Goal: Information Seeking & Learning: Learn about a topic

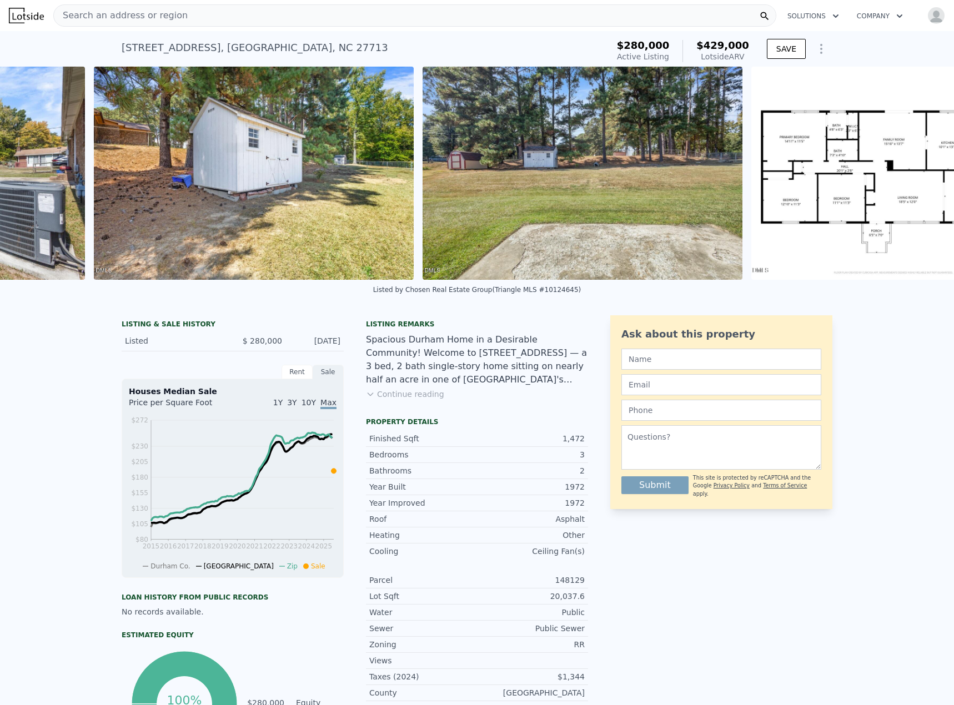
scroll to position [0, 7088]
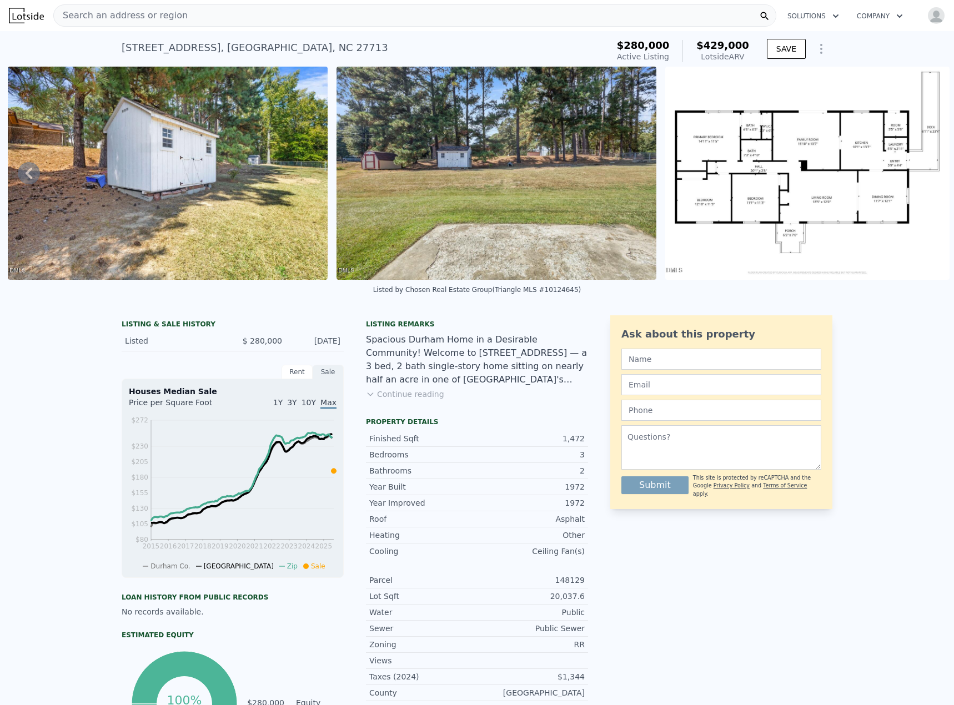
click at [413, 400] on button "Continue reading" at bounding box center [405, 394] width 78 height 11
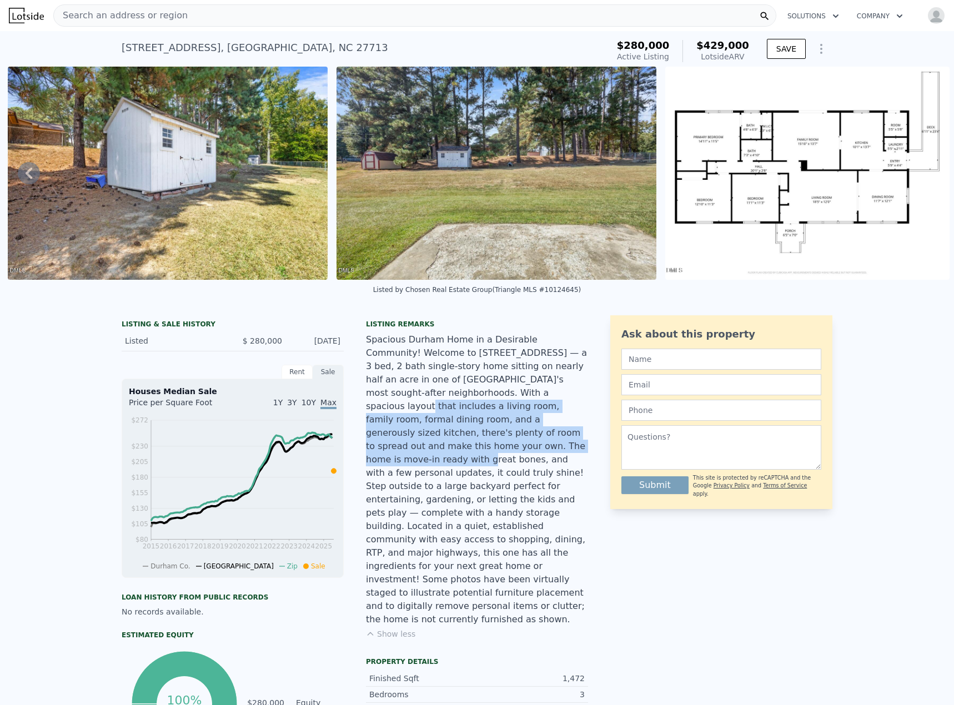
drag, startPoint x: 424, startPoint y: 403, endPoint x: 518, endPoint y: 438, distance: 99.6
click at [518, 438] on div "Spacious Durham Home in a Desirable Community! Welcome to 6132 Yellowstone Dr —…" at bounding box center [477, 479] width 222 height 293
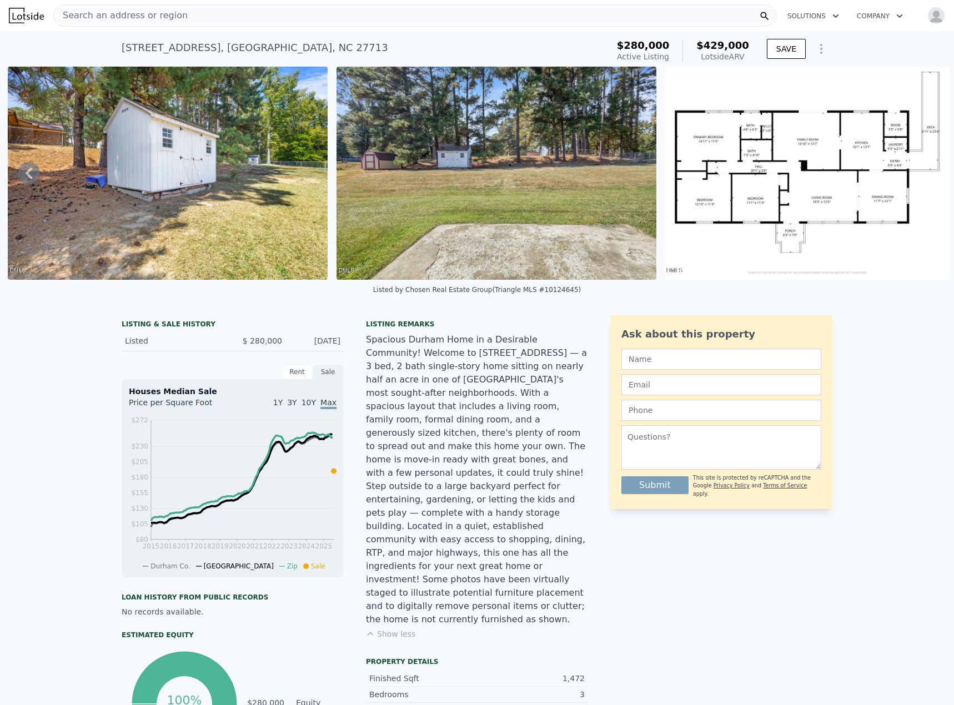
click at [485, 488] on div "Spacious Durham Home in a Desirable Community! Welcome to 6132 Yellowstone Dr —…" at bounding box center [477, 479] width 222 height 293
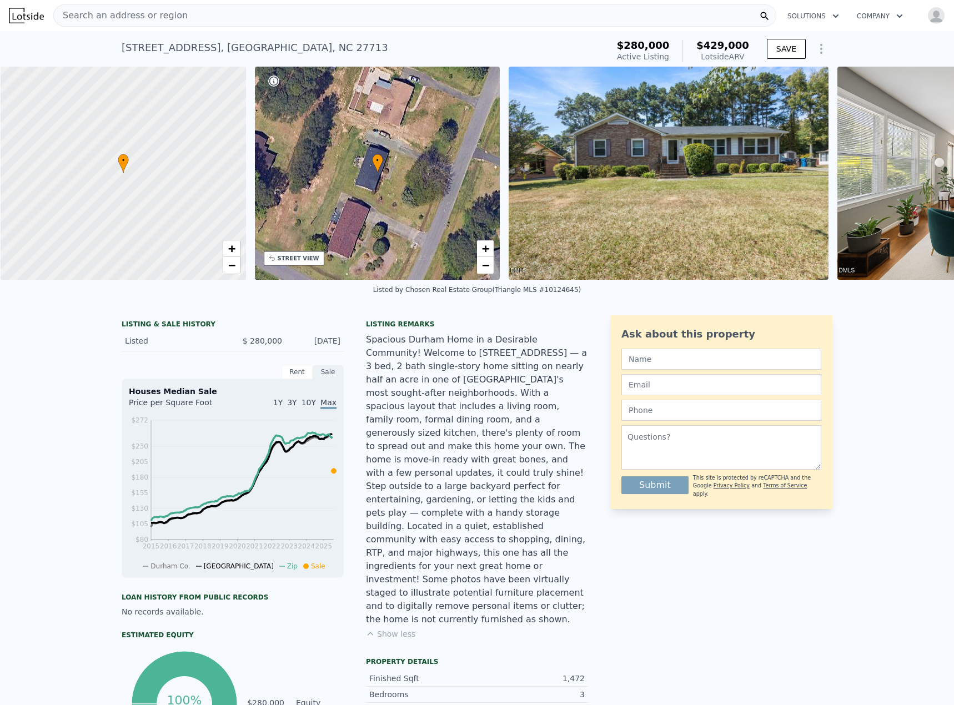
scroll to position [0, 4]
click at [228, 249] on span "+" at bounding box center [230, 249] width 7 height 14
click at [229, 249] on span "+" at bounding box center [230, 249] width 7 height 14
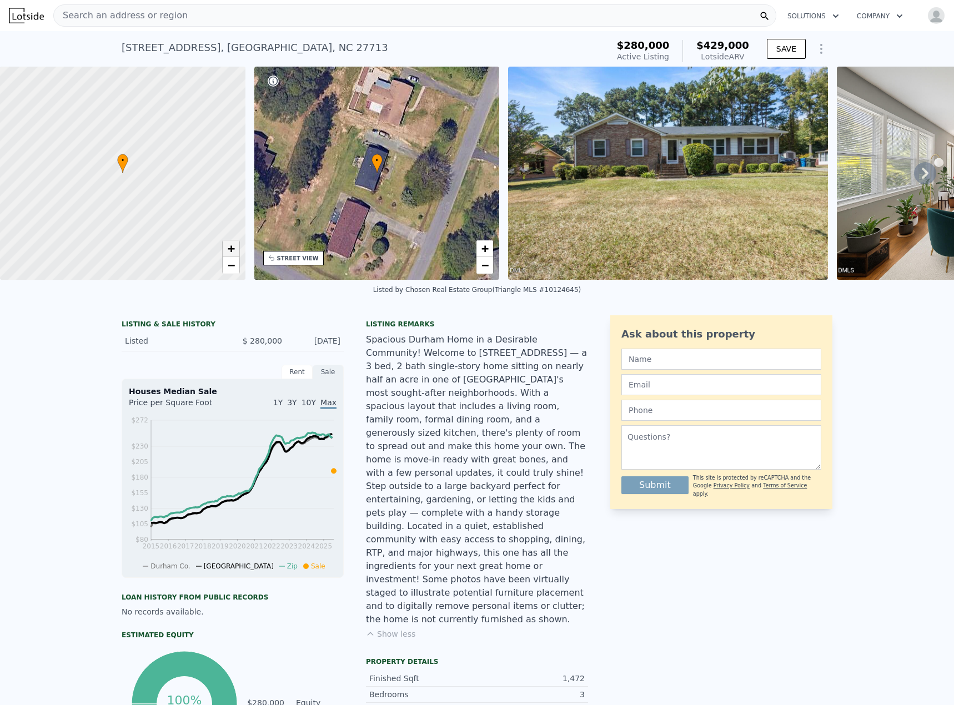
click at [229, 249] on span "+" at bounding box center [230, 249] width 7 height 14
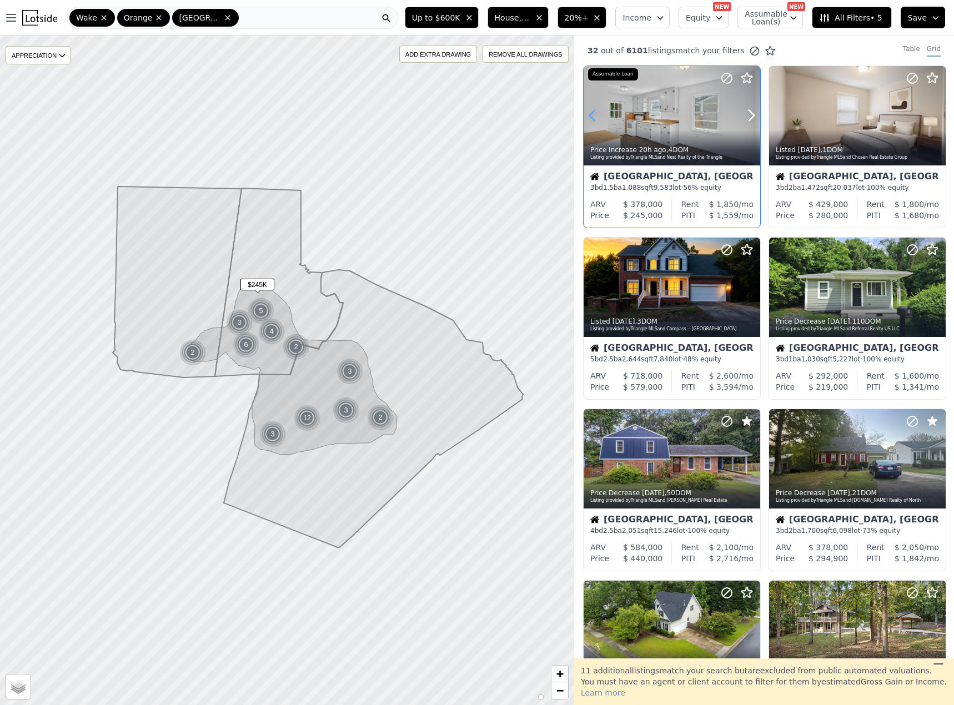
click at [588, 114] on icon at bounding box center [593, 116] width 18 height 18
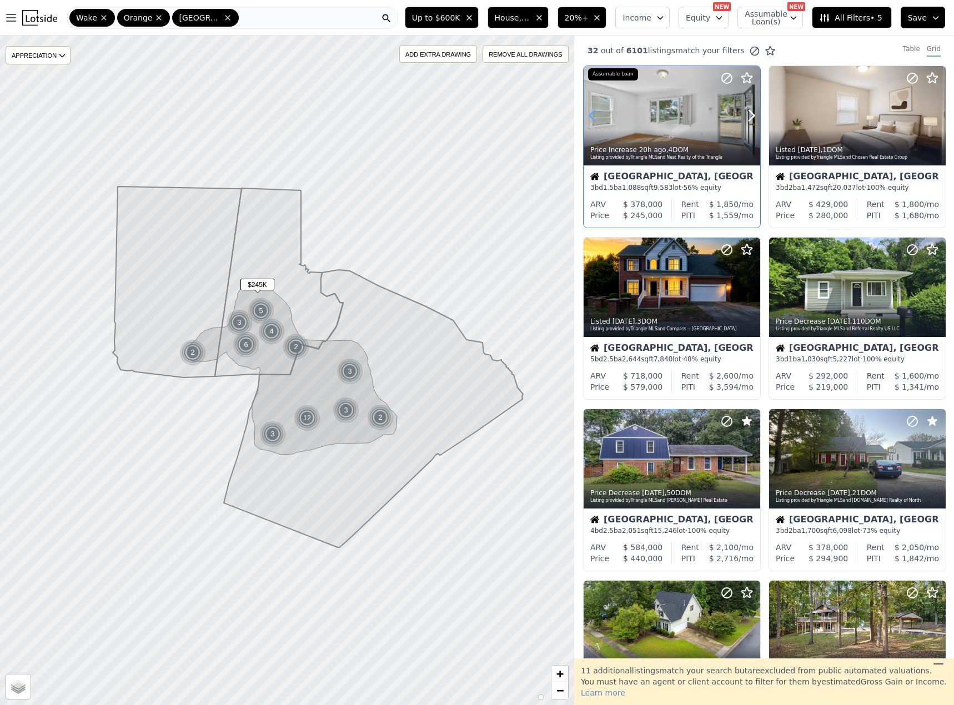
click at [588, 114] on icon at bounding box center [593, 116] width 18 height 18
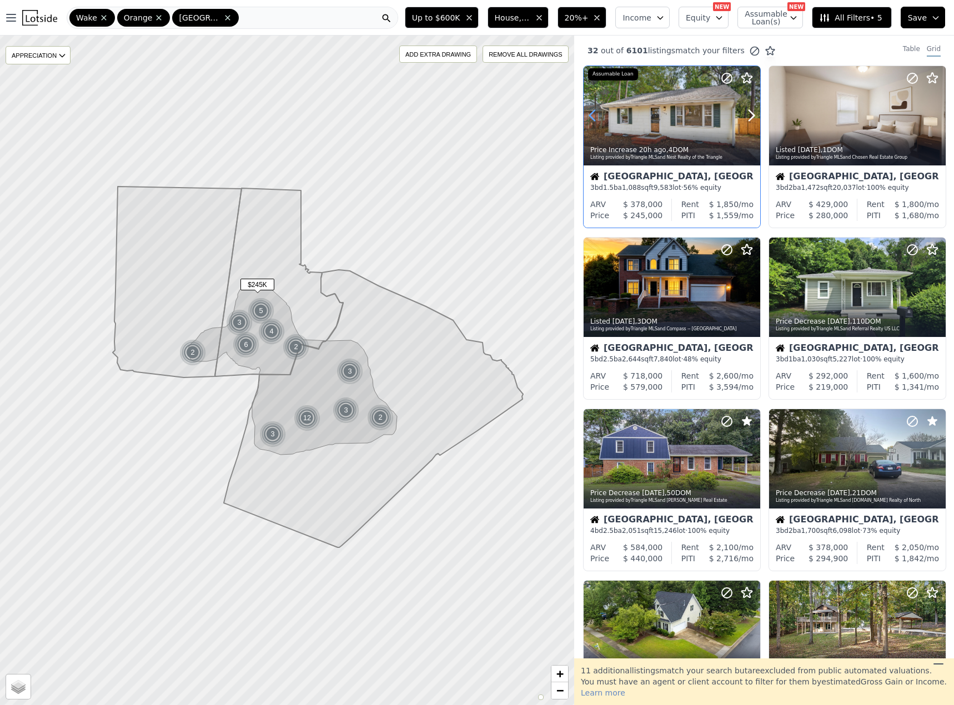
click at [588, 114] on icon at bounding box center [593, 116] width 18 height 18
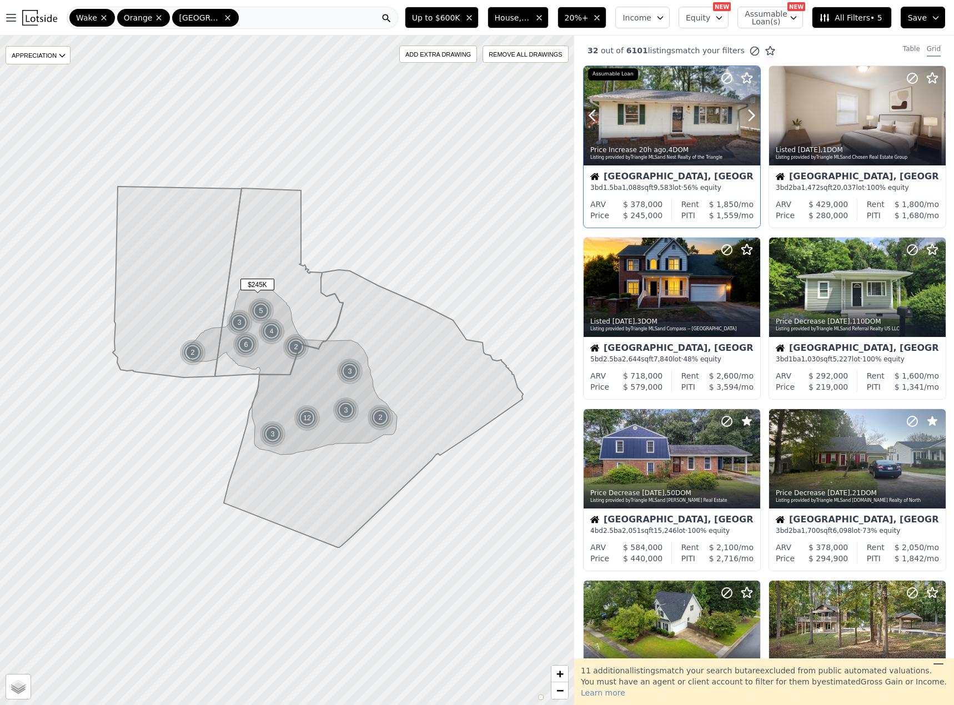
click at [725, 76] on icon at bounding box center [726, 78] width 13 height 13
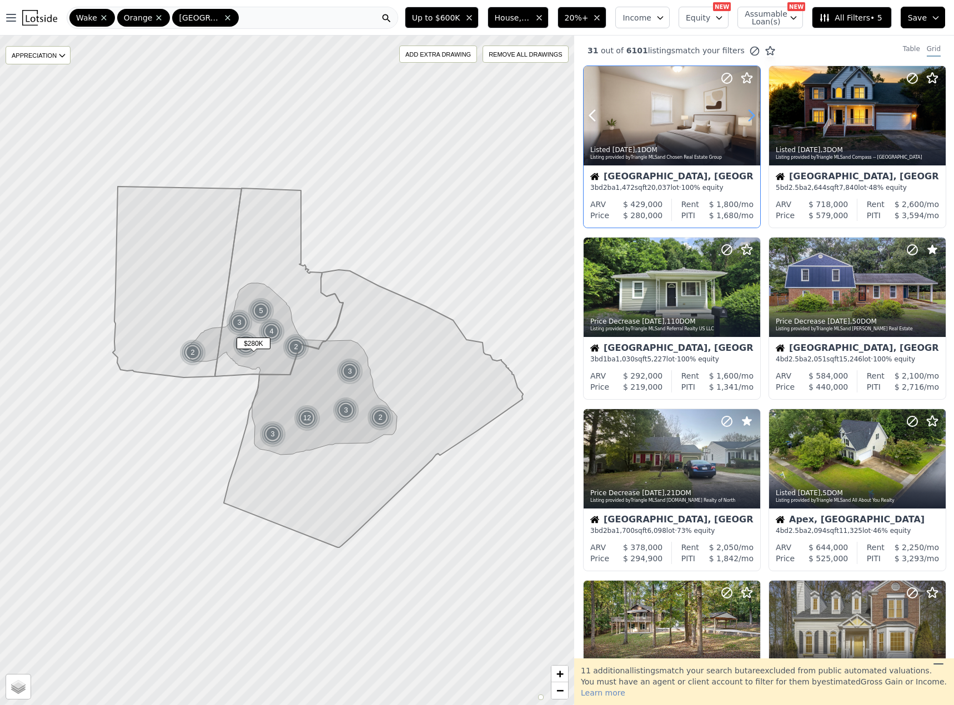
click at [748, 117] on icon at bounding box center [751, 116] width 18 height 18
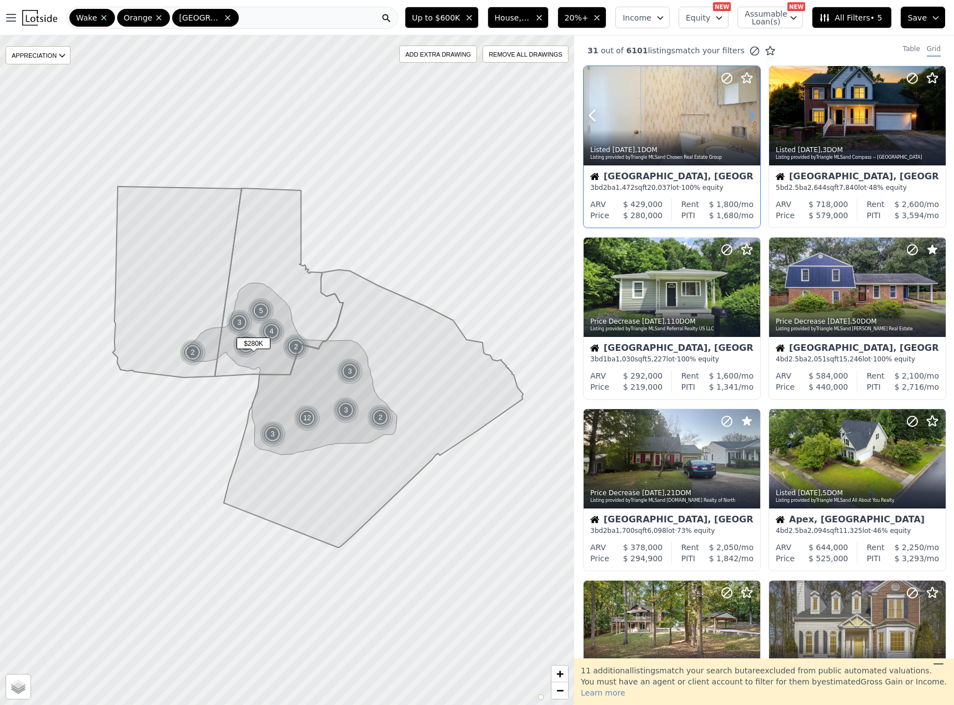
click at [748, 117] on icon at bounding box center [751, 116] width 18 height 18
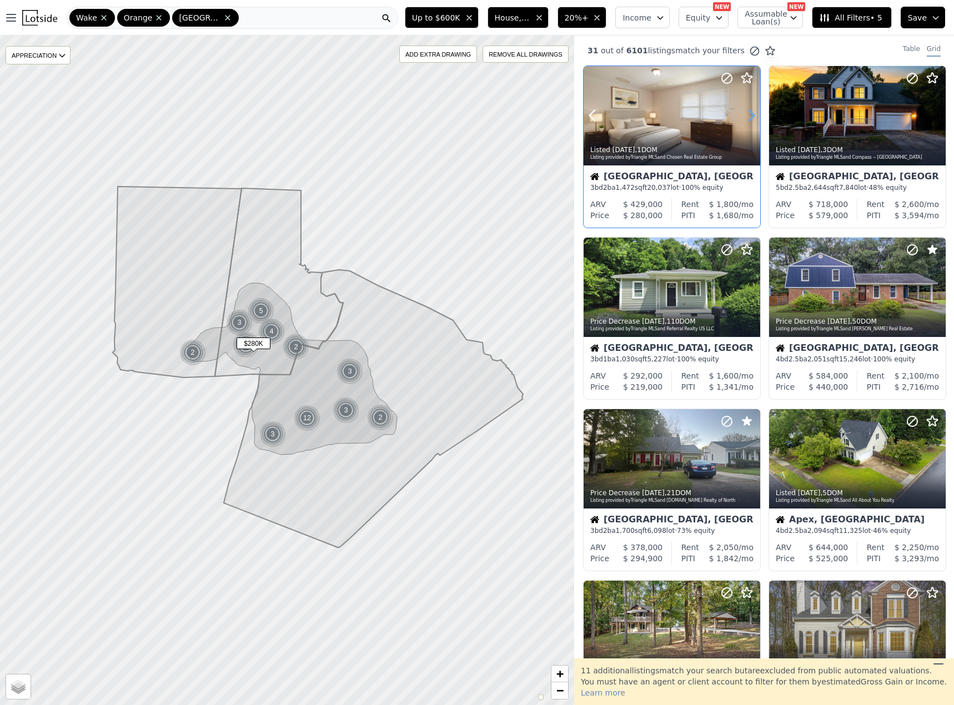
click at [748, 117] on icon at bounding box center [751, 116] width 18 height 18
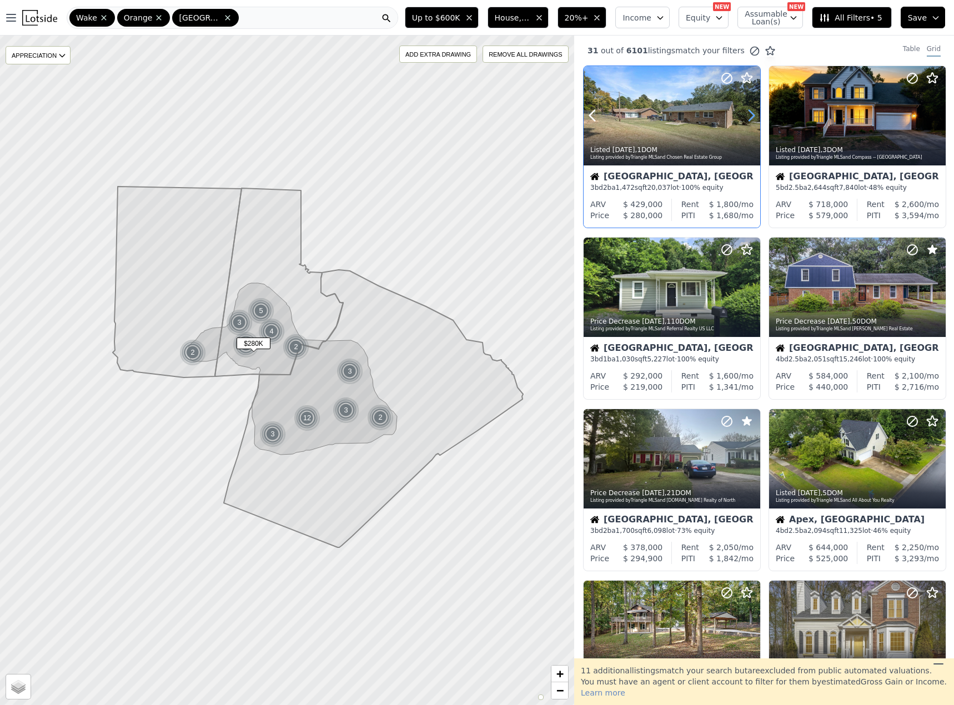
click at [748, 117] on icon at bounding box center [751, 116] width 18 height 18
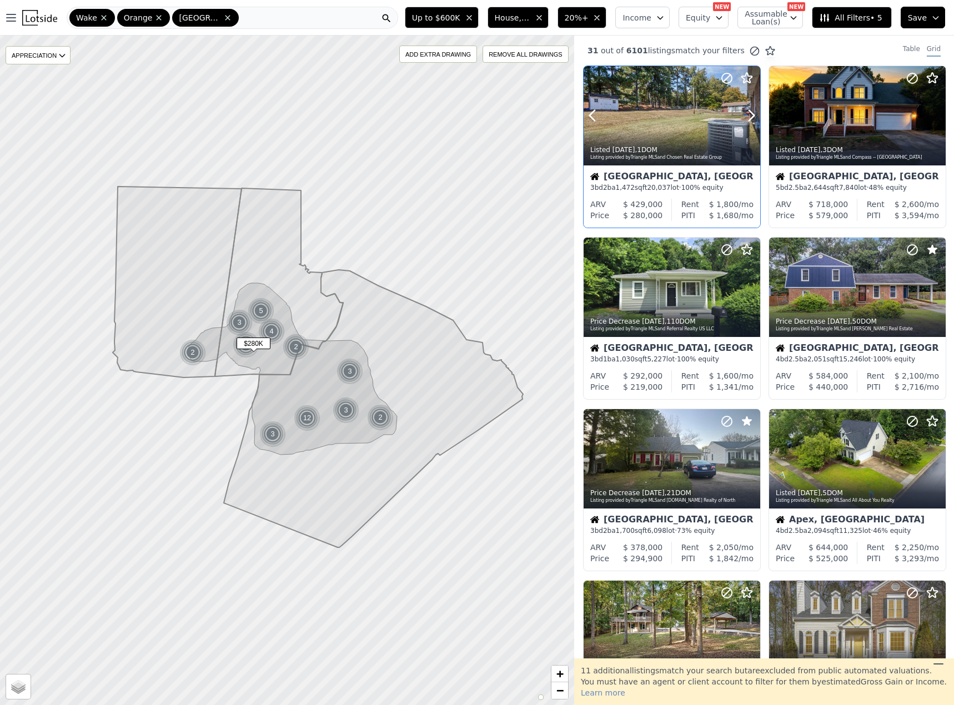
click at [721, 74] on icon at bounding box center [726, 78] width 13 height 13
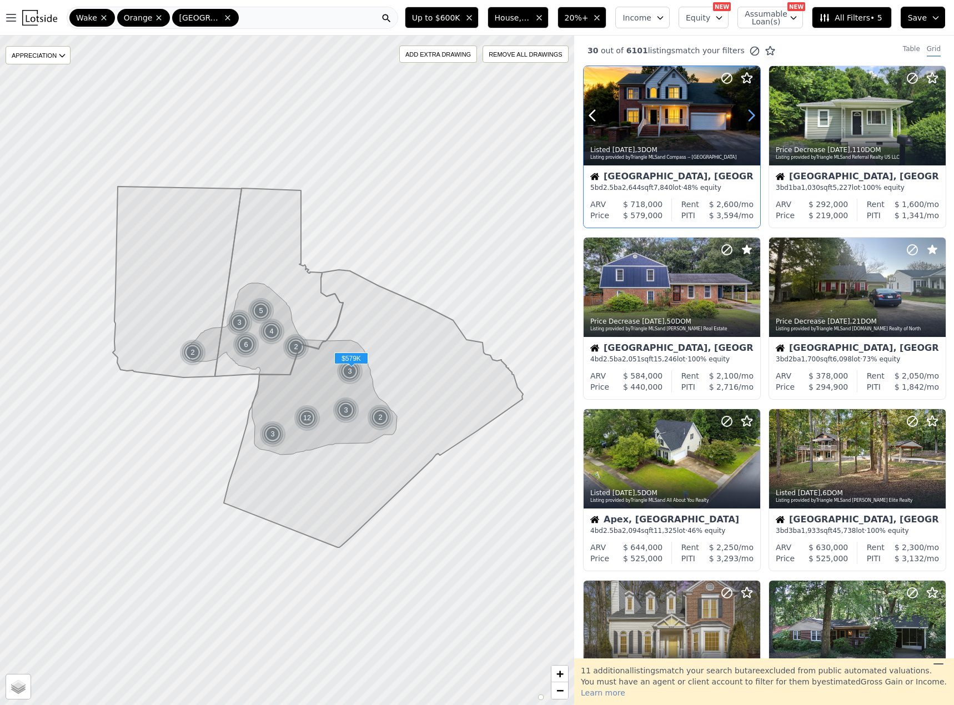
click at [745, 116] on icon at bounding box center [751, 116] width 18 height 18
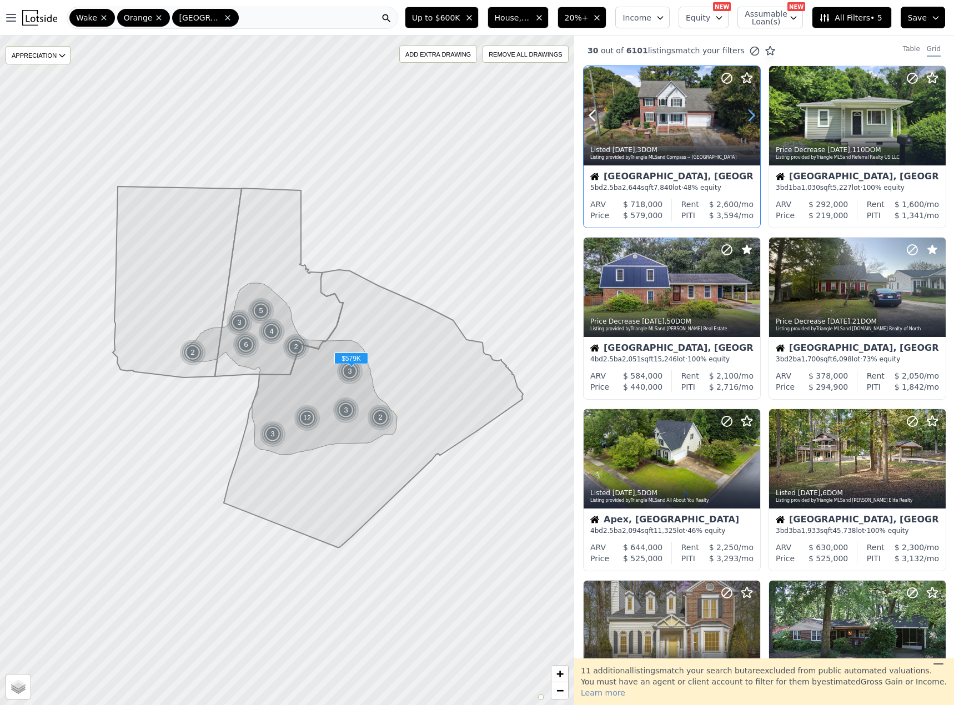
click at [746, 116] on icon at bounding box center [751, 116] width 18 height 18
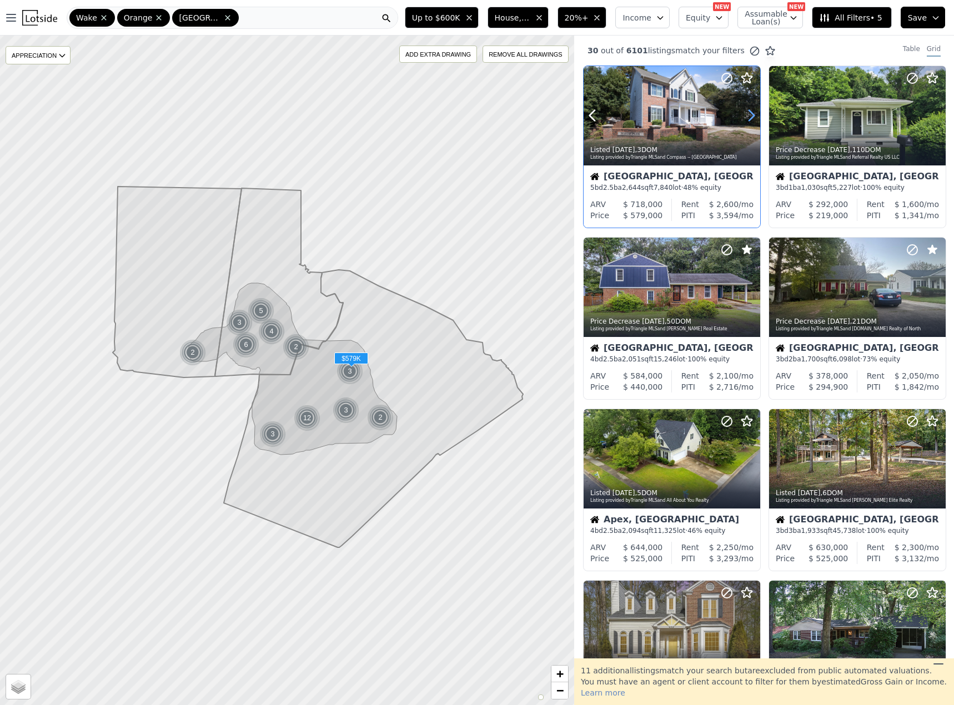
click at [746, 116] on icon at bounding box center [751, 116] width 18 height 18
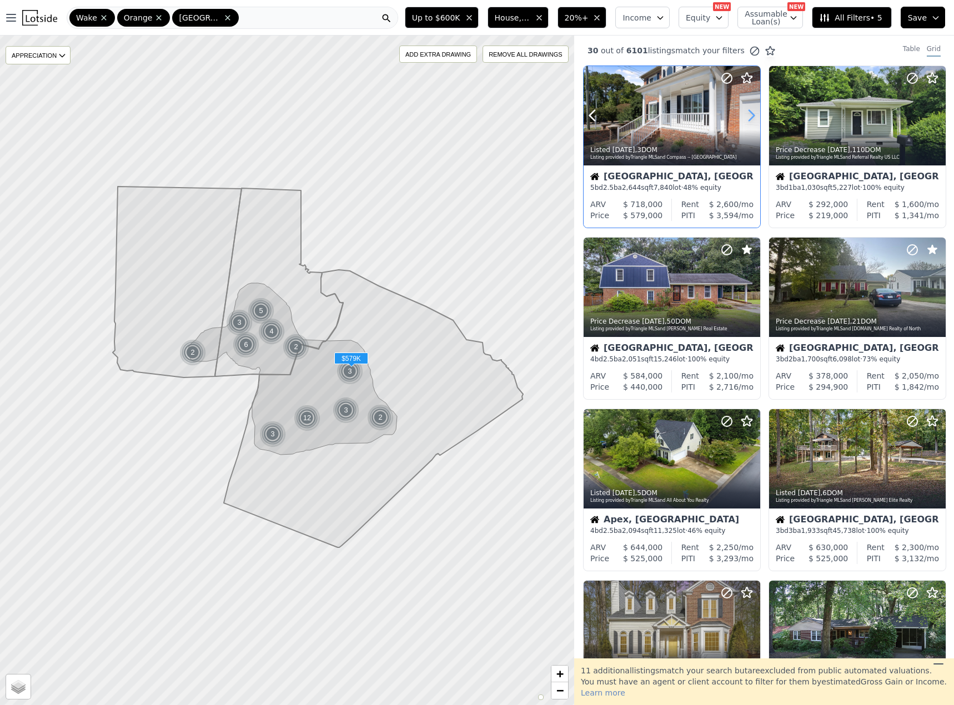
click at [746, 116] on icon at bounding box center [751, 116] width 18 height 18
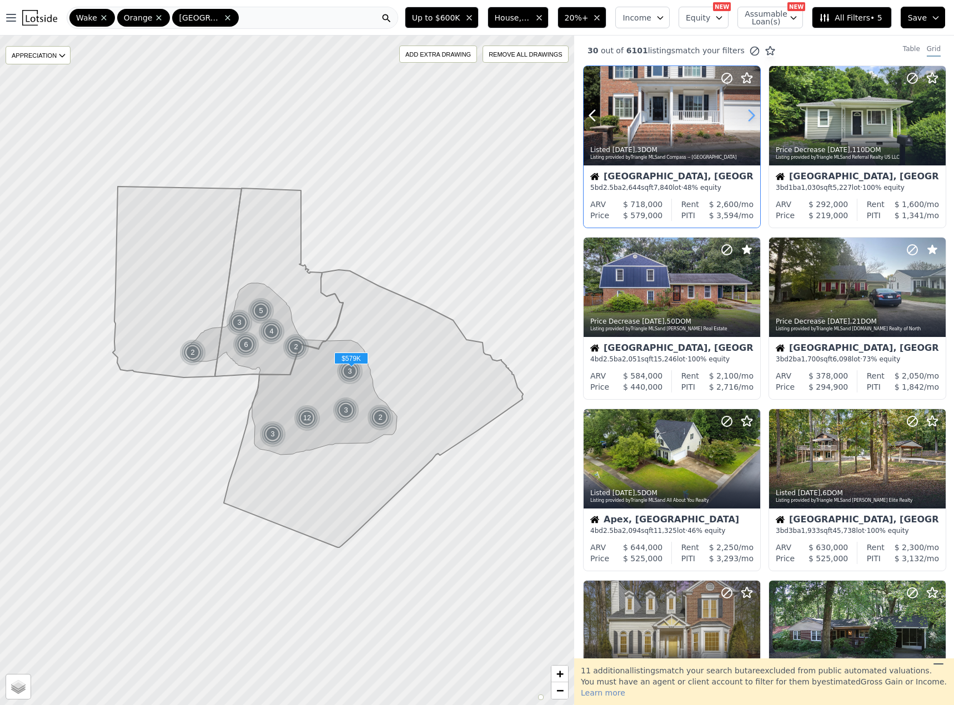
click at [746, 116] on icon at bounding box center [751, 116] width 18 height 18
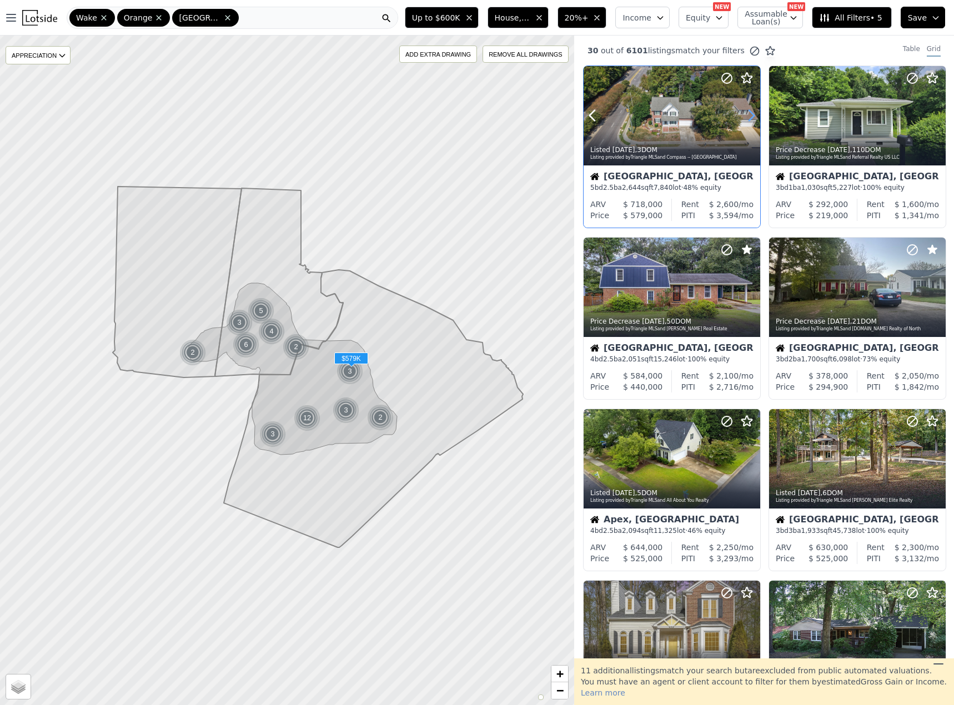
click at [746, 116] on icon at bounding box center [751, 116] width 18 height 18
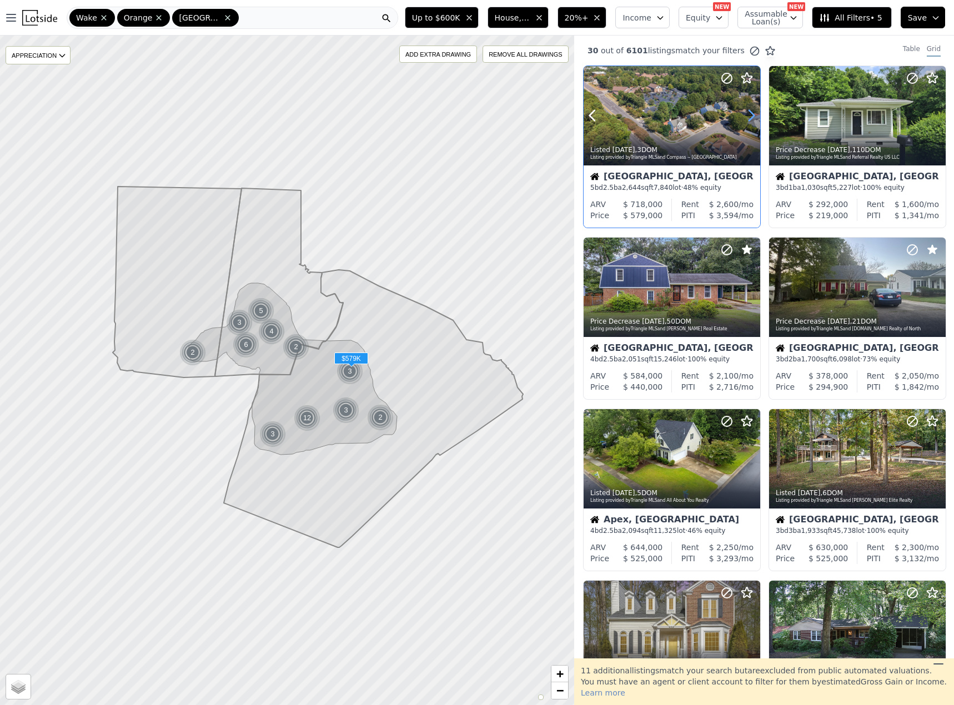
click at [746, 116] on icon at bounding box center [751, 116] width 18 height 18
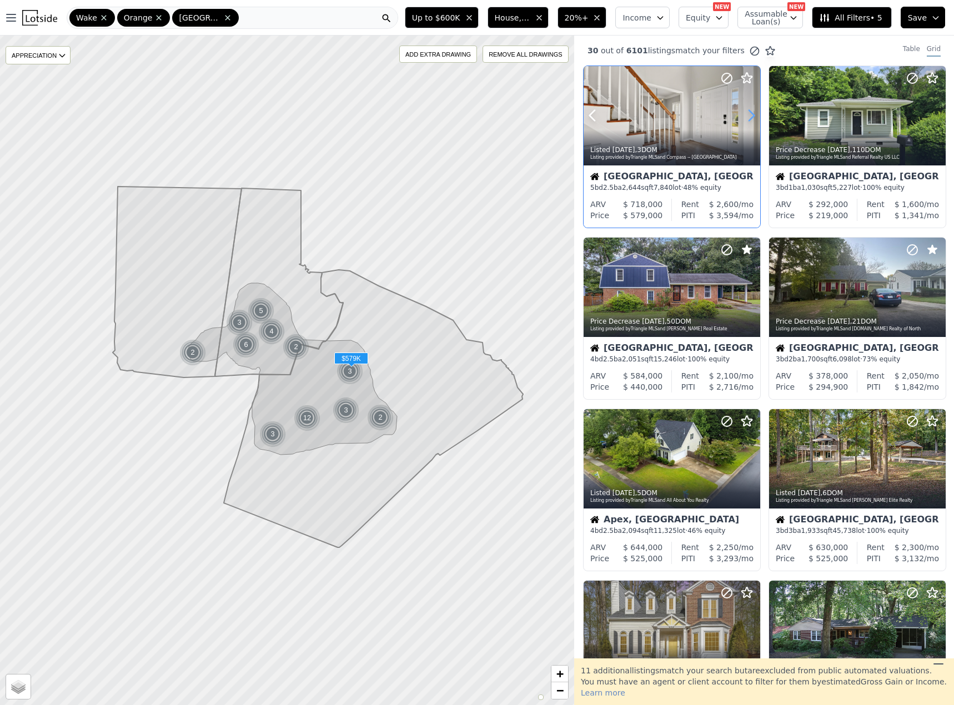
click at [746, 116] on icon at bounding box center [751, 116] width 18 height 18
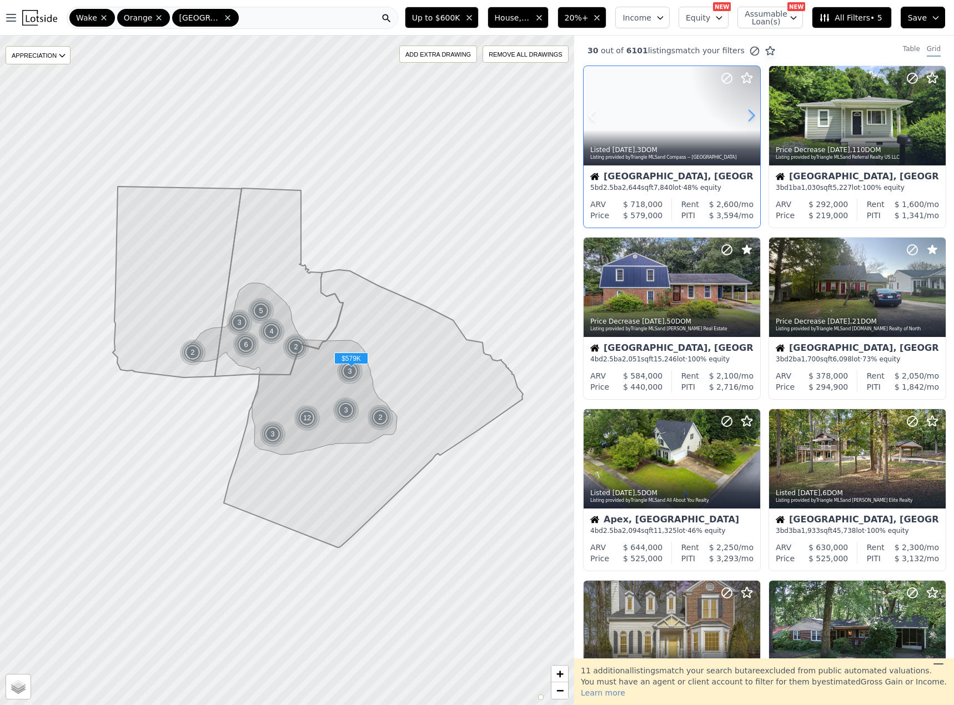
click at [746, 116] on icon at bounding box center [751, 116] width 18 height 18
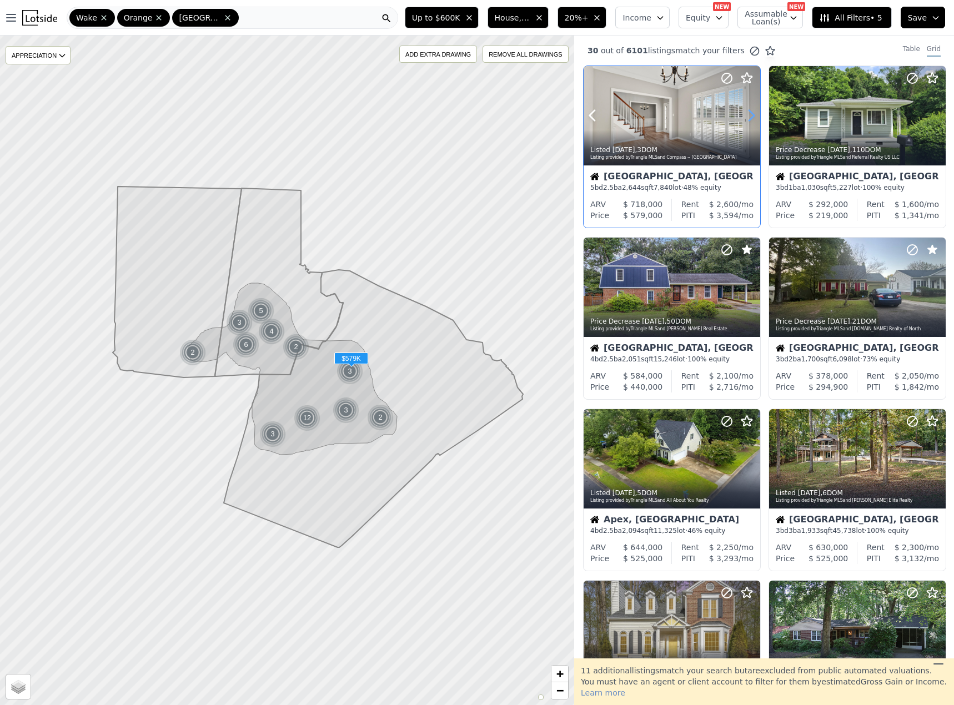
click at [746, 116] on icon at bounding box center [751, 116] width 18 height 18
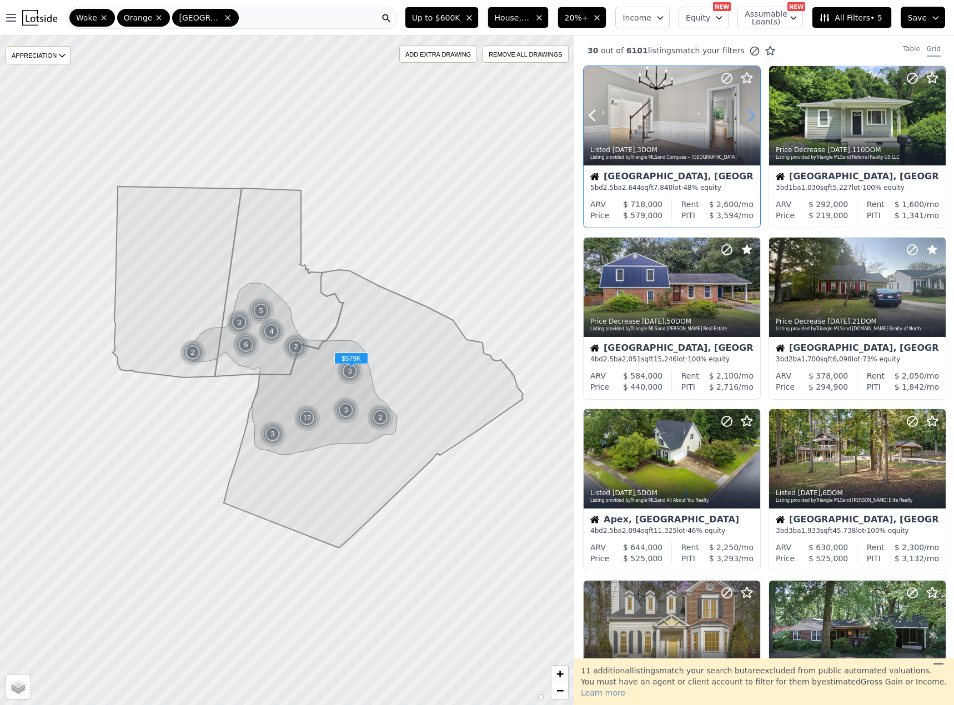
click at [746, 116] on icon at bounding box center [751, 116] width 18 height 18
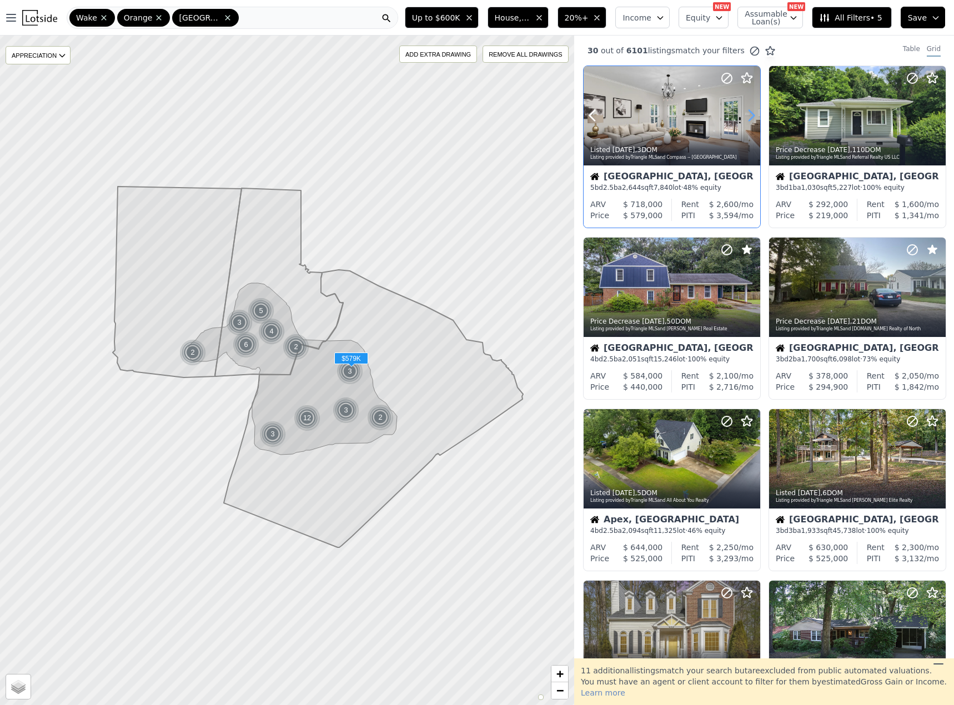
click at [746, 116] on icon at bounding box center [751, 116] width 18 height 18
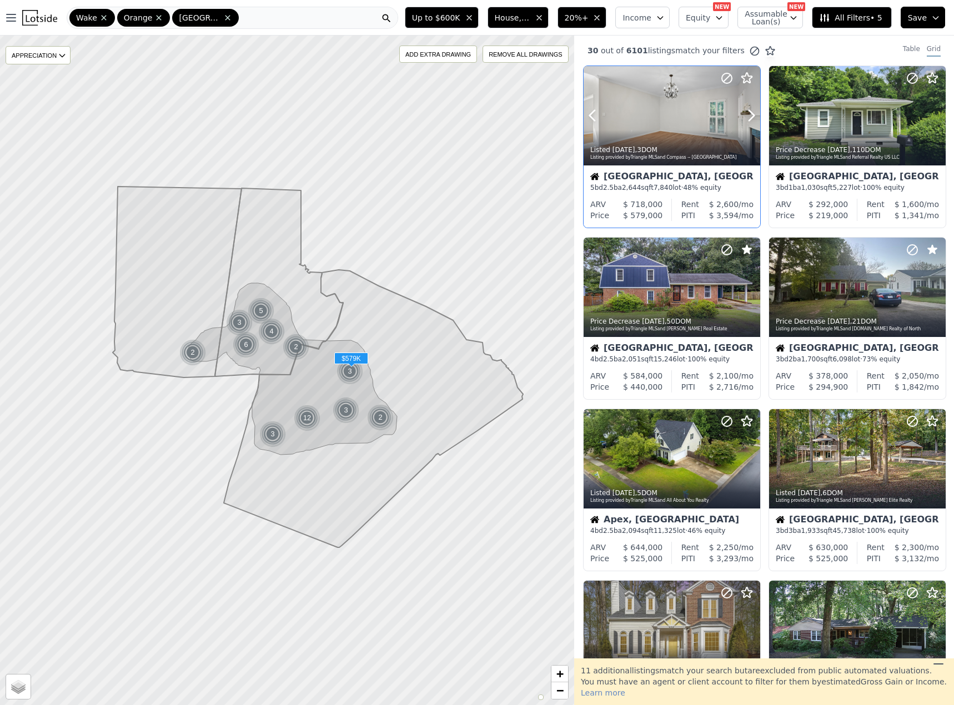
click at [728, 74] on icon at bounding box center [726, 78] width 13 height 13
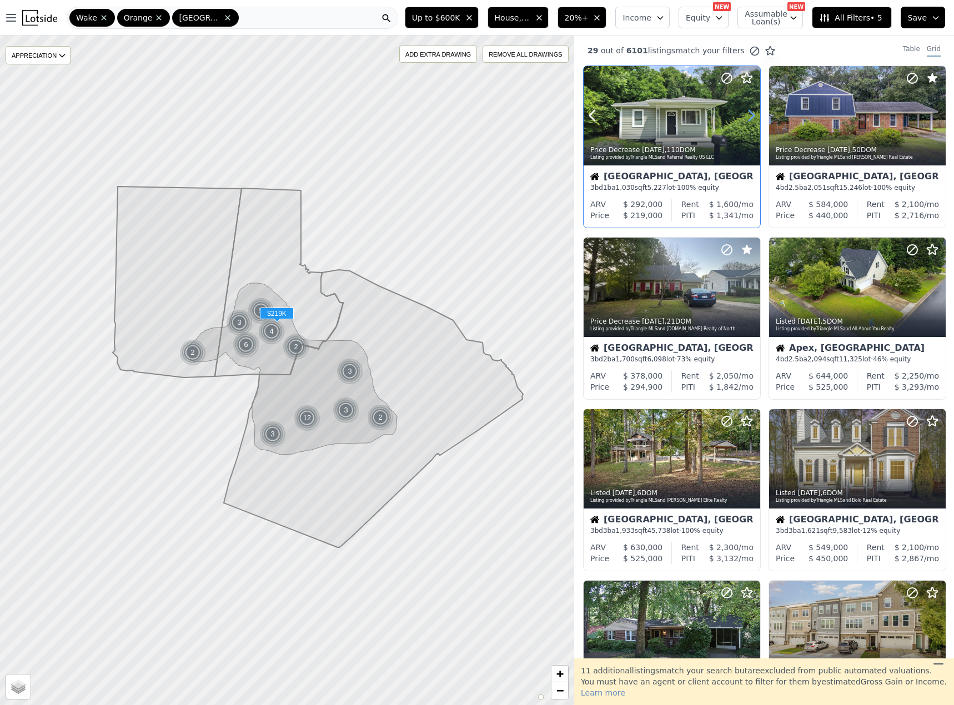
click at [749, 115] on icon at bounding box center [751, 116] width 18 height 18
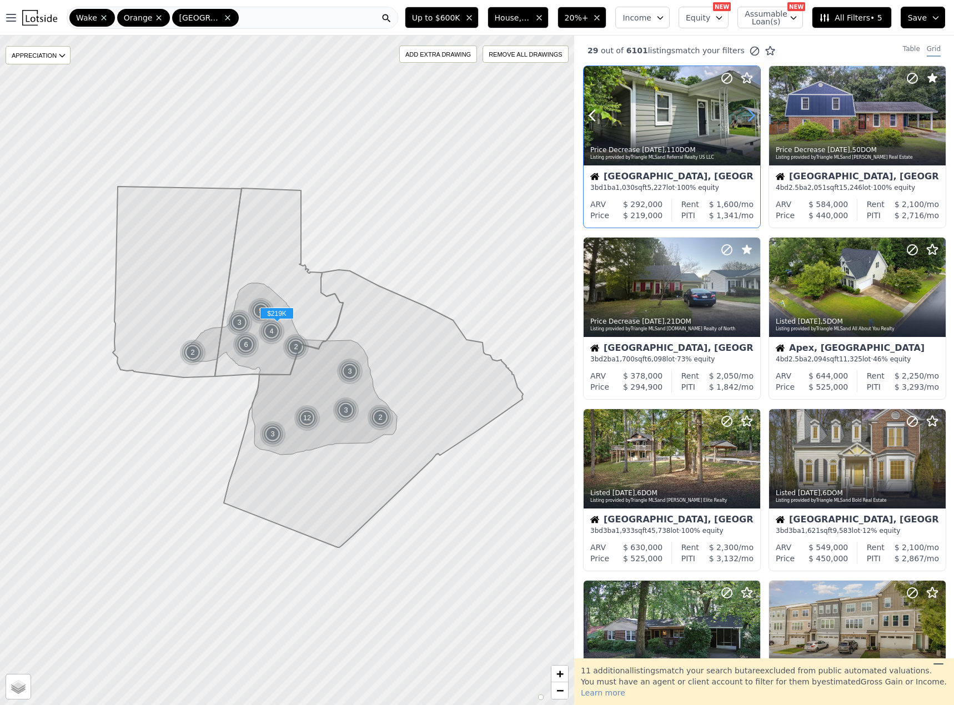
click at [749, 115] on icon at bounding box center [751, 116] width 18 height 18
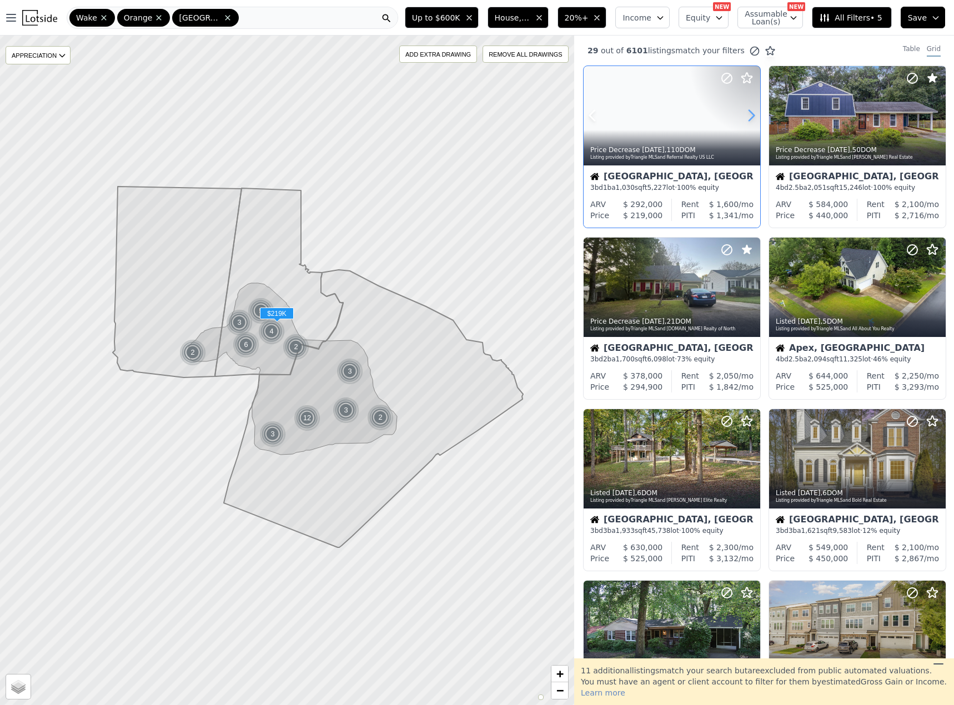
click at [749, 115] on icon at bounding box center [751, 116] width 18 height 18
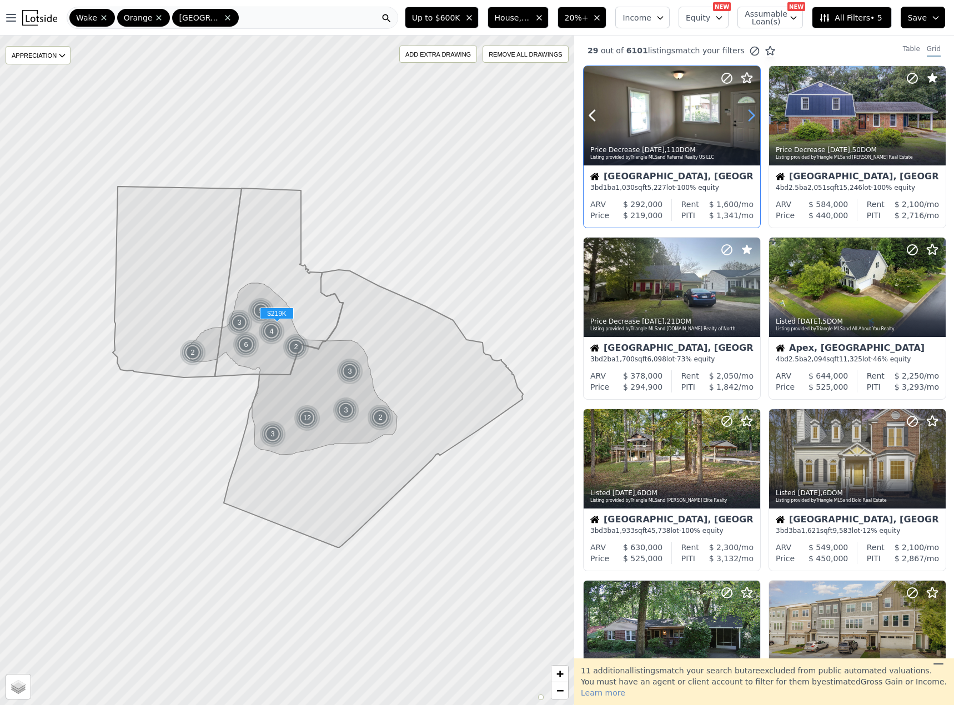
click at [749, 115] on icon at bounding box center [751, 116] width 18 height 18
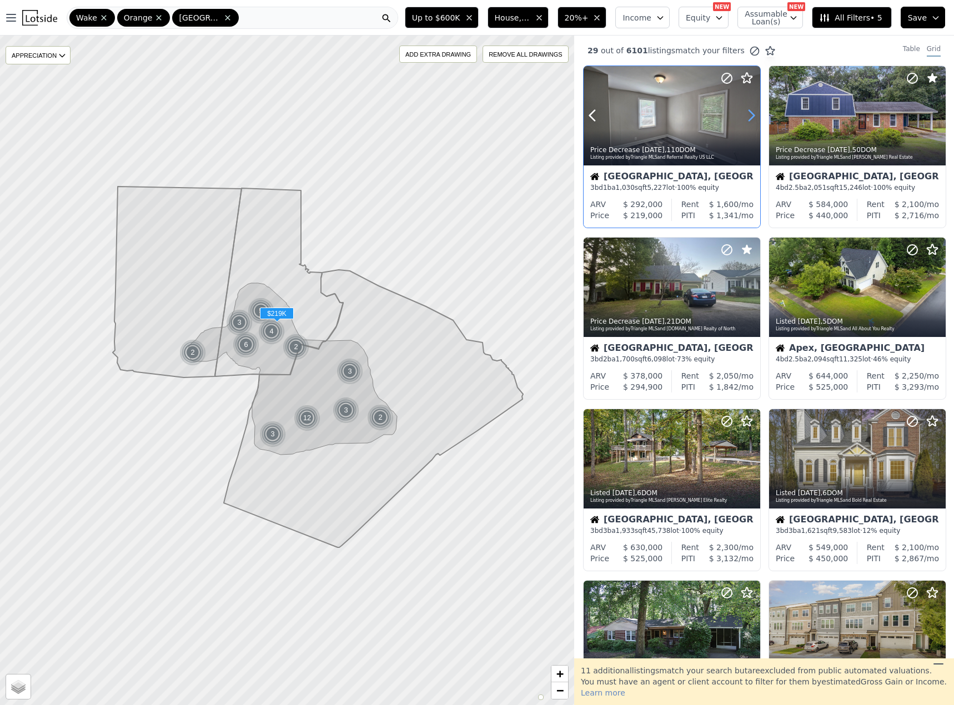
click at [749, 115] on icon at bounding box center [751, 116] width 18 height 18
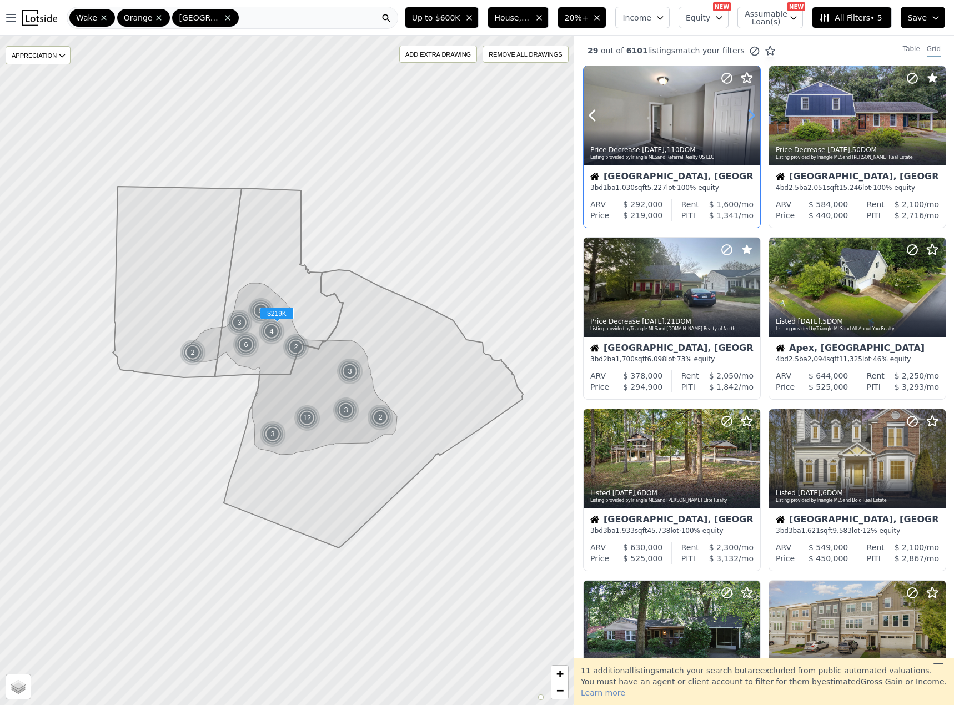
click at [749, 115] on icon at bounding box center [751, 116] width 18 height 18
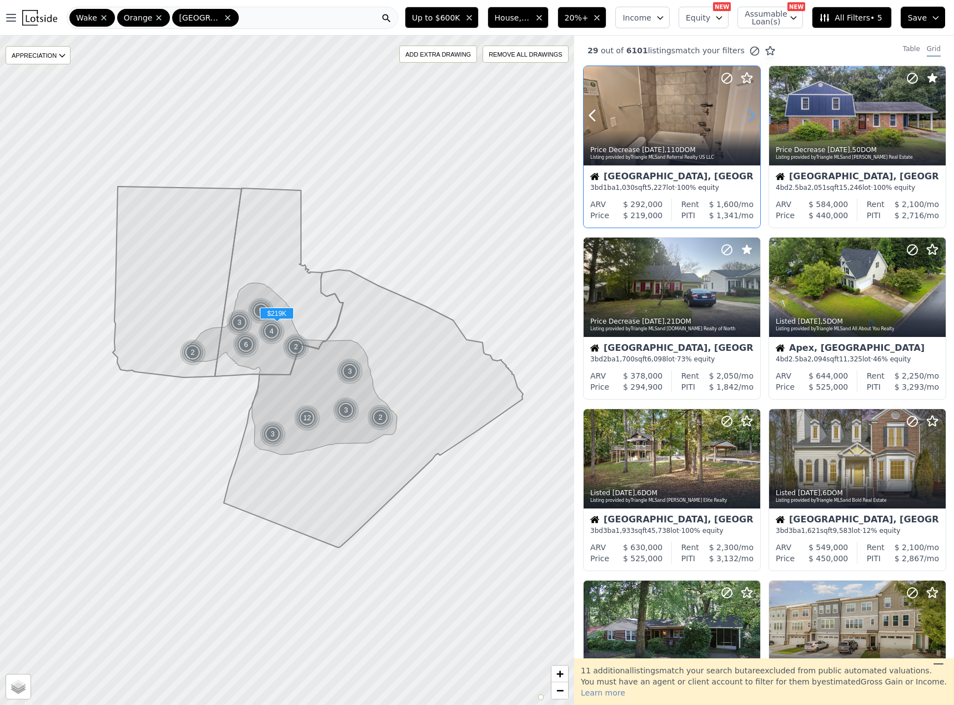
click at [749, 115] on icon at bounding box center [751, 116] width 18 height 18
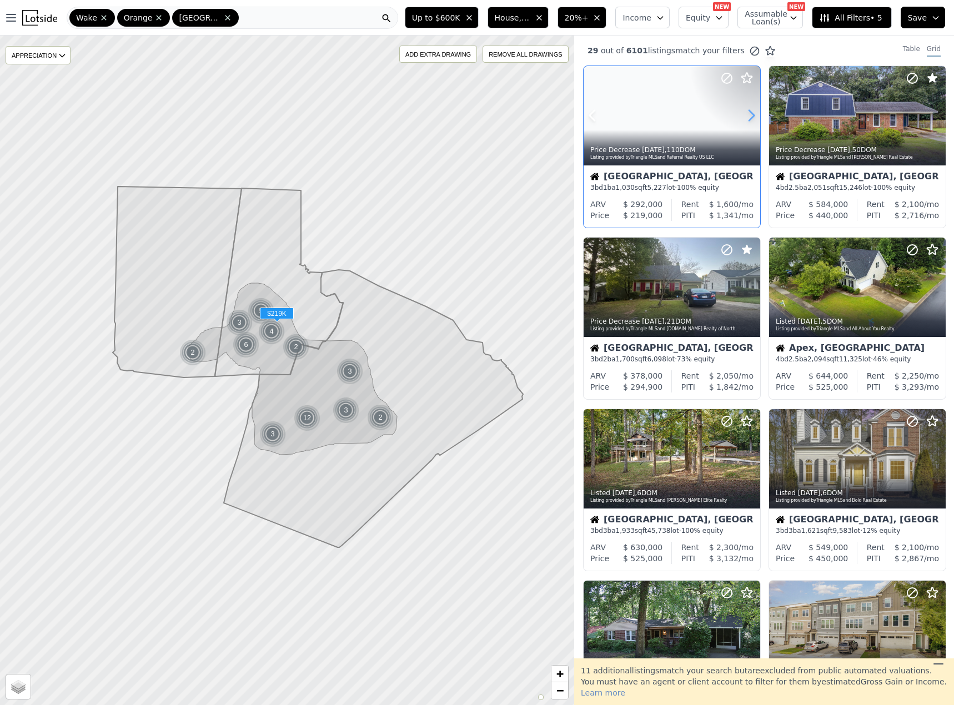
click at [749, 115] on icon at bounding box center [751, 116] width 18 height 18
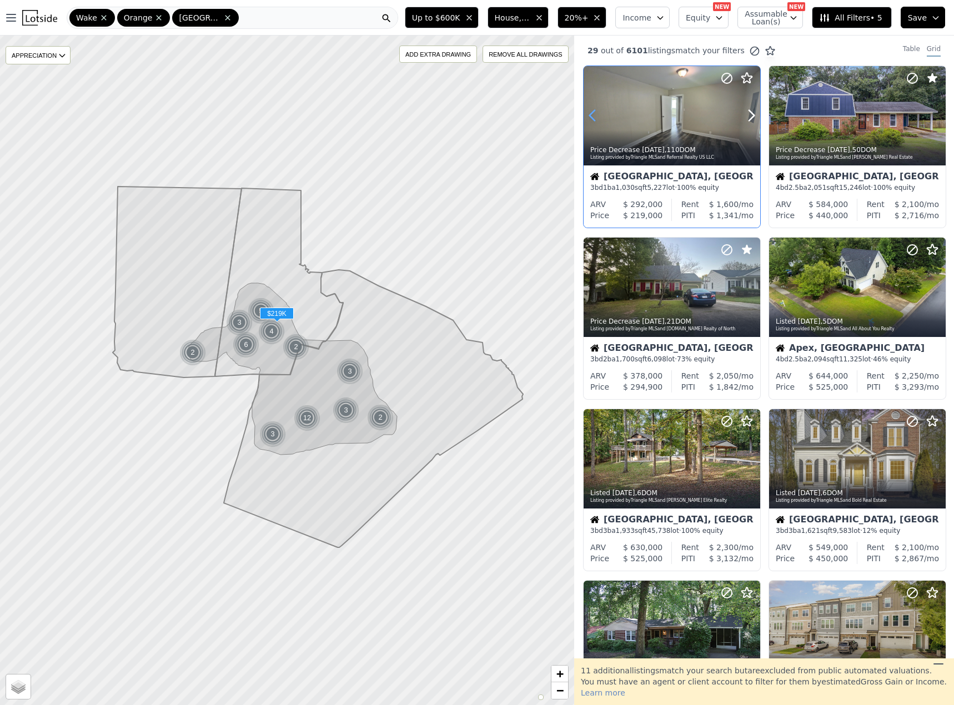
click at [587, 123] on icon at bounding box center [593, 116] width 18 height 18
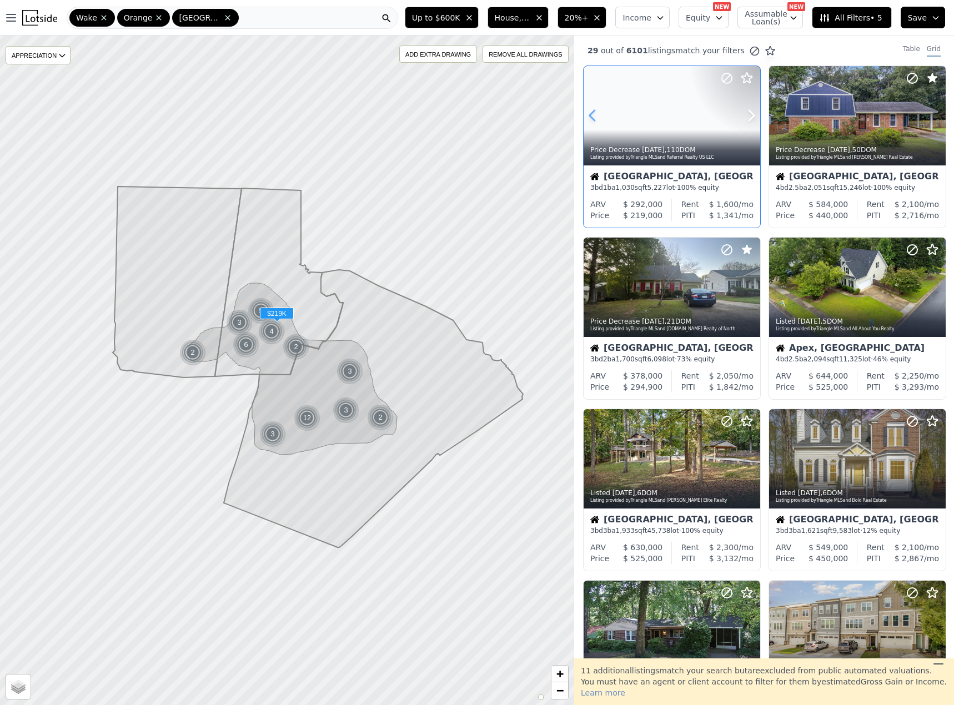
click at [587, 123] on icon at bounding box center [593, 116] width 18 height 18
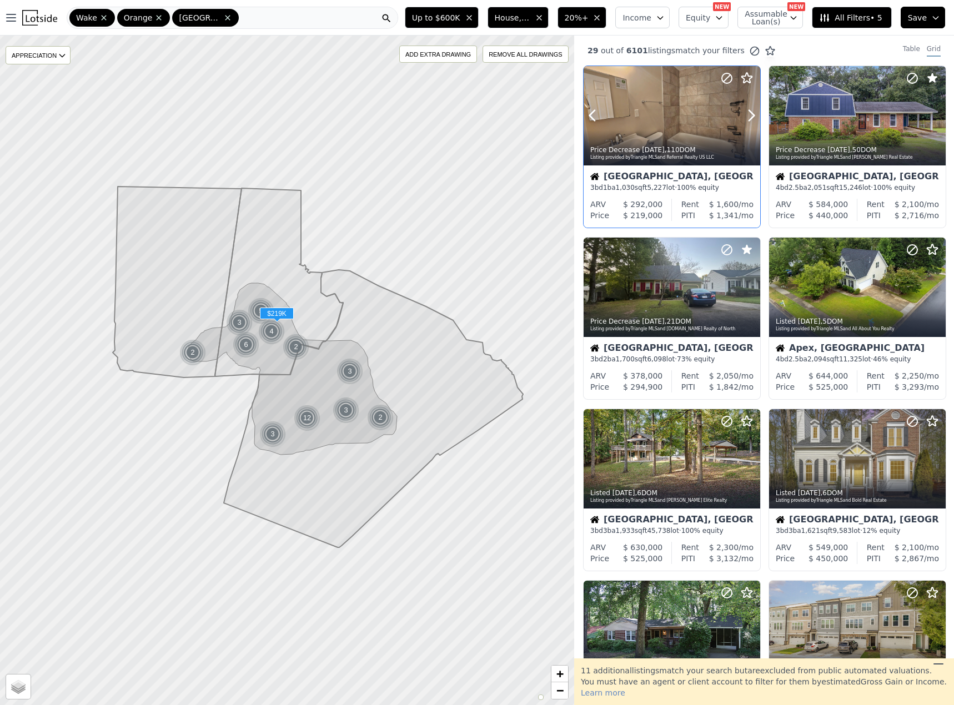
click at [700, 107] on div at bounding box center [724, 101] width 71 height 71
click at [727, 79] on icon at bounding box center [726, 78] width 13 height 13
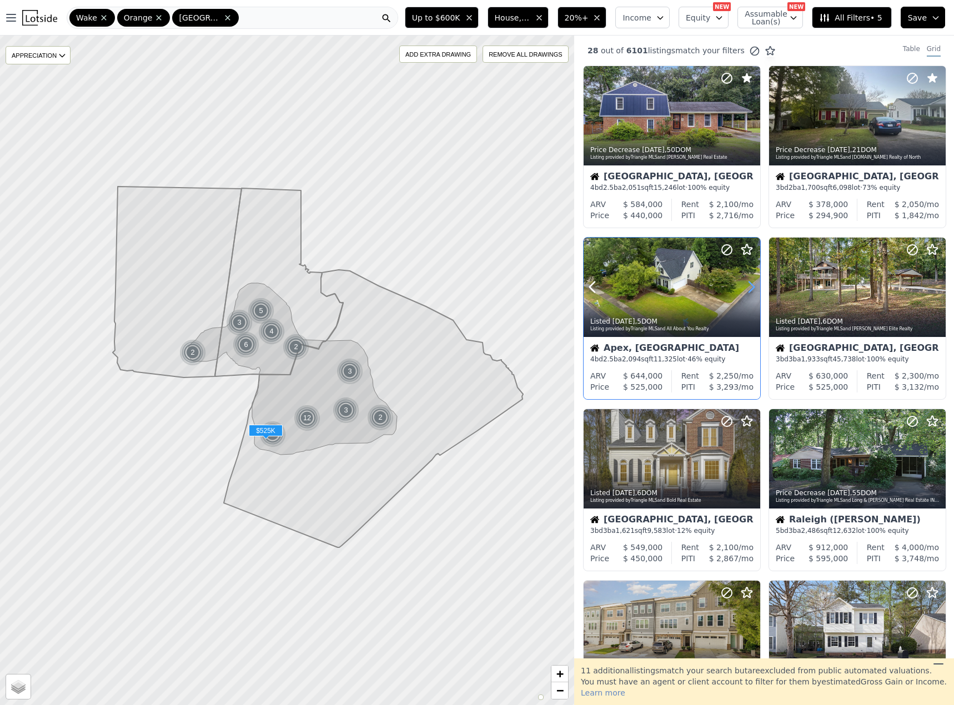
click at [752, 290] on icon at bounding box center [751, 287] width 5 height 11
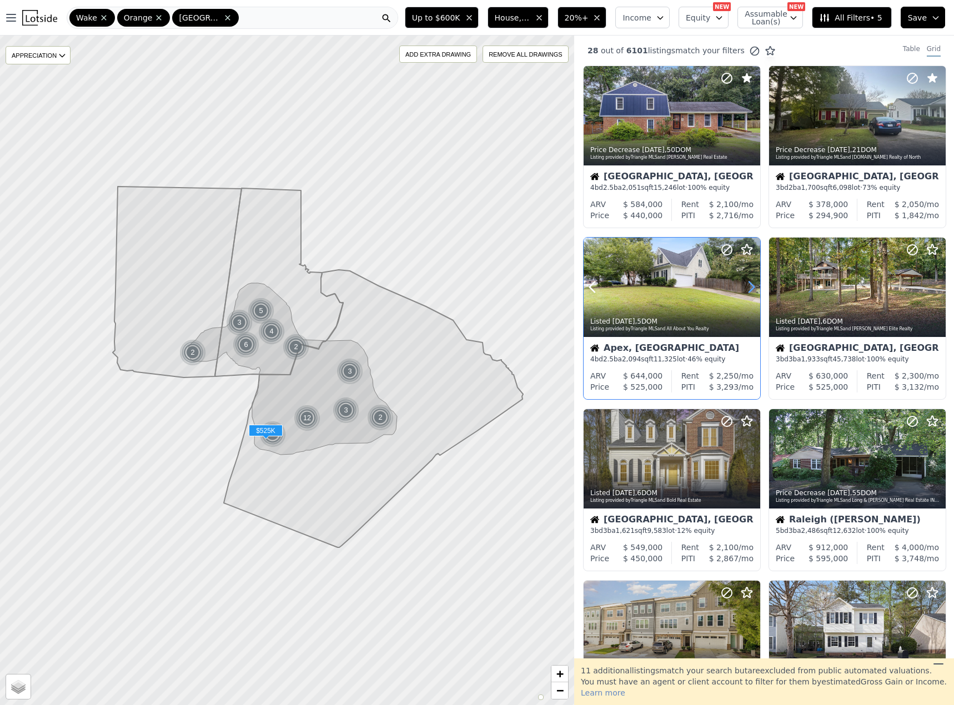
click at [752, 290] on icon at bounding box center [751, 287] width 5 height 11
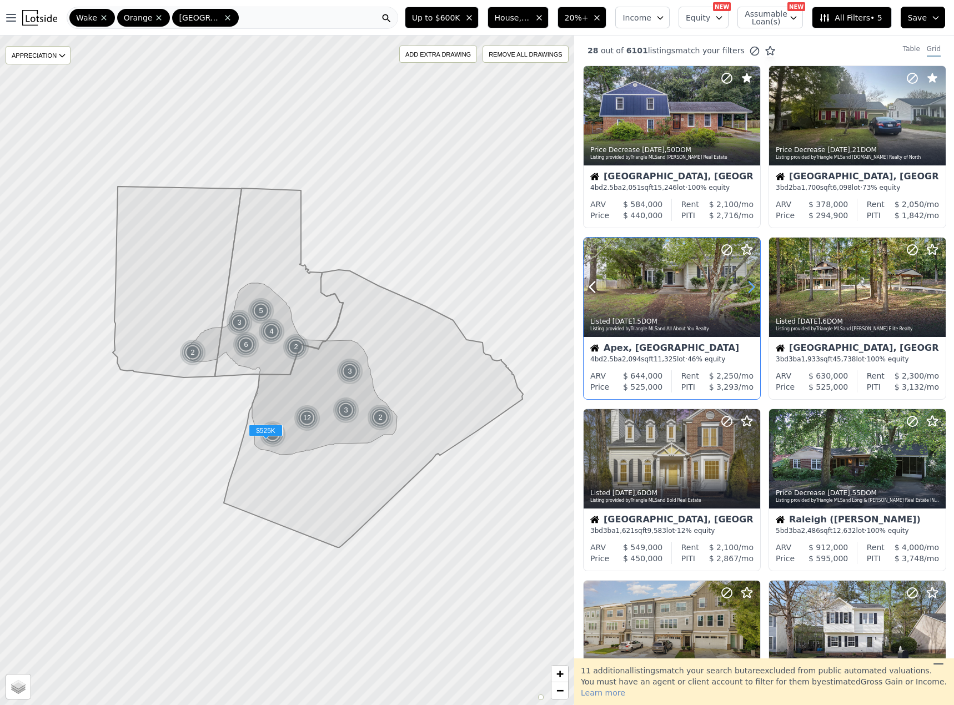
click at [752, 290] on icon at bounding box center [751, 287] width 5 height 11
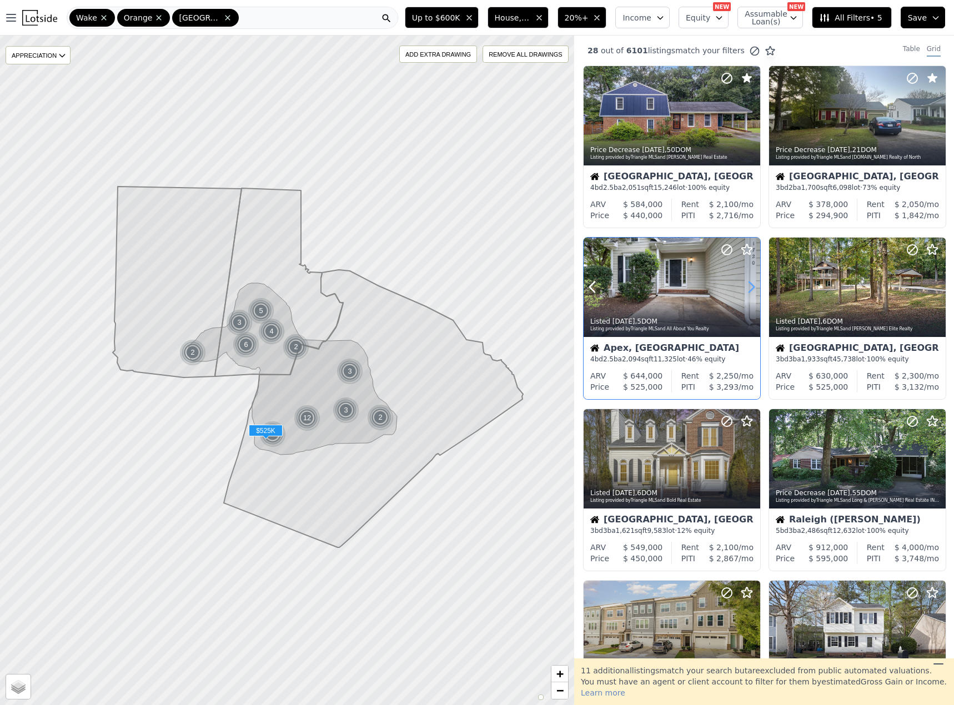
click at [752, 290] on icon at bounding box center [751, 287] width 5 height 11
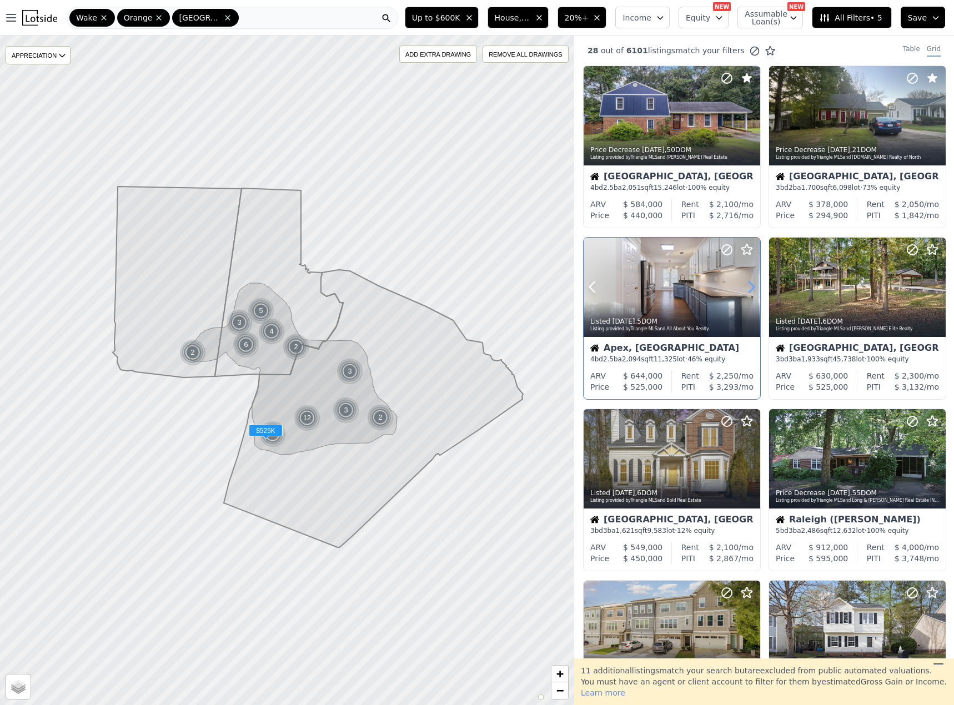
click at [752, 290] on icon at bounding box center [751, 287] width 5 height 11
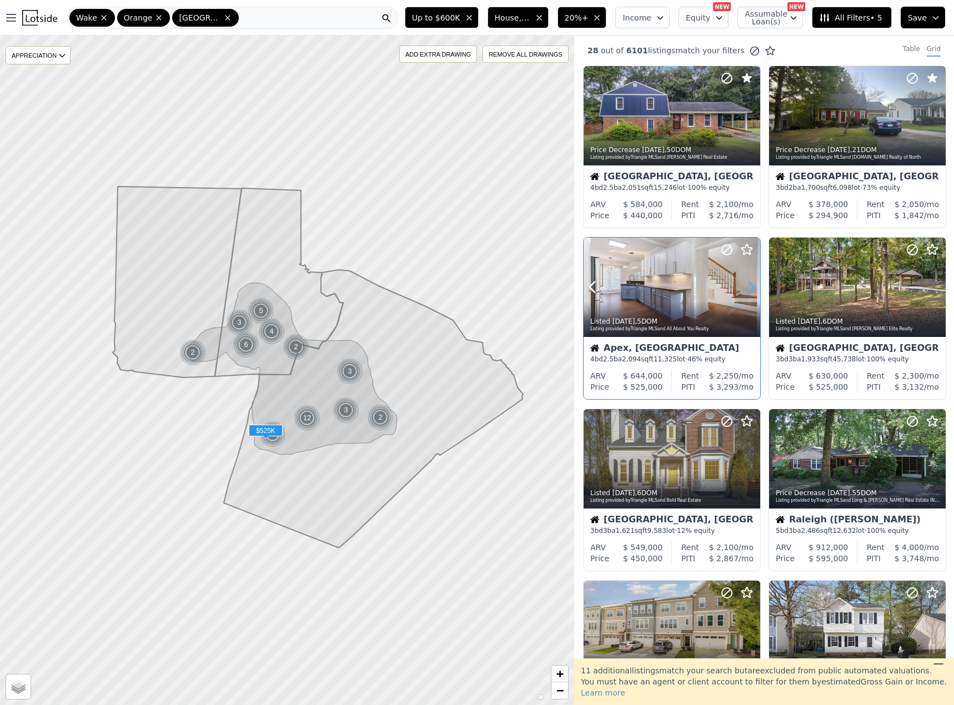
click at [752, 290] on icon at bounding box center [751, 287] width 5 height 11
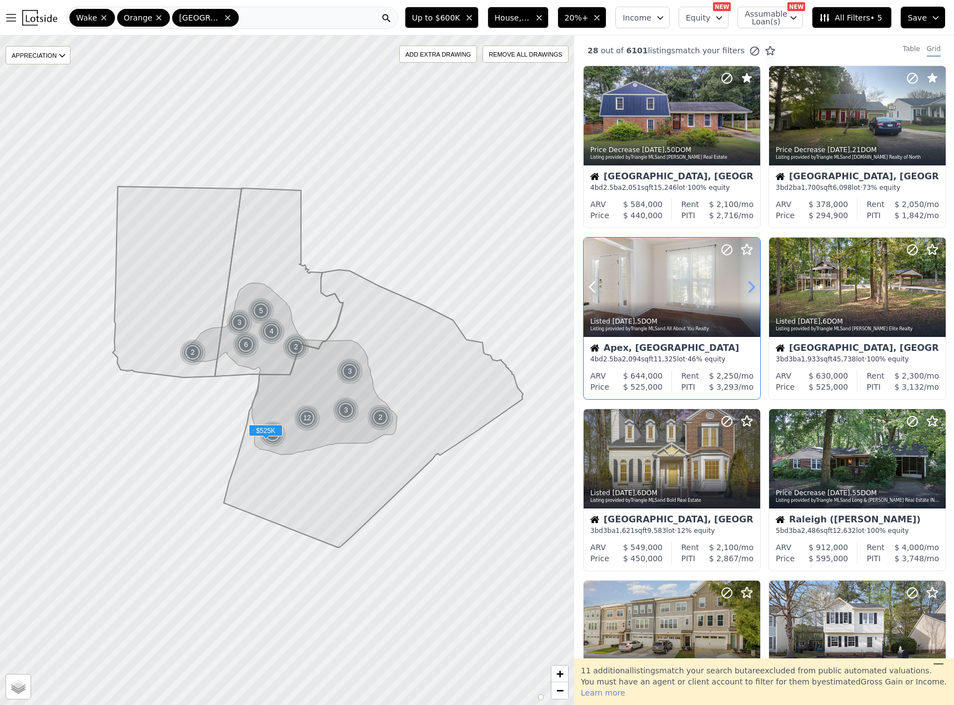
click at [752, 290] on icon at bounding box center [751, 287] width 5 height 11
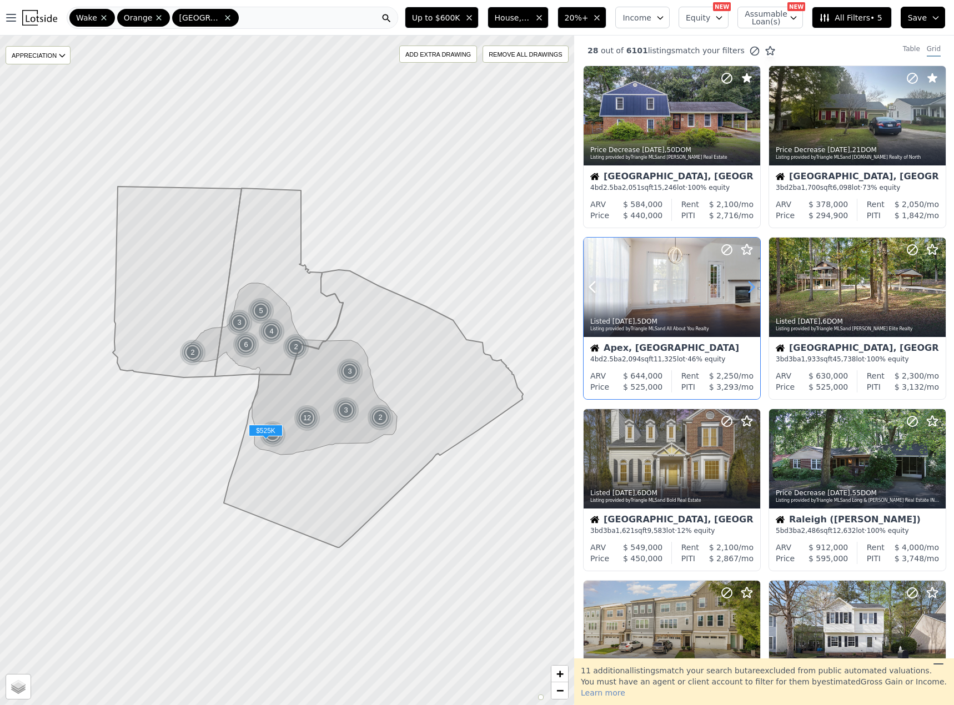
click at [752, 290] on icon at bounding box center [751, 287] width 5 height 11
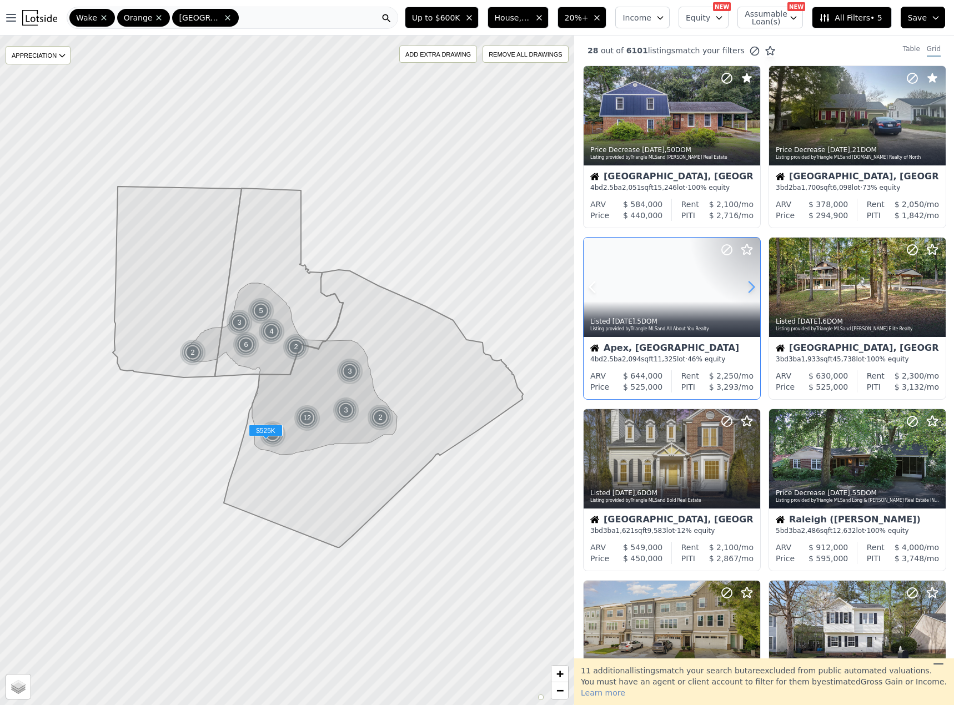
click at [752, 290] on icon at bounding box center [751, 287] width 5 height 11
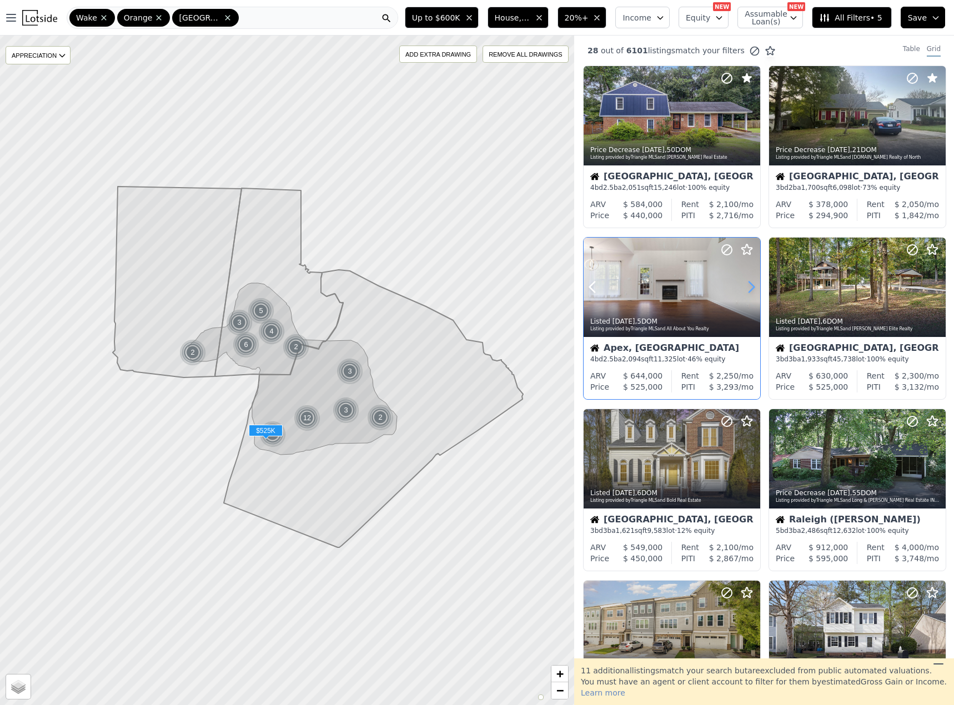
click at [752, 290] on icon at bounding box center [751, 287] width 5 height 11
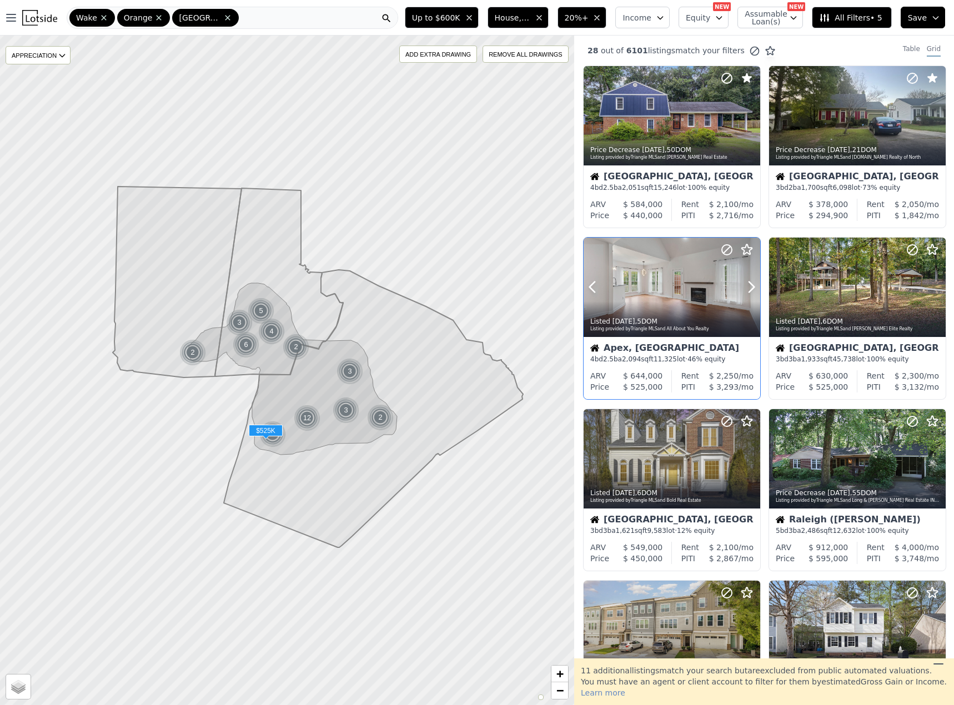
click at [726, 253] on icon at bounding box center [726, 249] width 13 height 13
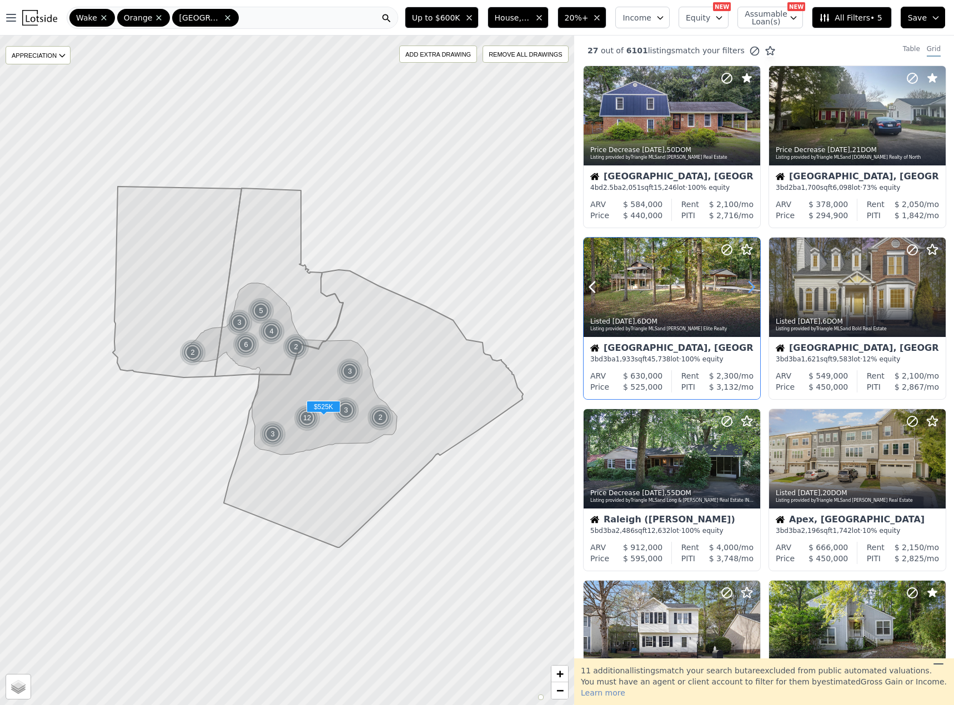
click at [750, 289] on icon at bounding box center [751, 287] width 18 height 18
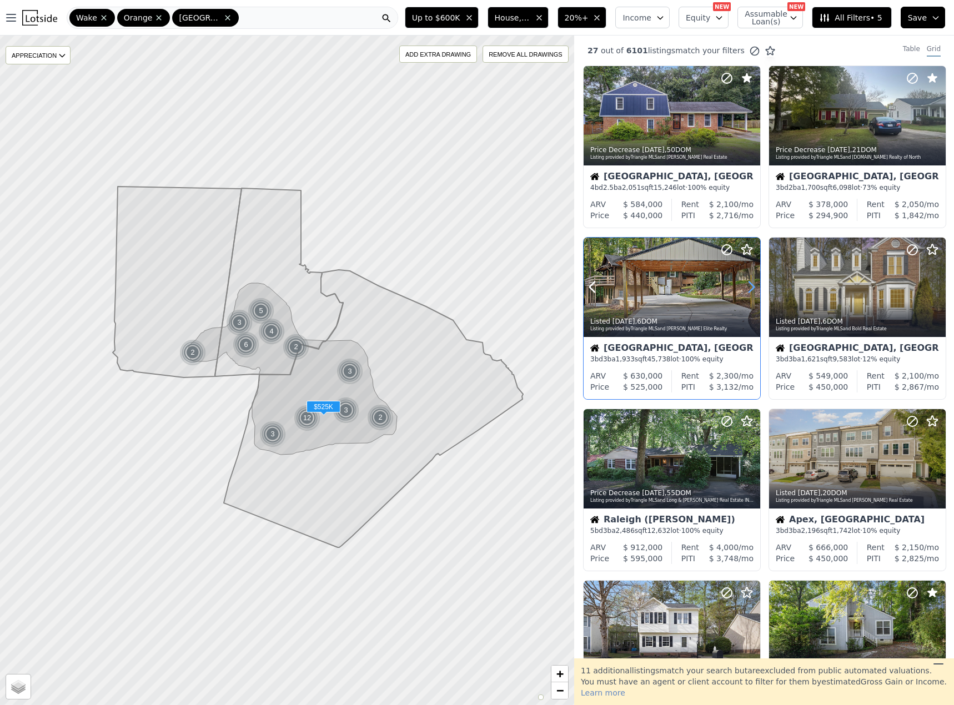
click at [750, 289] on icon at bounding box center [751, 287] width 18 height 18
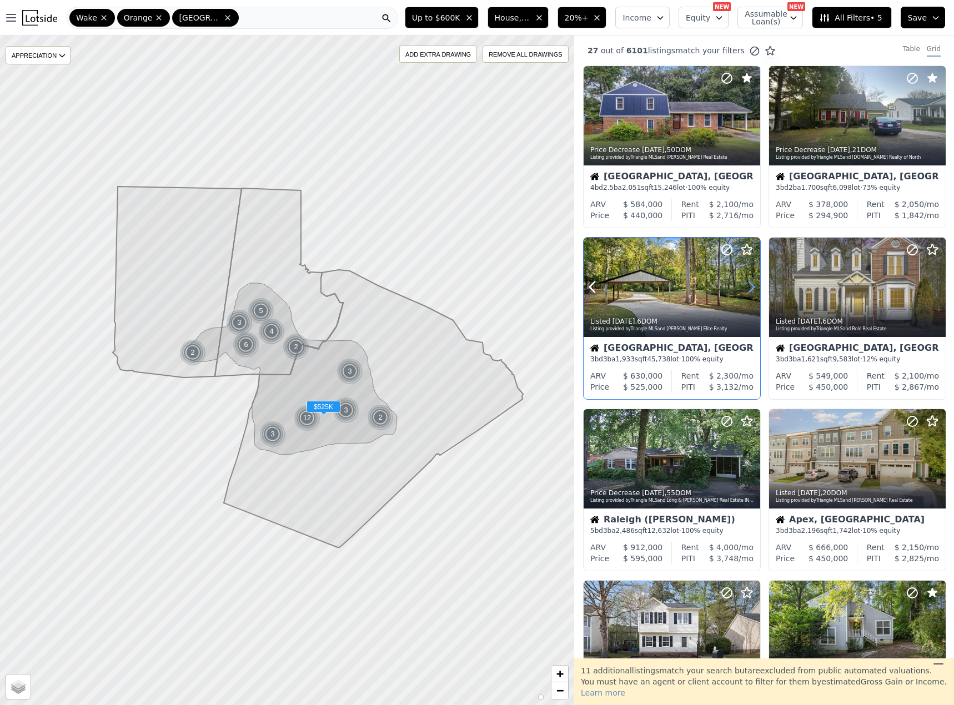
click at [750, 289] on icon at bounding box center [751, 287] width 18 height 18
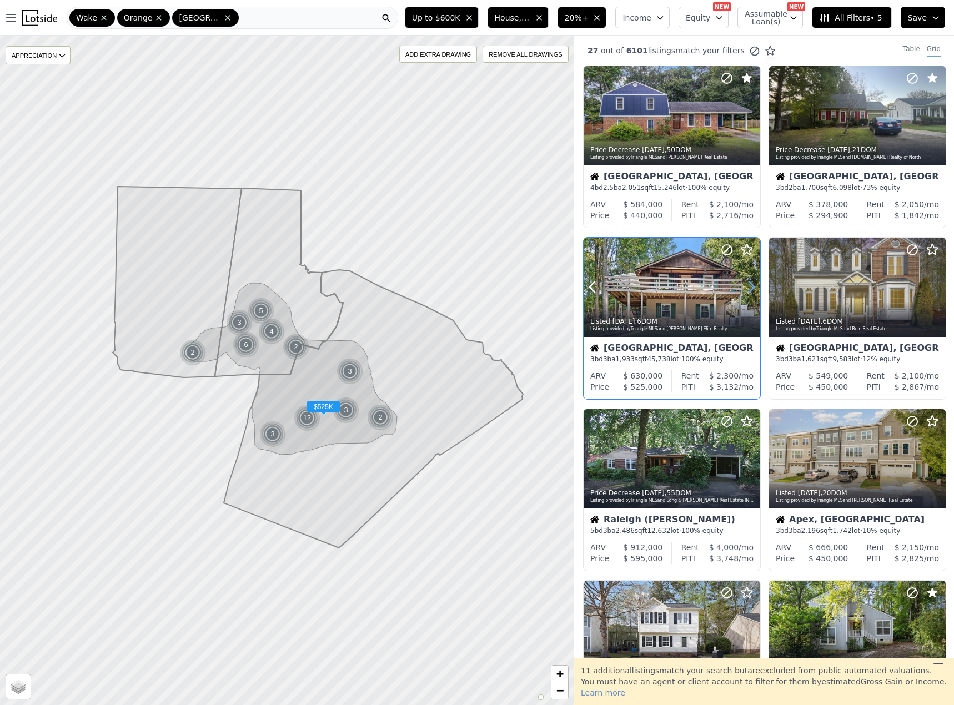
click at [750, 289] on icon at bounding box center [751, 287] width 18 height 18
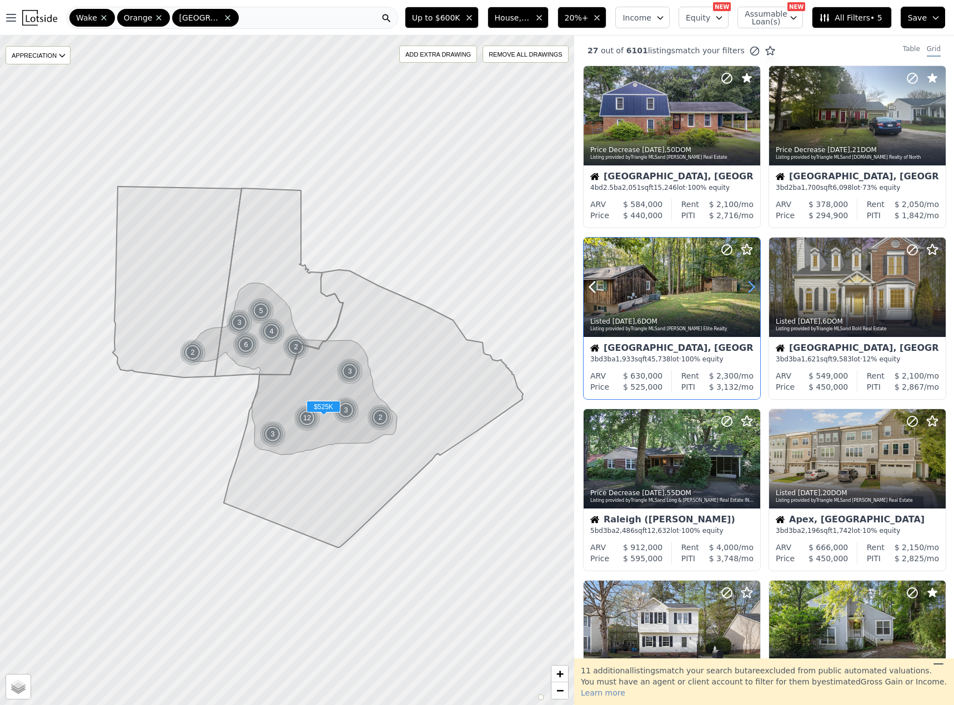
click at [750, 289] on icon at bounding box center [751, 287] width 18 height 18
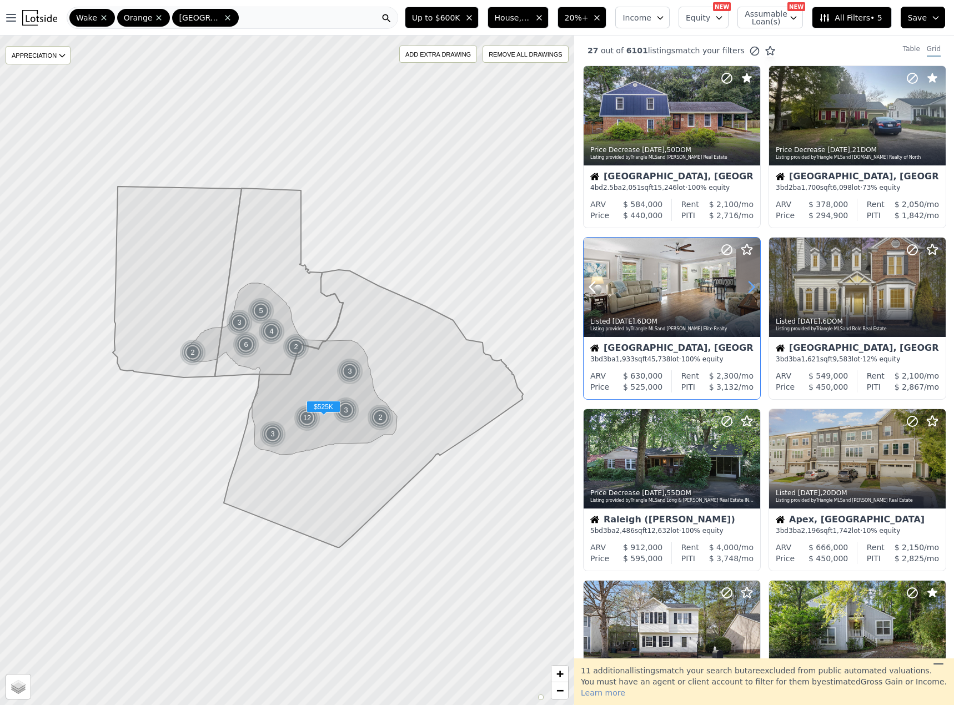
click at [750, 289] on icon at bounding box center [751, 287] width 18 height 18
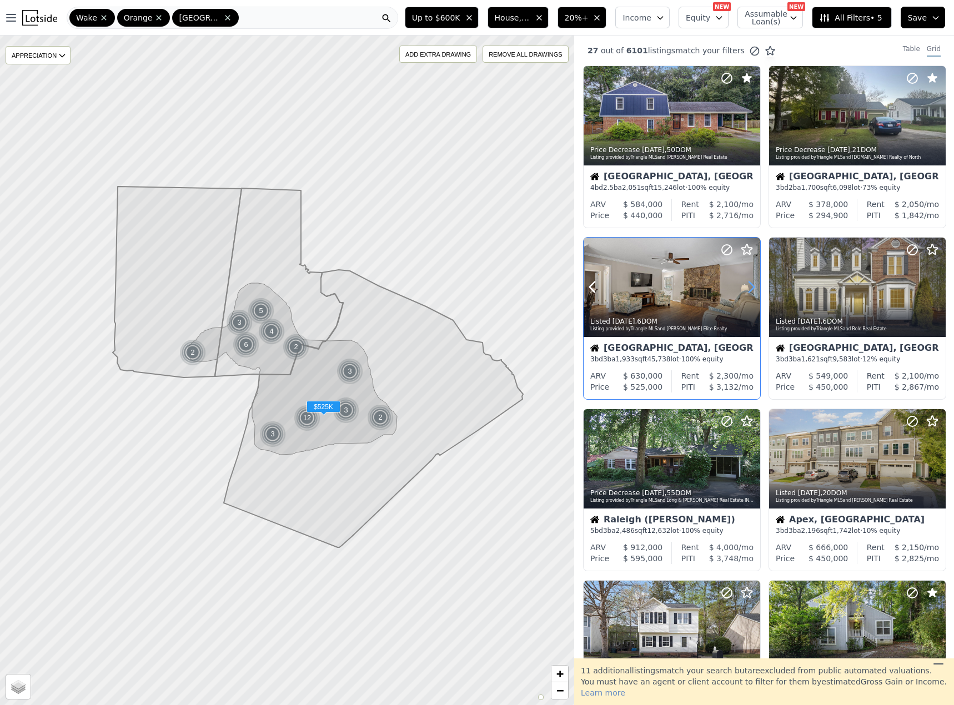
click at [750, 289] on icon at bounding box center [751, 287] width 18 height 18
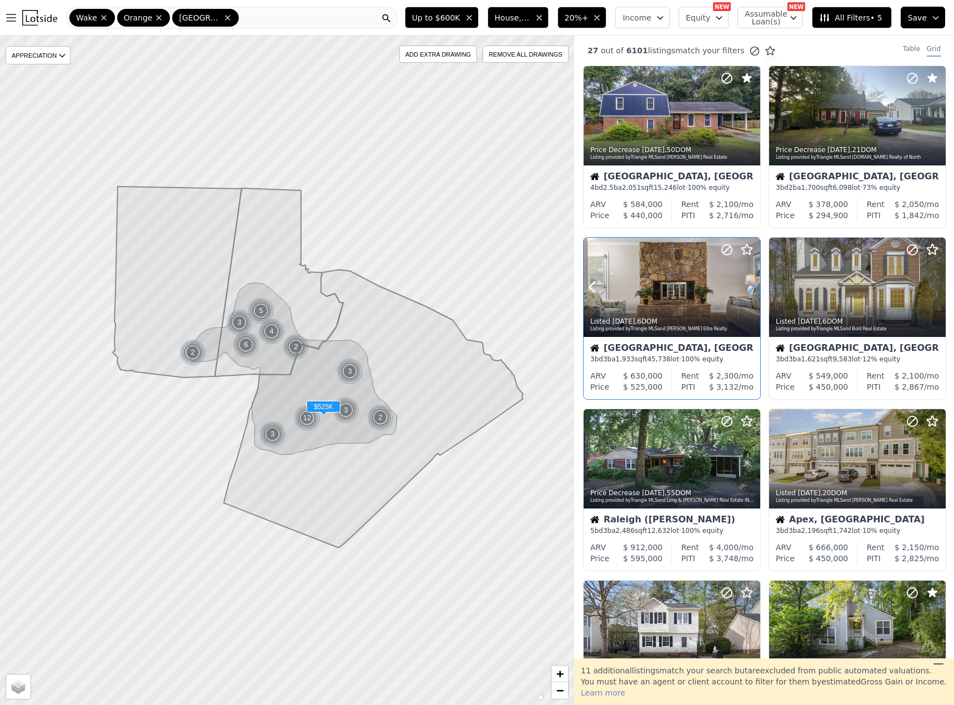
click at [750, 289] on icon at bounding box center [751, 287] width 18 height 18
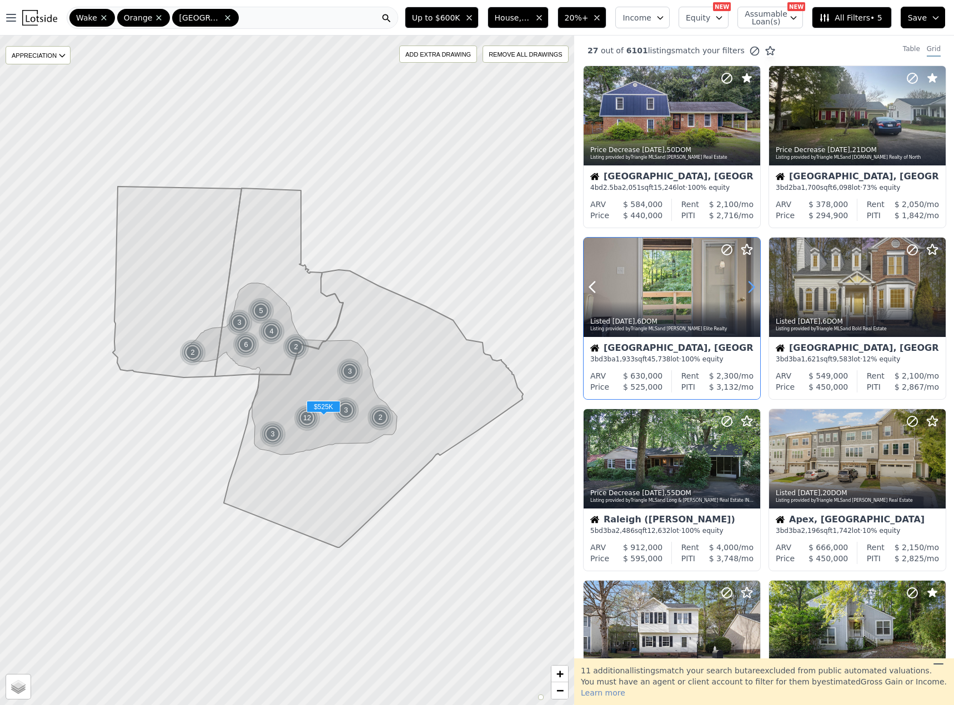
click at [750, 289] on icon at bounding box center [751, 287] width 18 height 18
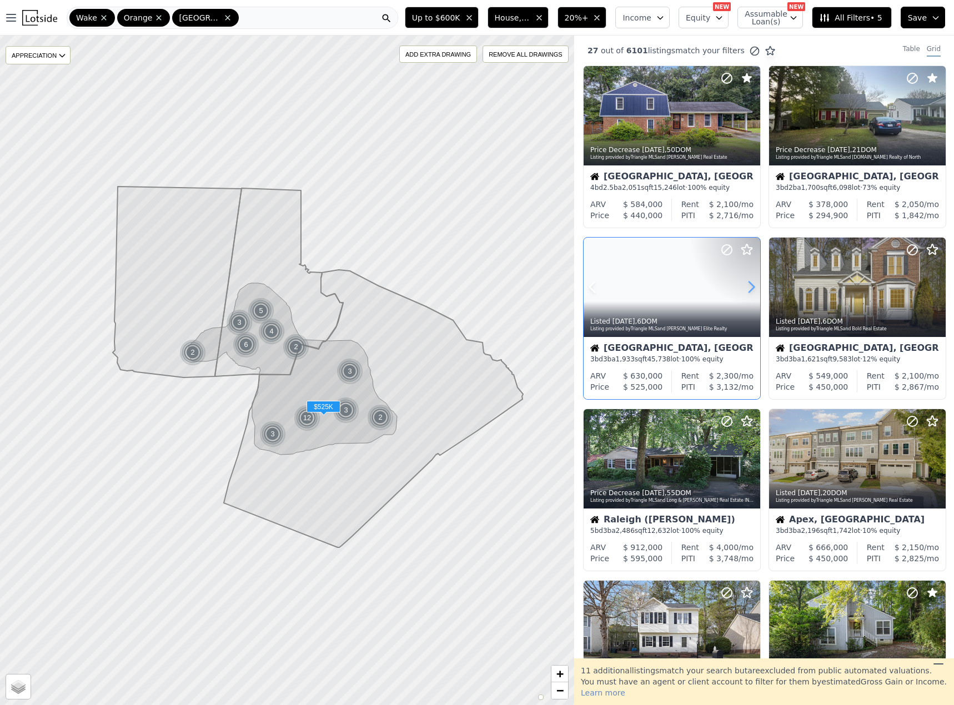
click at [750, 289] on icon at bounding box center [751, 287] width 18 height 18
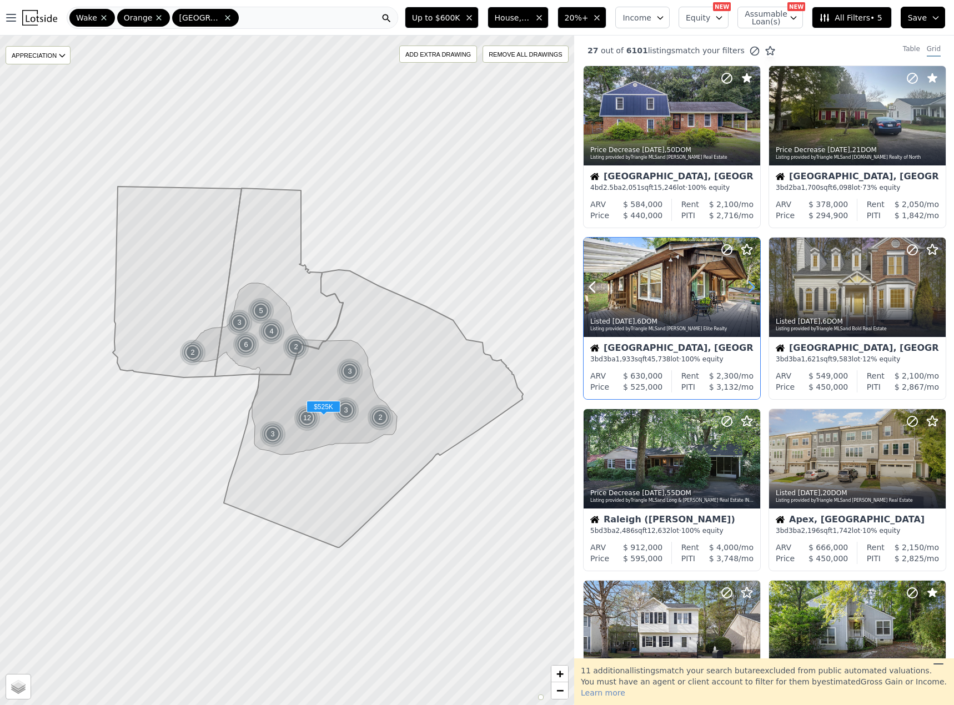
click at [750, 289] on icon at bounding box center [751, 287] width 18 height 18
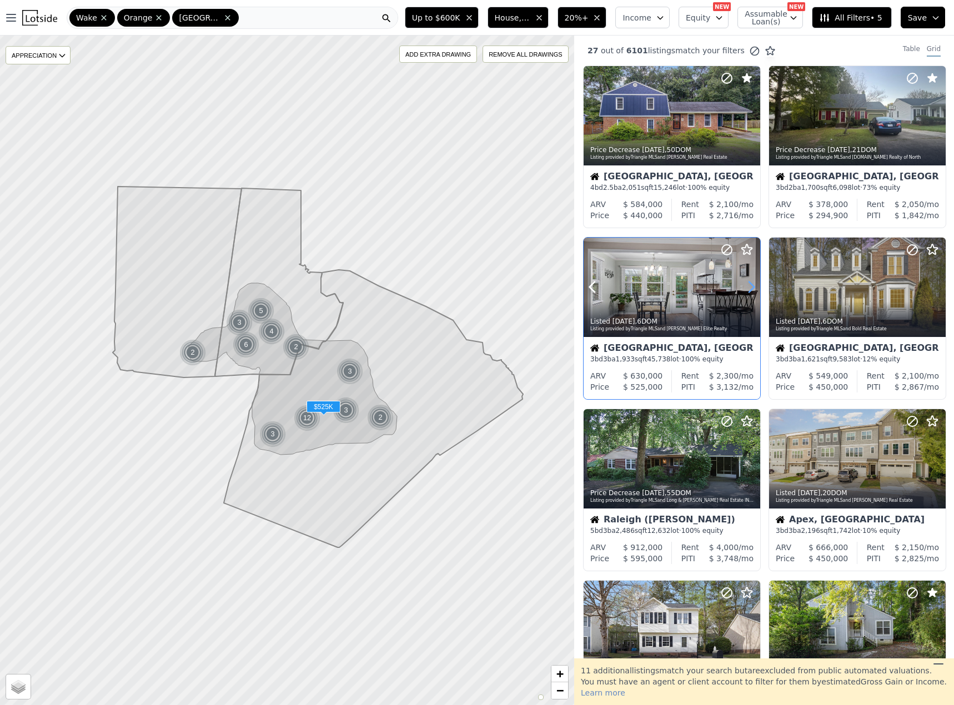
click at [750, 289] on icon at bounding box center [751, 287] width 18 height 18
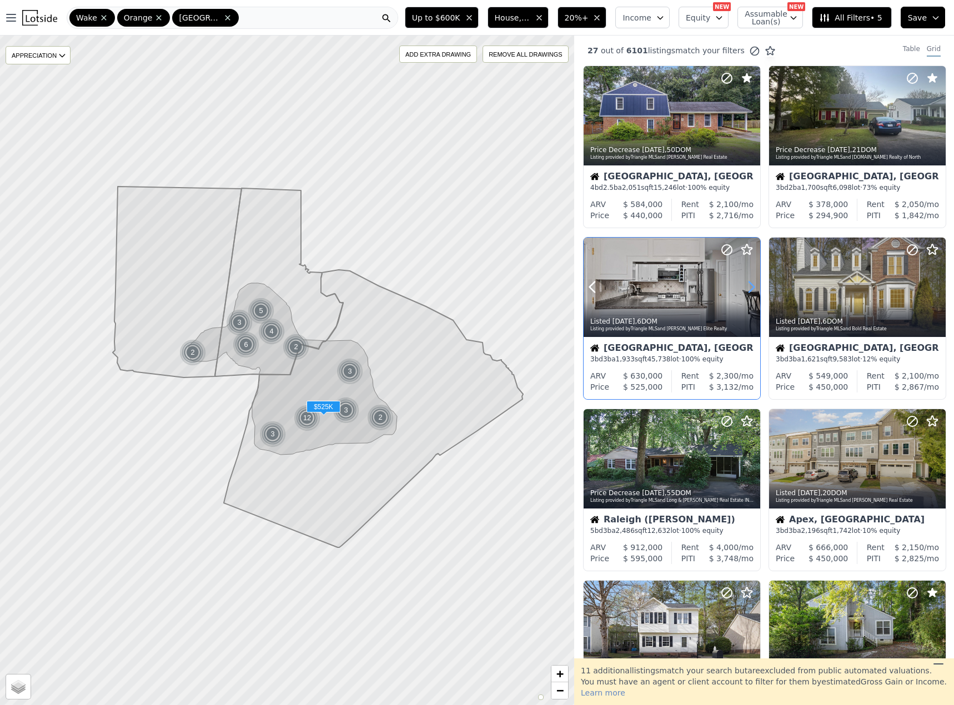
click at [750, 289] on icon at bounding box center [751, 287] width 18 height 18
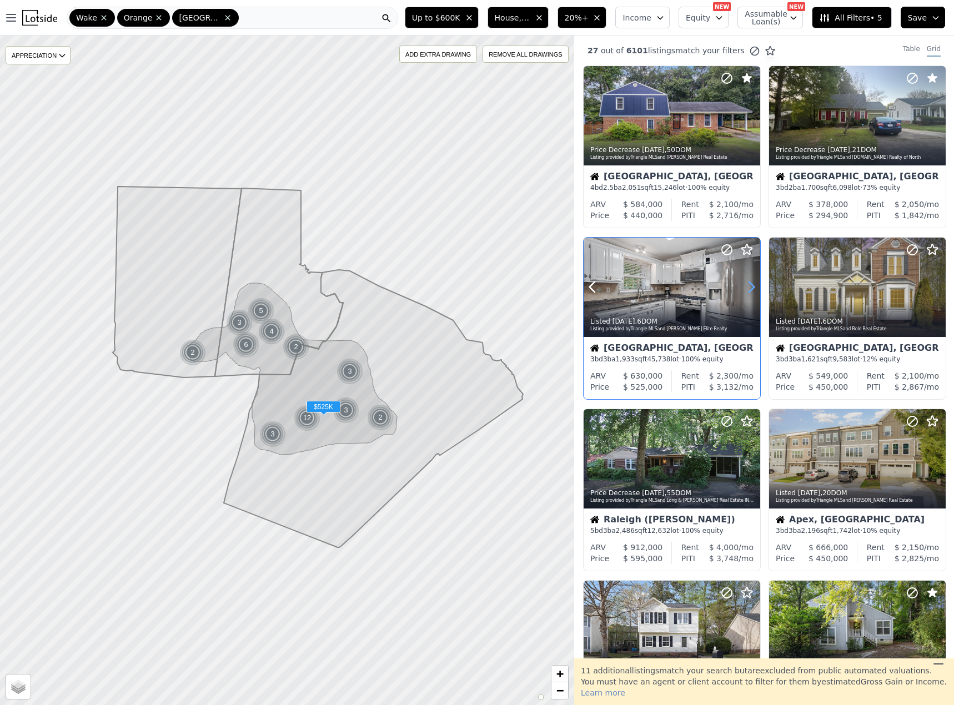
click at [750, 289] on icon at bounding box center [751, 287] width 18 height 18
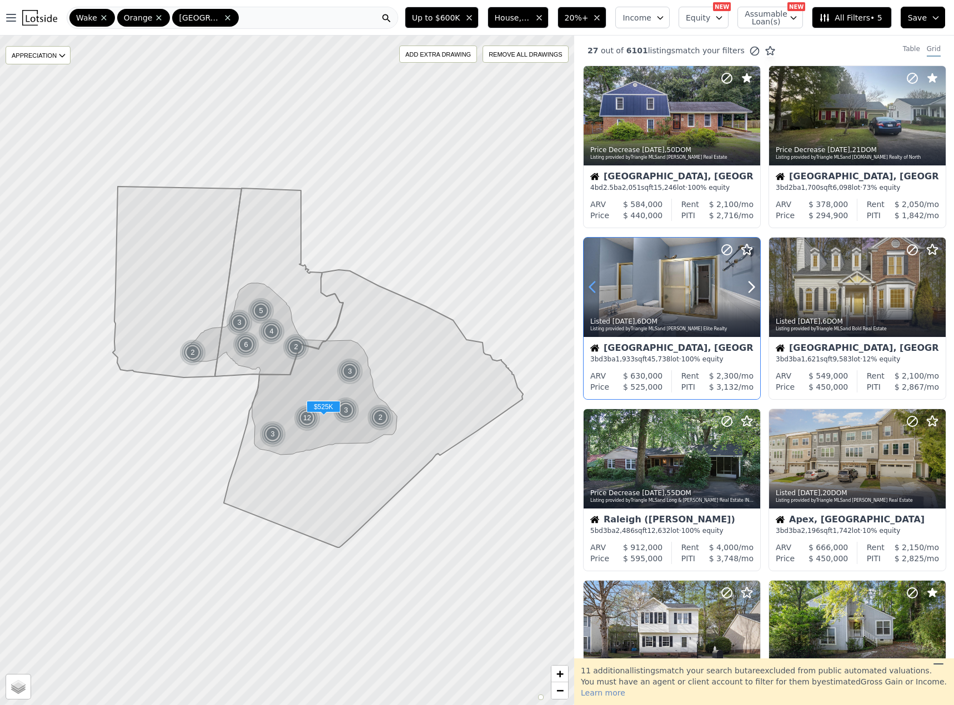
click at [588, 282] on icon at bounding box center [593, 287] width 18 height 18
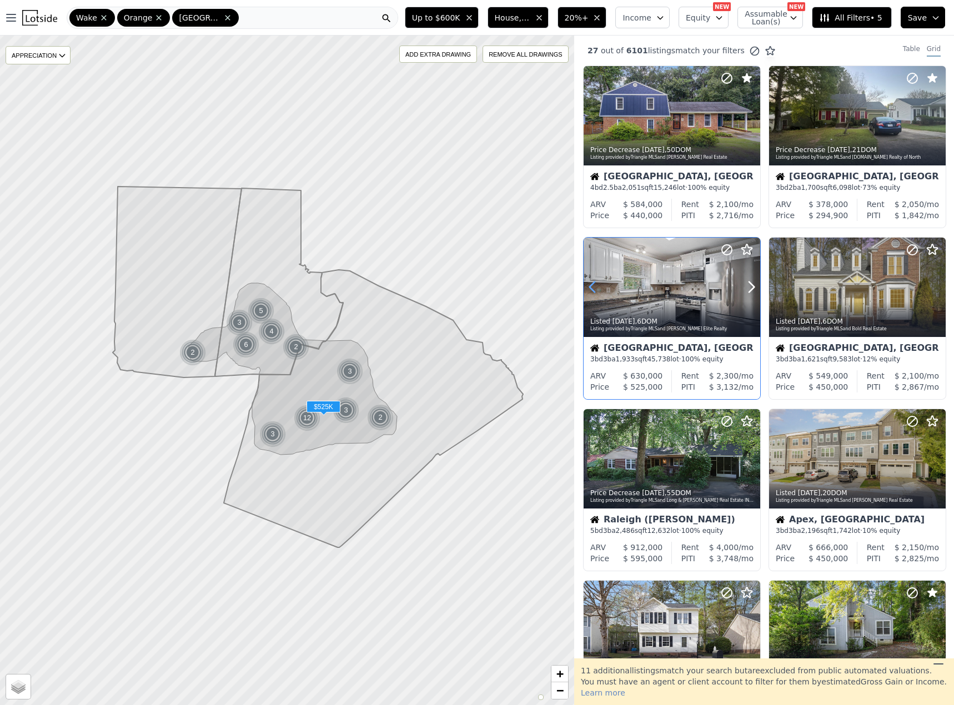
click at [588, 282] on icon at bounding box center [593, 287] width 18 height 18
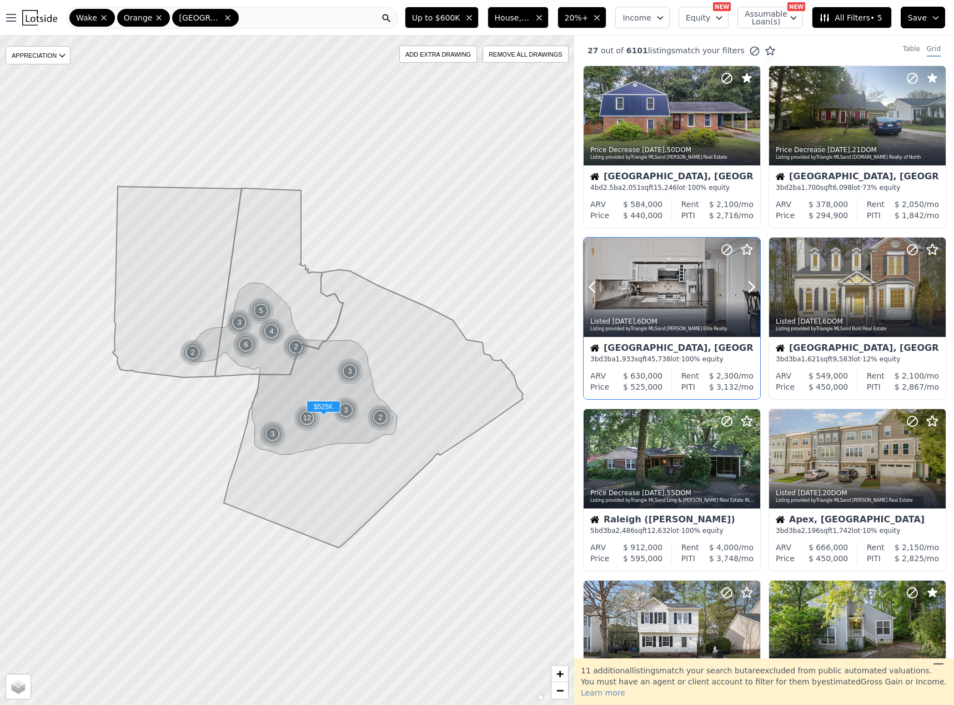
click at [754, 293] on icon at bounding box center [751, 287] width 18 height 18
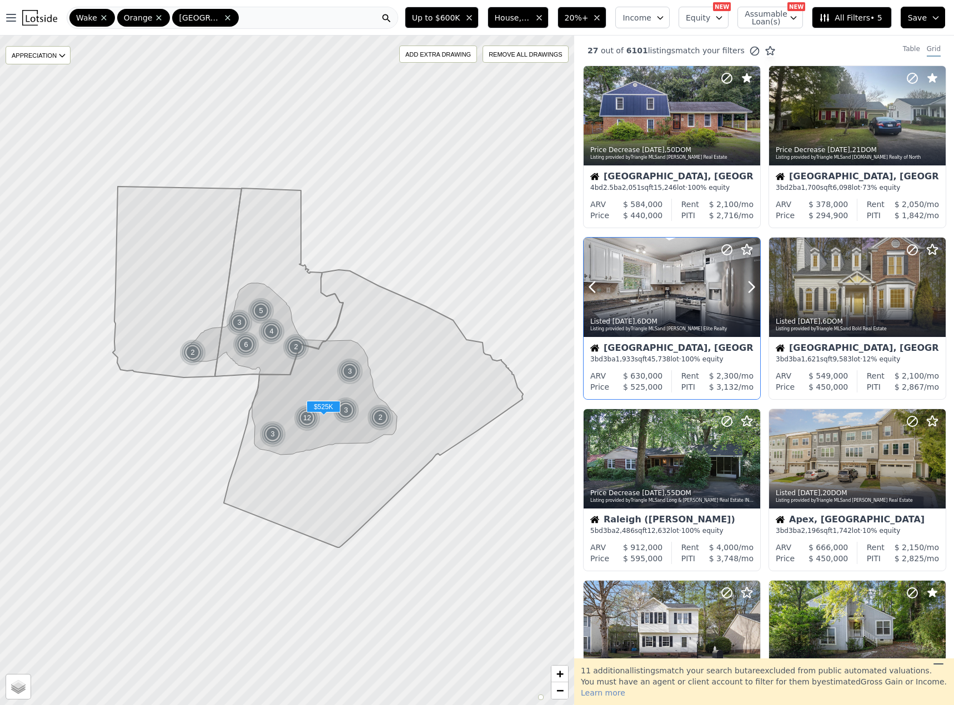
click at [754, 293] on icon at bounding box center [751, 287] width 18 height 18
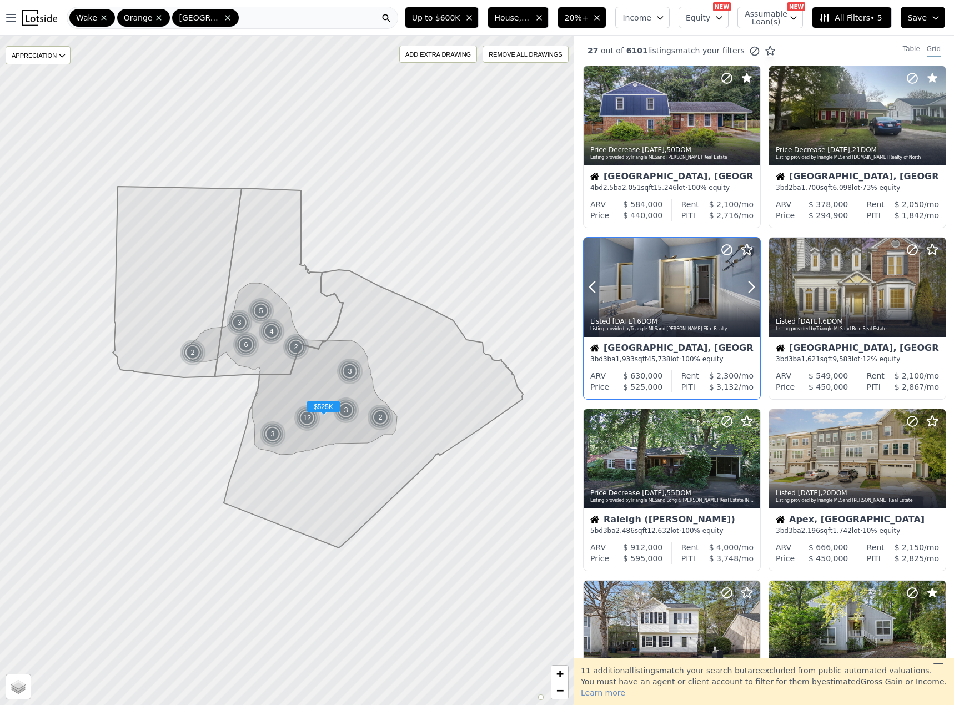
click at [754, 293] on icon at bounding box center [751, 287] width 18 height 18
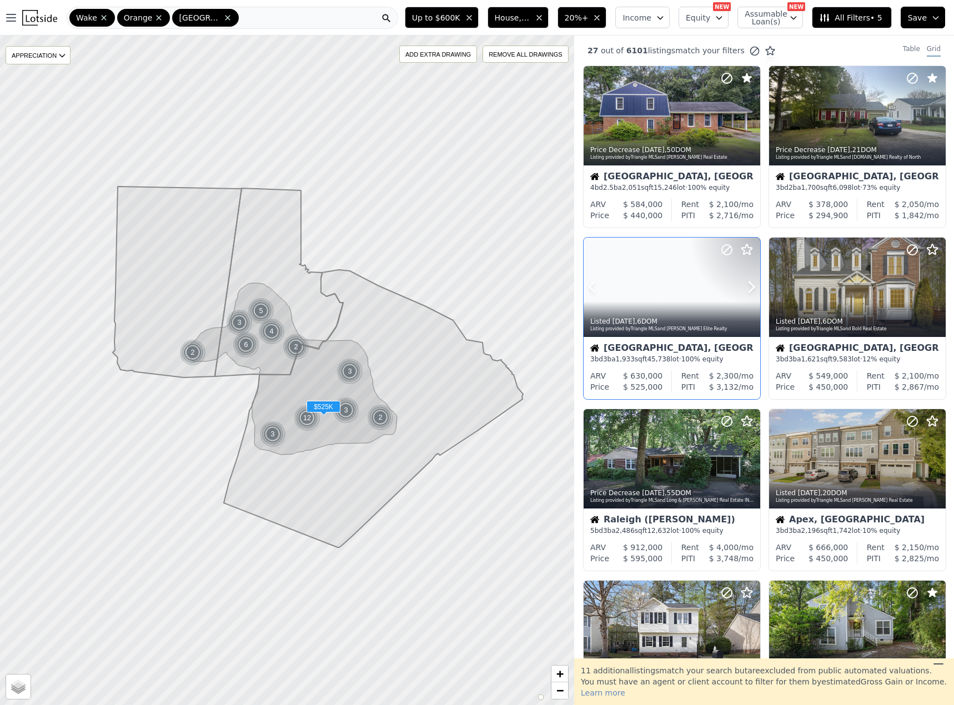
click at [754, 293] on icon at bounding box center [751, 287] width 18 height 18
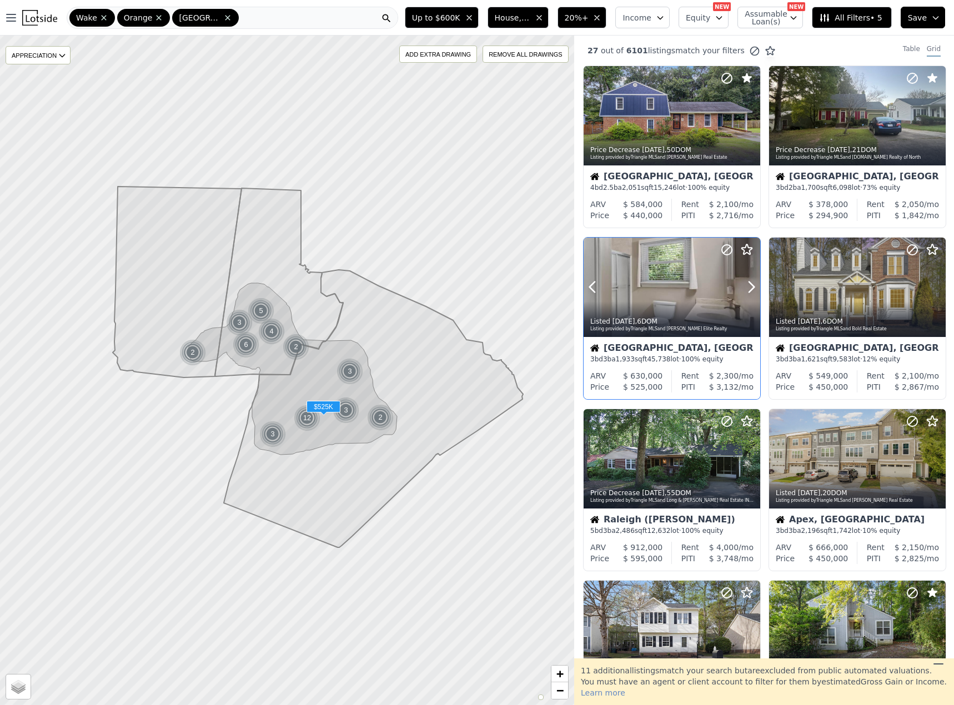
click at [725, 252] on icon at bounding box center [727, 250] width 7 height 7
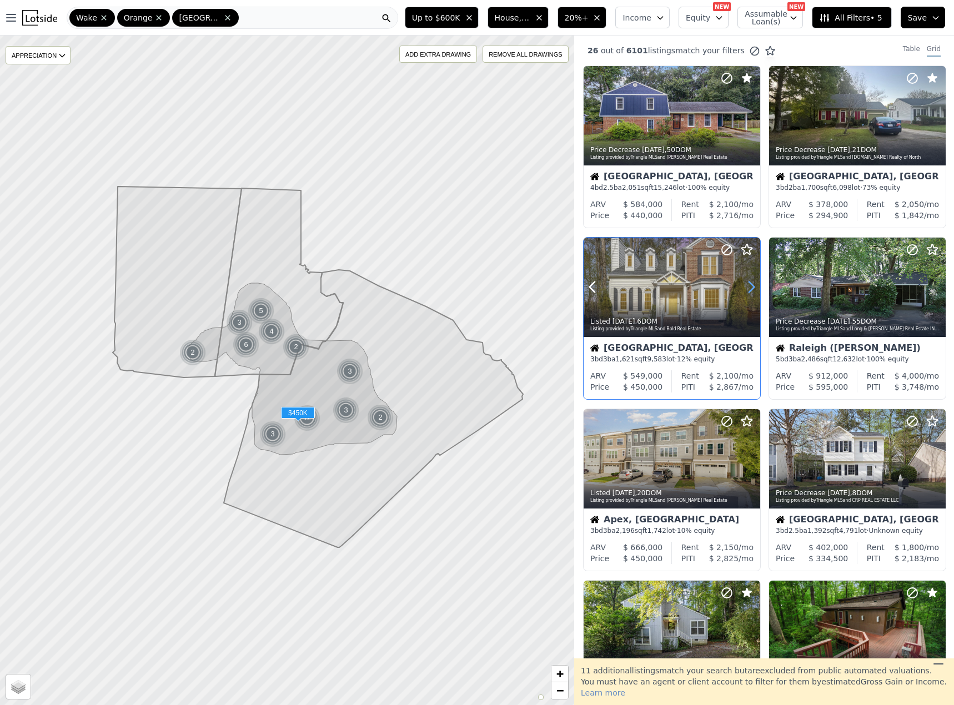
click at [749, 288] on icon at bounding box center [751, 287] width 18 height 18
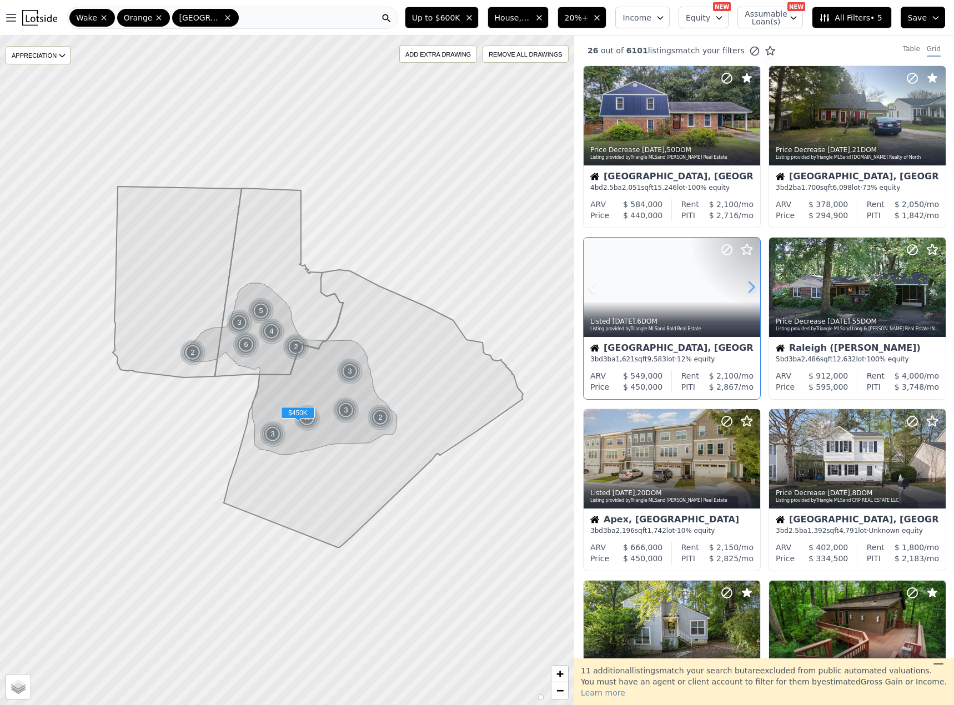
click at [749, 288] on icon at bounding box center [751, 287] width 18 height 18
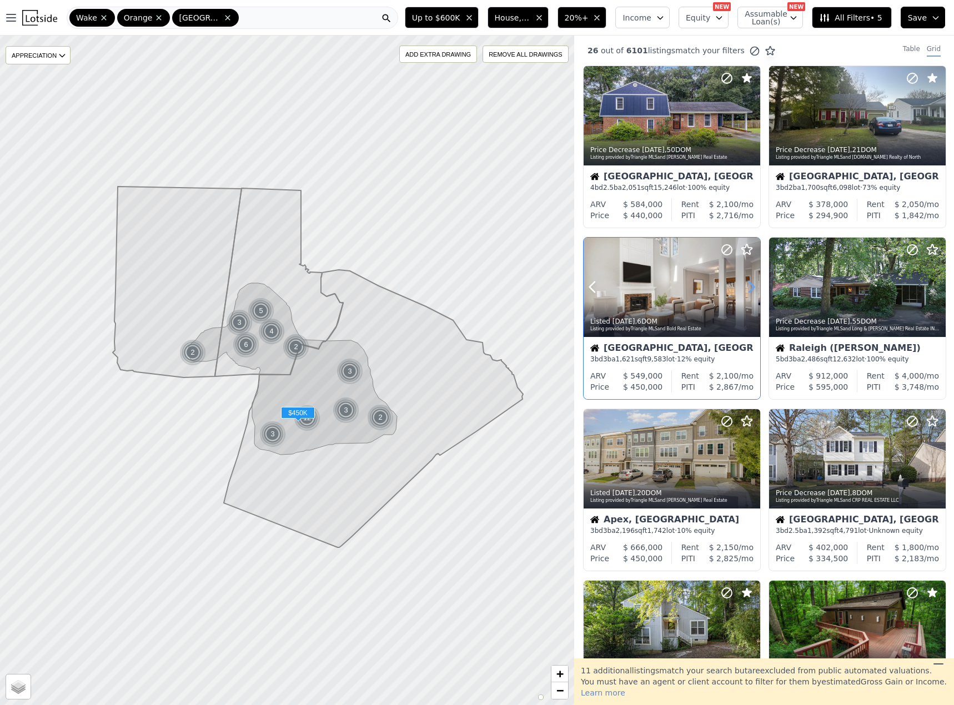
click at [749, 288] on icon at bounding box center [751, 287] width 18 height 18
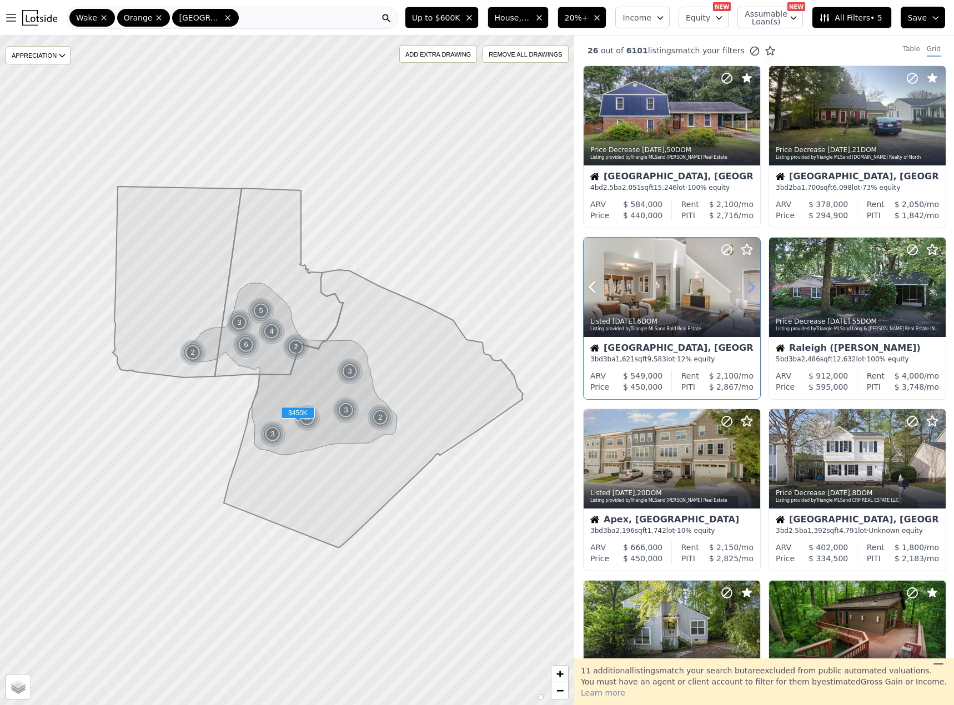
click at [749, 288] on icon at bounding box center [751, 287] width 18 height 18
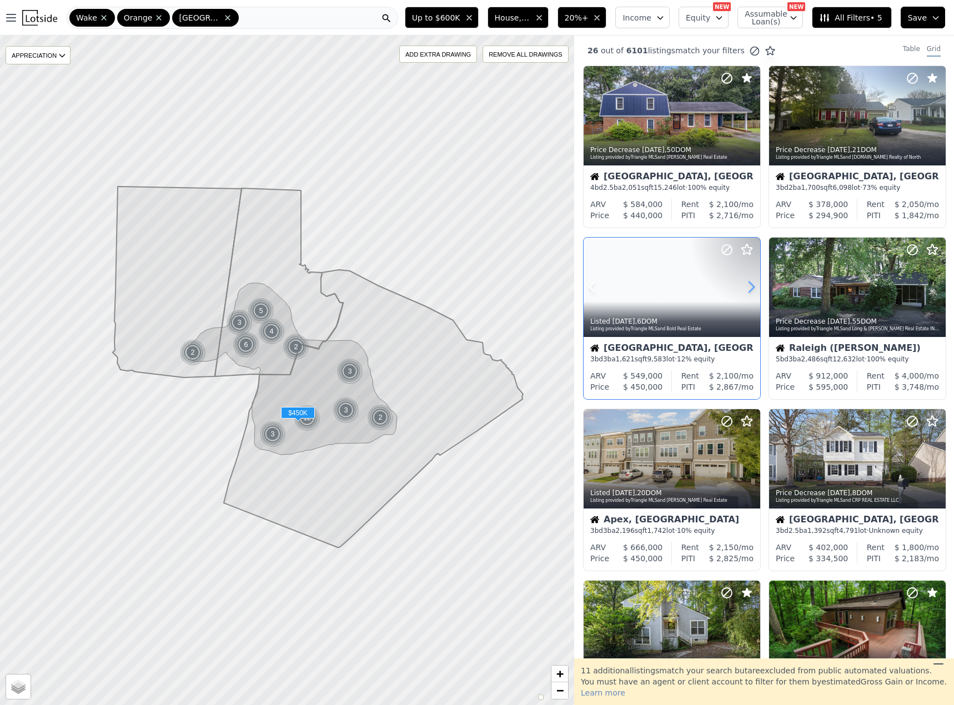
click at [749, 288] on icon at bounding box center [751, 287] width 18 height 18
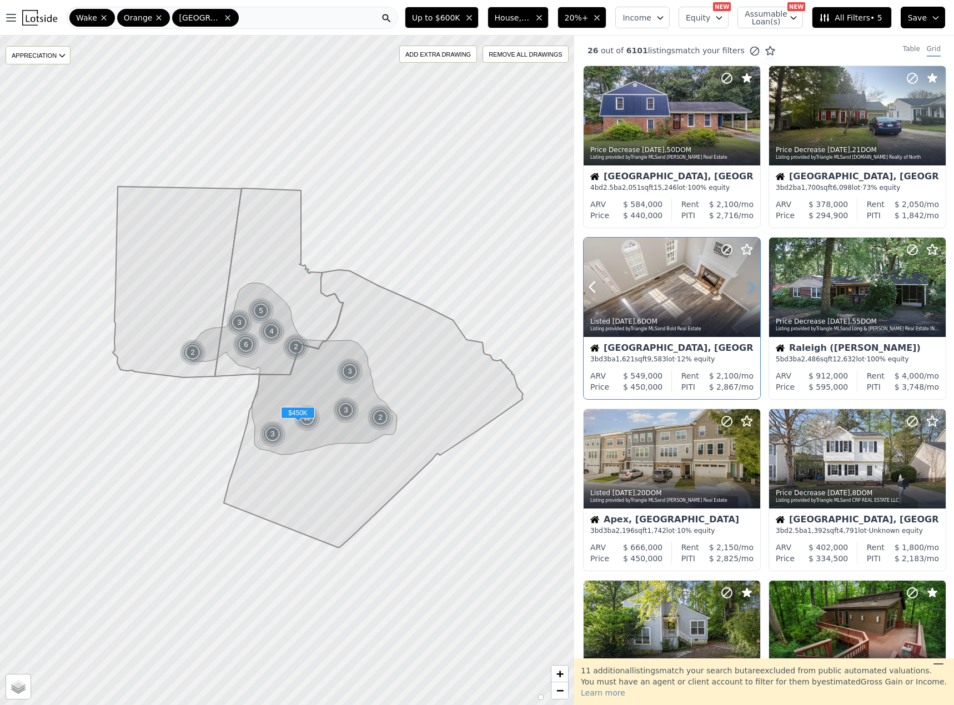
click at [749, 288] on icon at bounding box center [751, 287] width 18 height 18
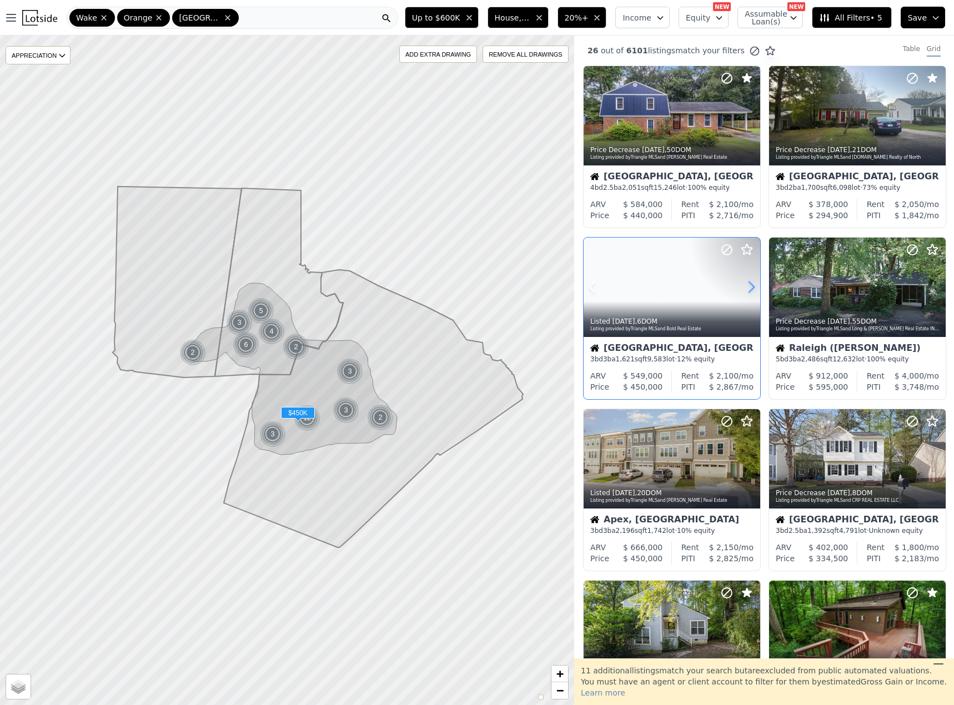
click at [749, 288] on icon at bounding box center [751, 287] width 18 height 18
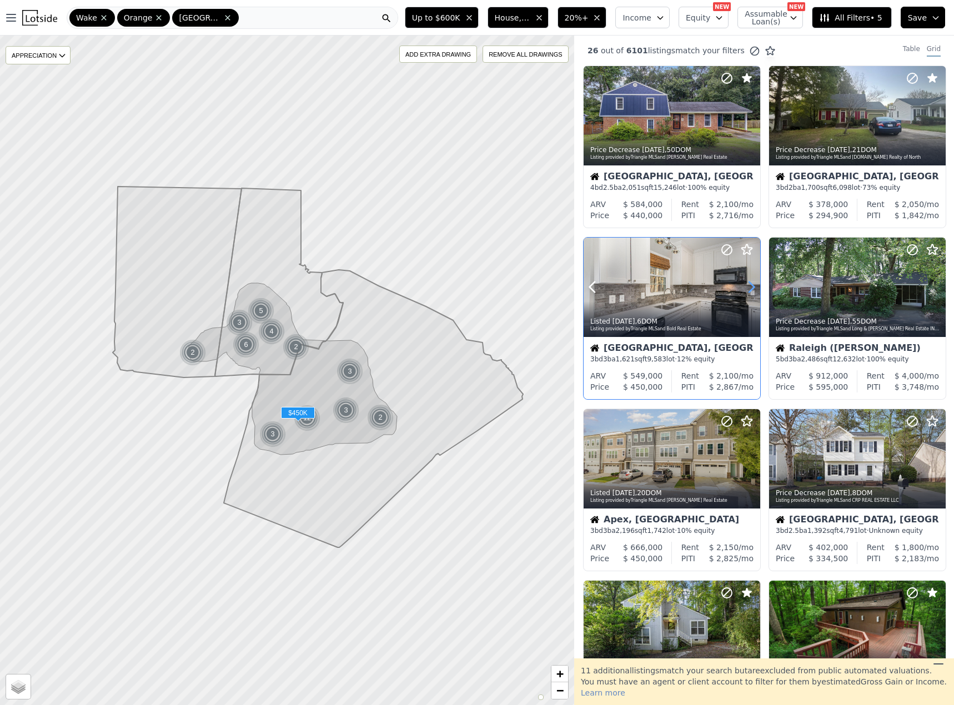
click at [749, 288] on icon at bounding box center [751, 287] width 18 height 18
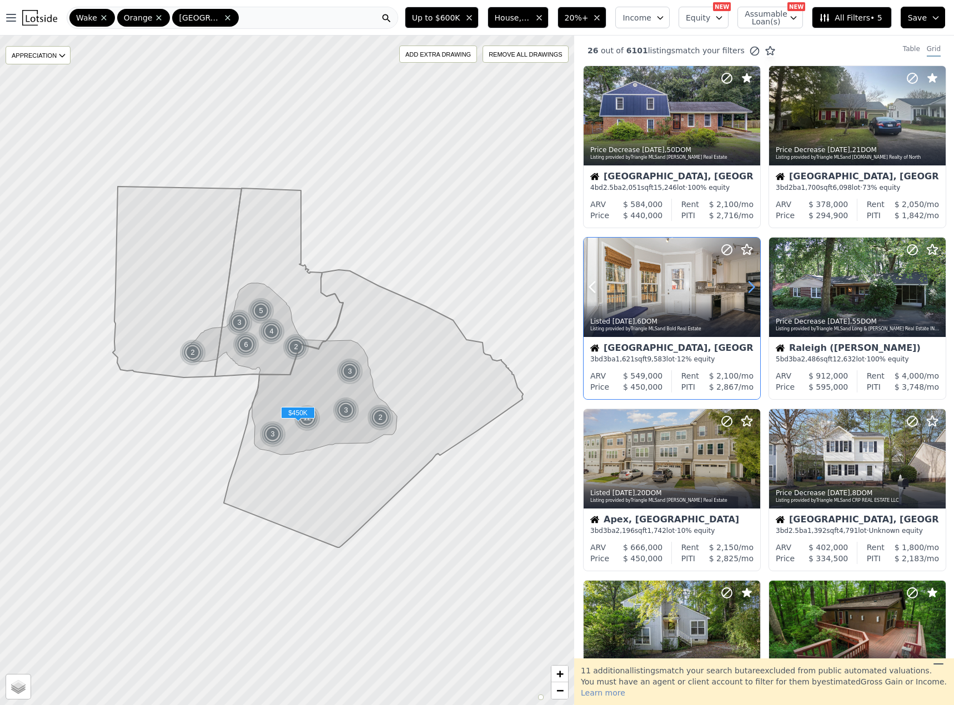
click at [749, 288] on icon at bounding box center [751, 287] width 18 height 18
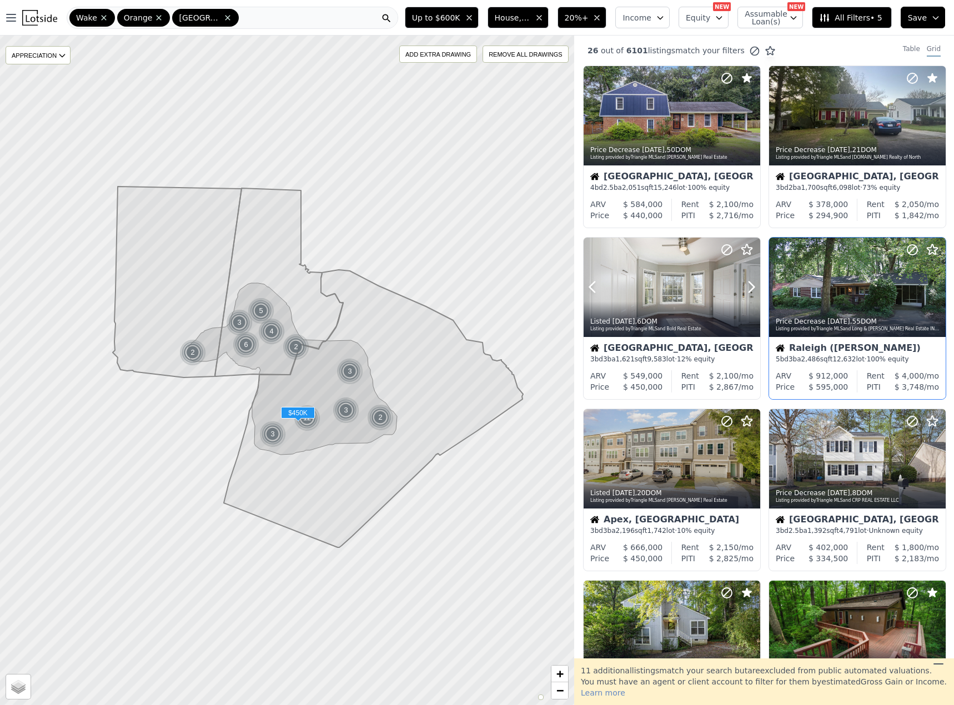
click at [726, 253] on icon at bounding box center [726, 249] width 13 height 13
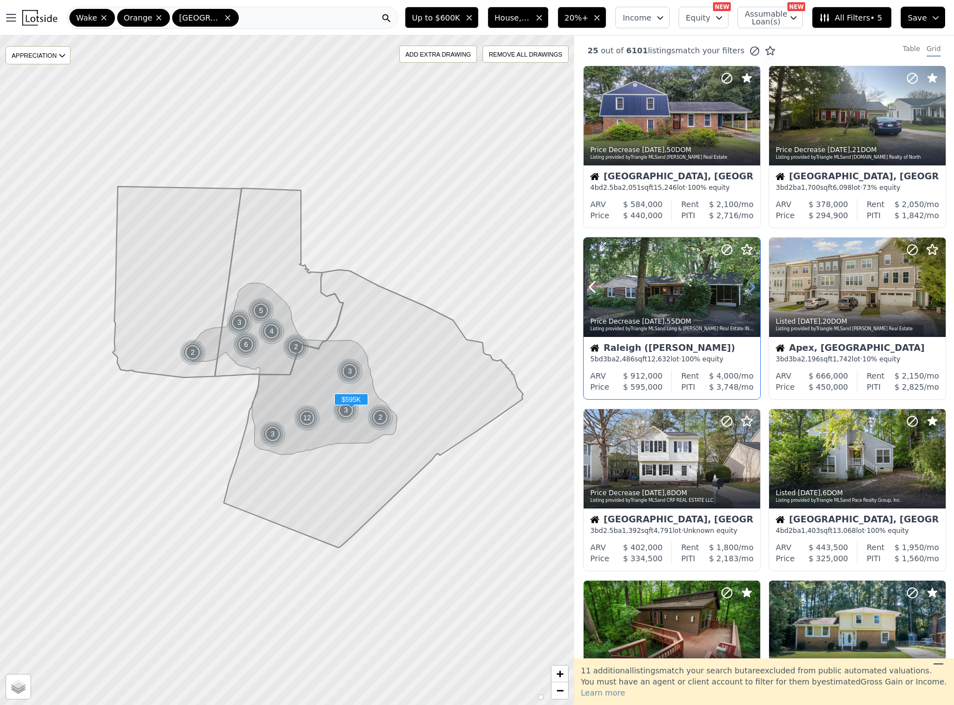
click at [750, 287] on icon at bounding box center [751, 287] width 18 height 18
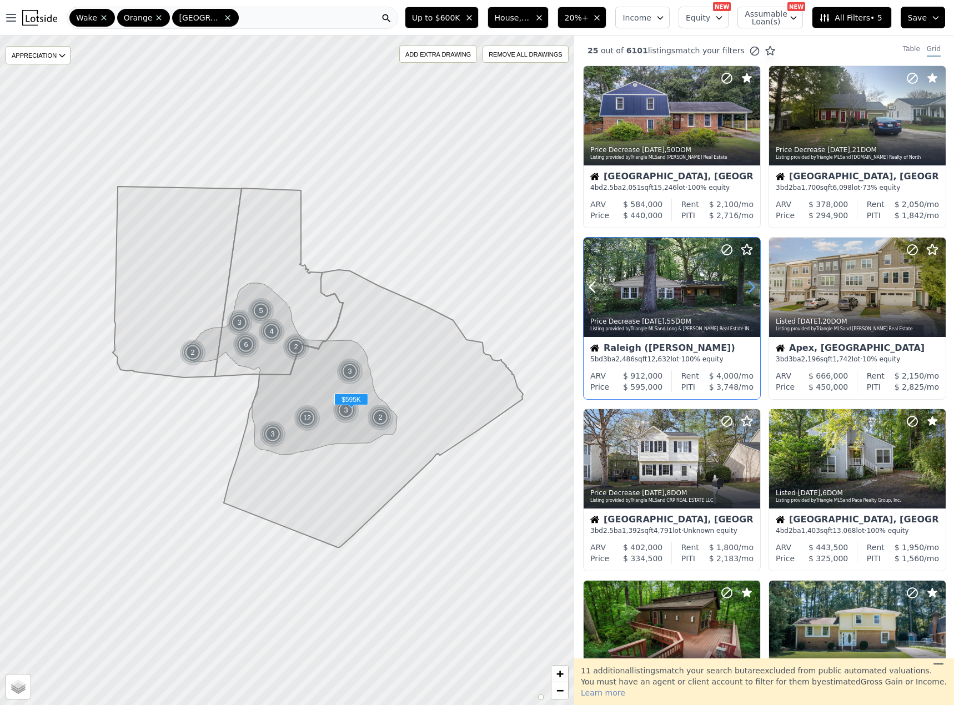
click at [750, 287] on icon at bounding box center [751, 287] width 18 height 18
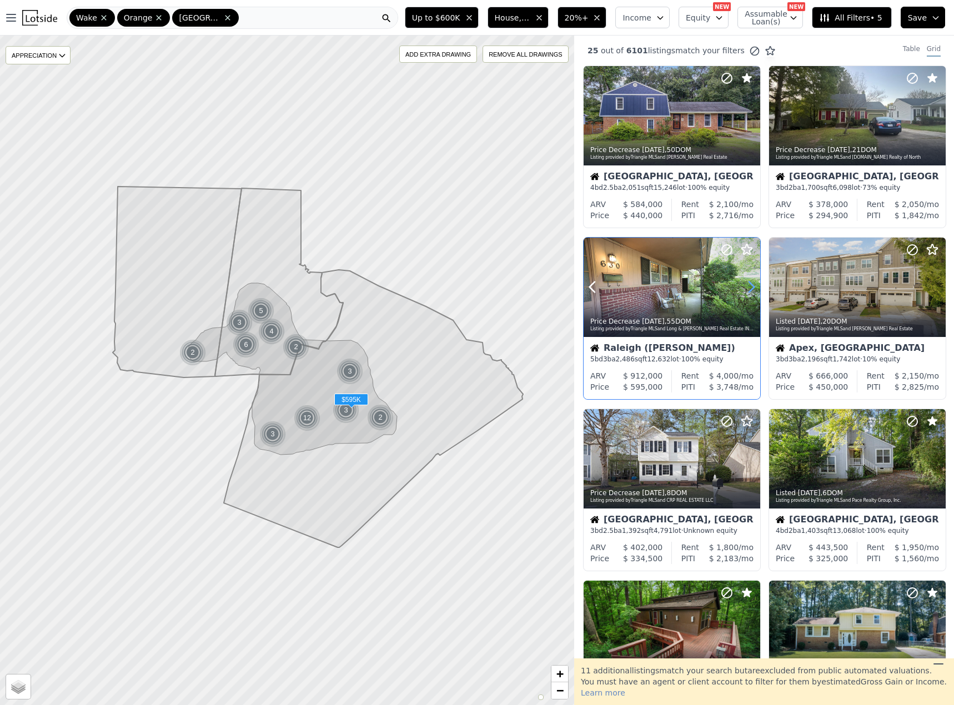
click at [750, 287] on icon at bounding box center [751, 287] width 18 height 18
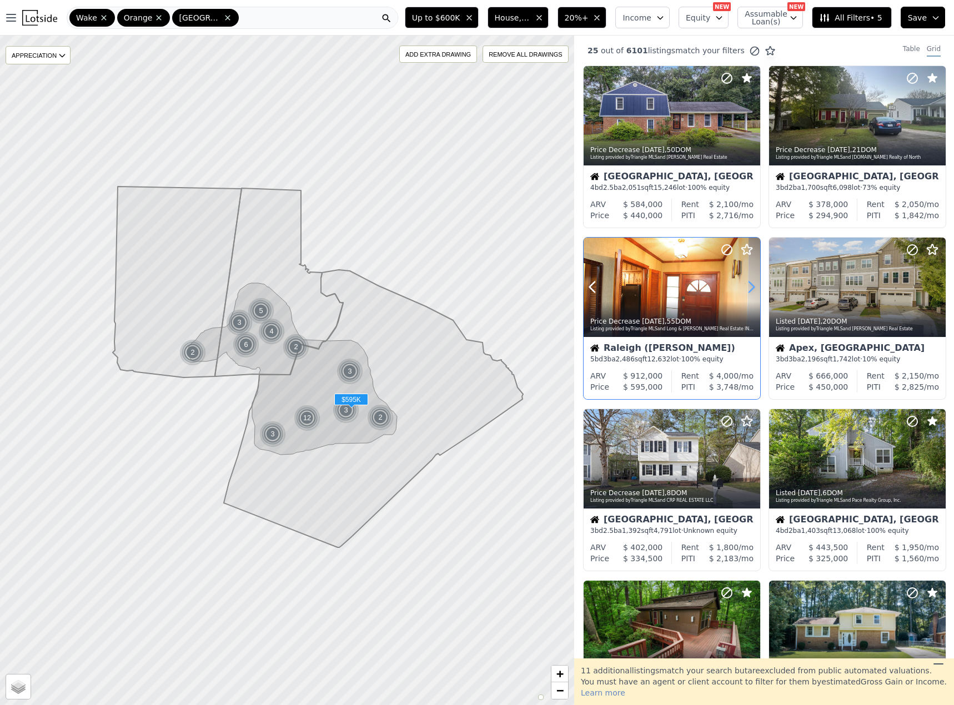
click at [750, 287] on icon at bounding box center [751, 287] width 18 height 18
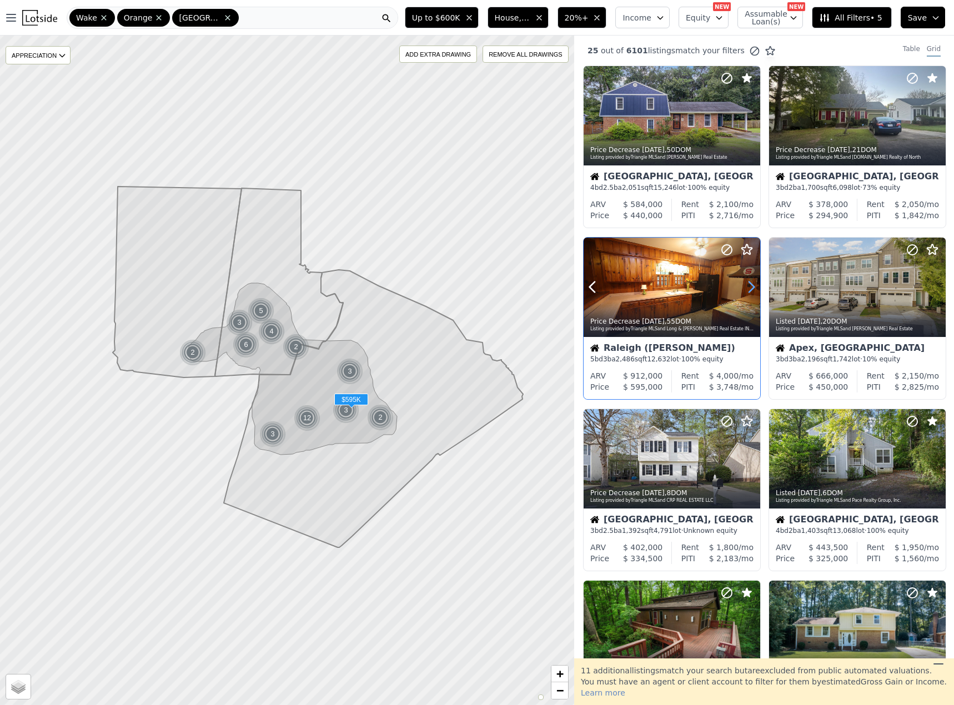
click at [750, 287] on icon at bounding box center [751, 287] width 18 height 18
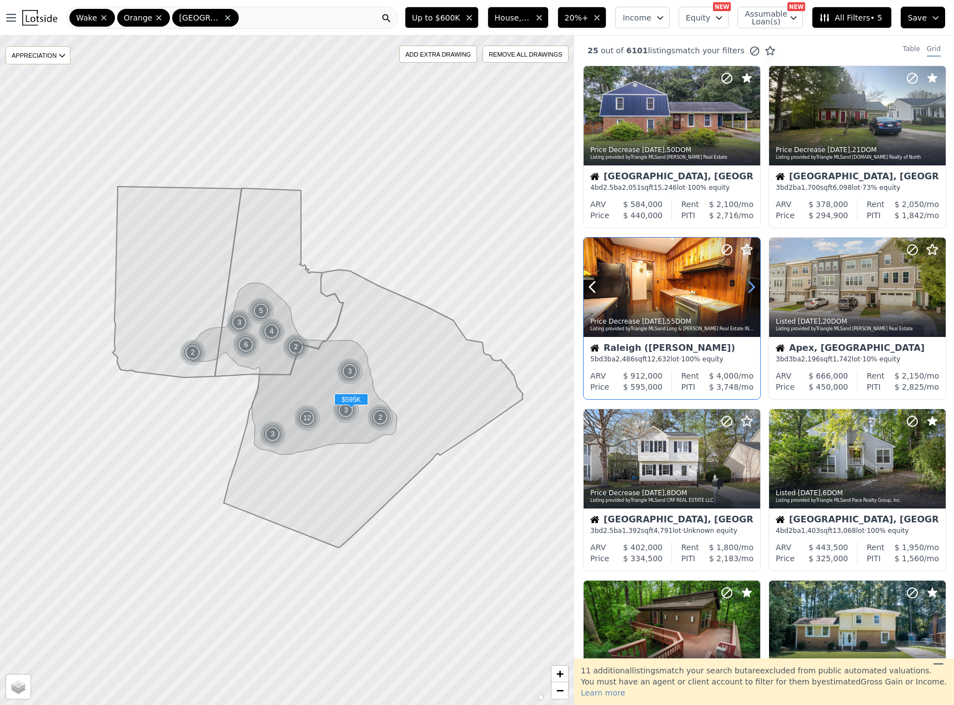
click at [750, 287] on icon at bounding box center [751, 287] width 18 height 18
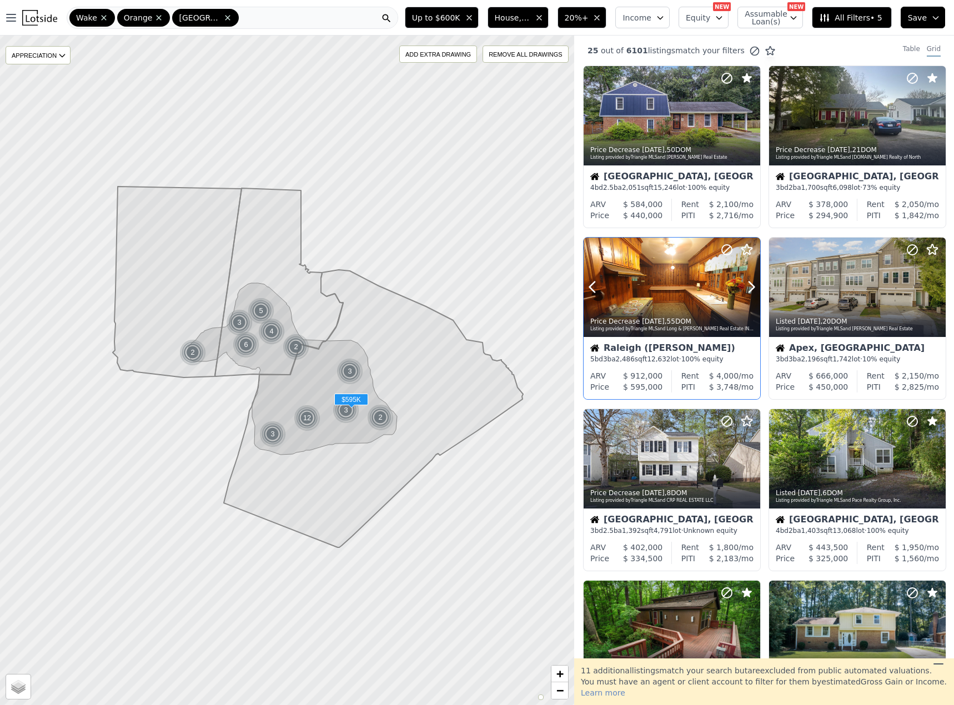
click at [665, 285] on div at bounding box center [672, 287] width 177 height 99
click at [749, 249] on icon at bounding box center [746, 249] width 13 height 13
click at [907, 249] on icon at bounding box center [912, 249] width 13 height 13
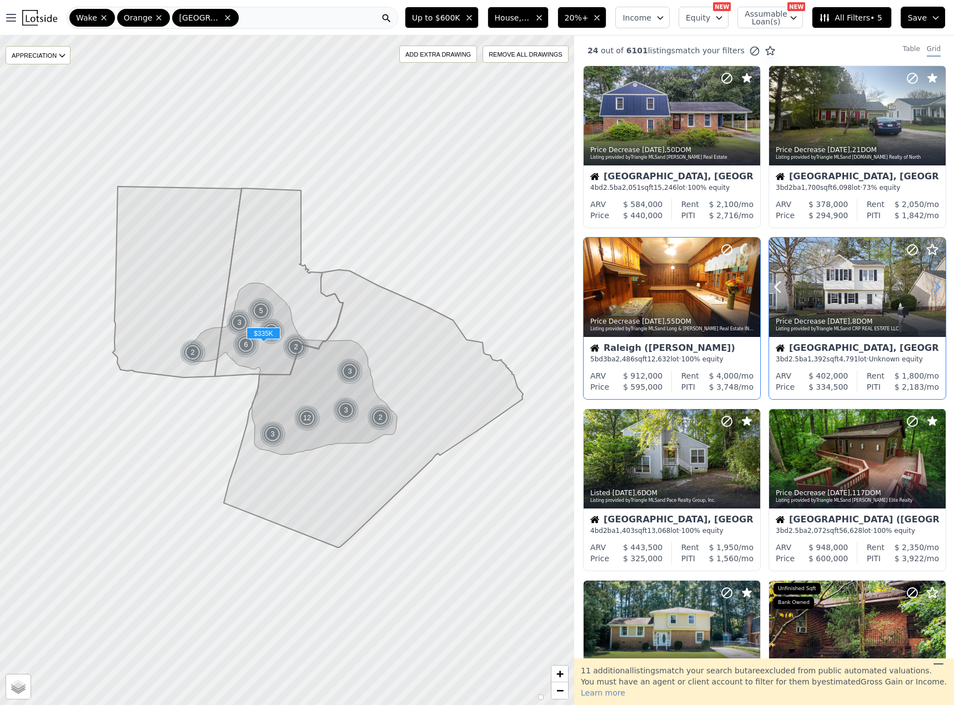
click at [931, 288] on icon at bounding box center [937, 287] width 18 height 18
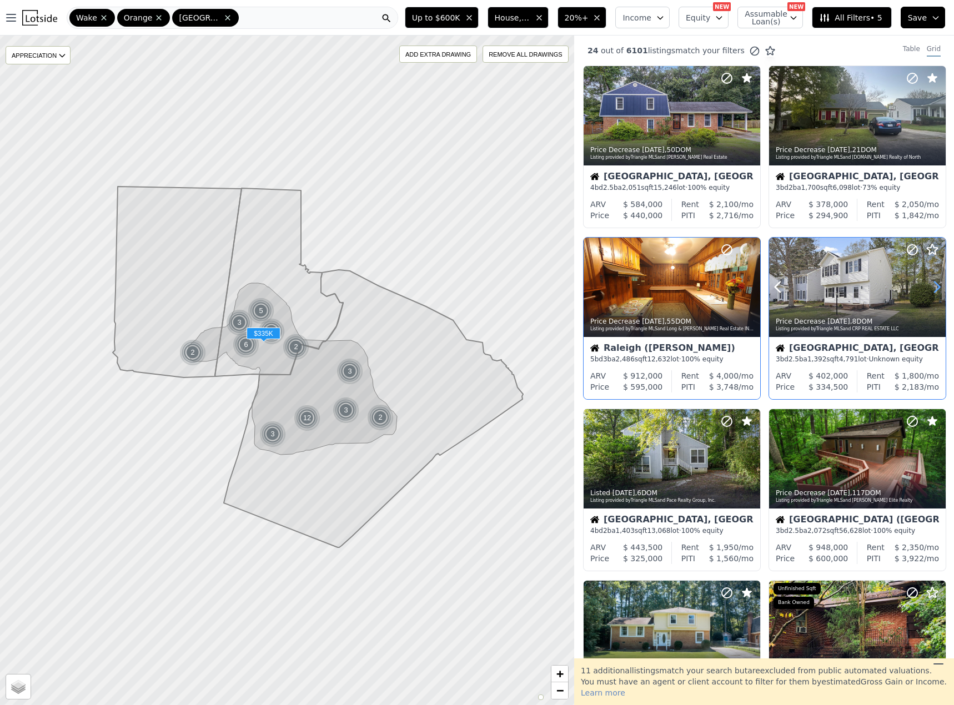
click at [931, 288] on icon at bounding box center [937, 287] width 18 height 18
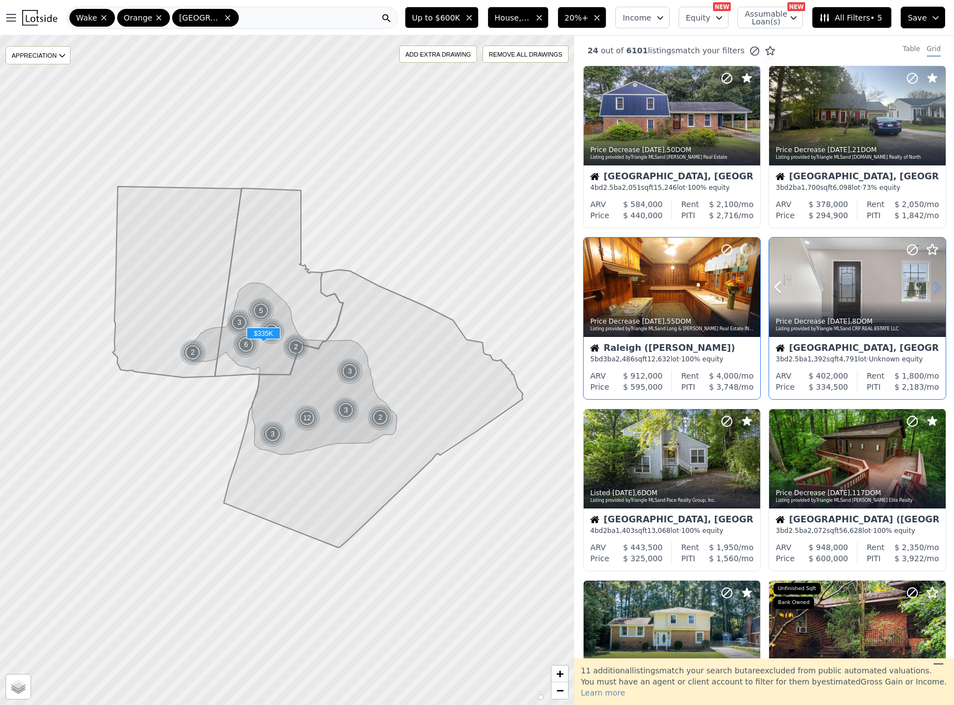
click at [931, 288] on icon at bounding box center [937, 287] width 18 height 18
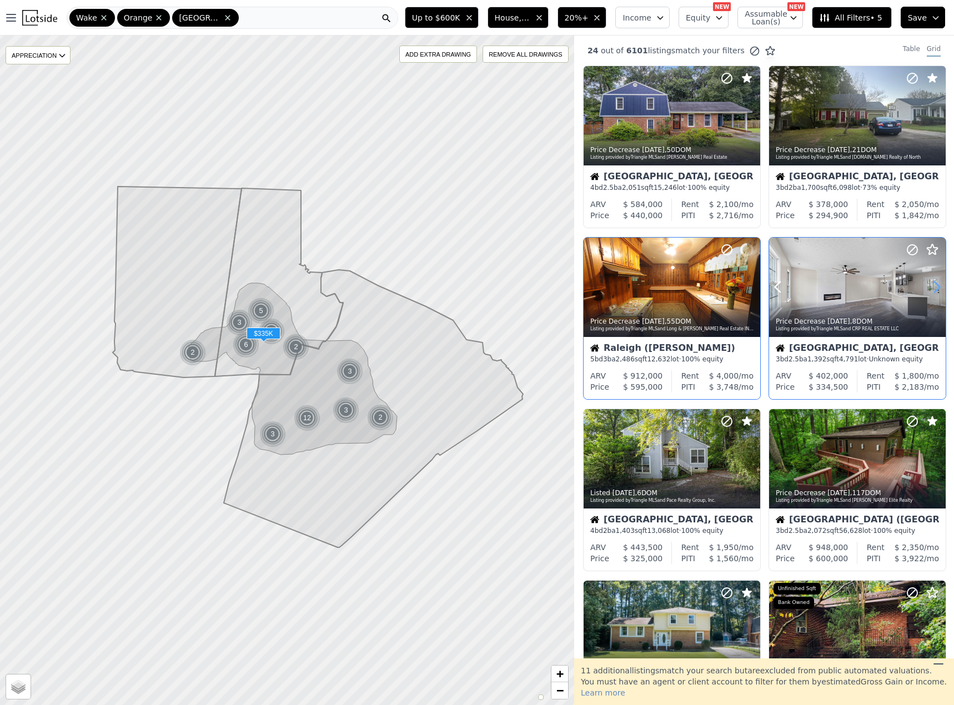
click at [931, 288] on icon at bounding box center [937, 287] width 18 height 18
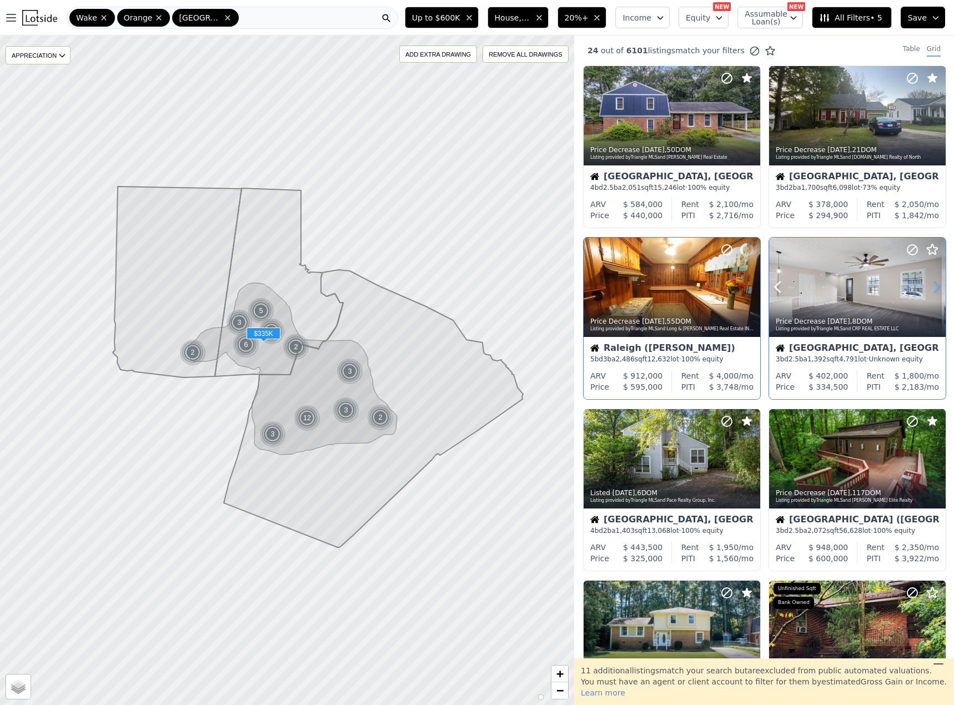
click at [931, 288] on icon at bounding box center [937, 287] width 18 height 18
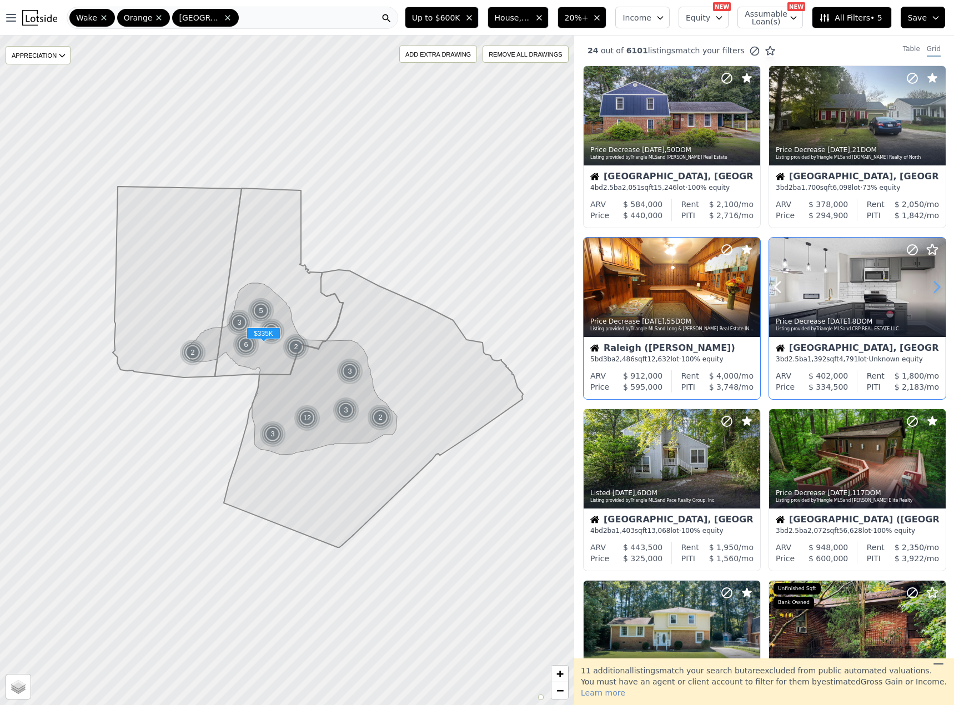
click at [931, 288] on icon at bounding box center [937, 287] width 18 height 18
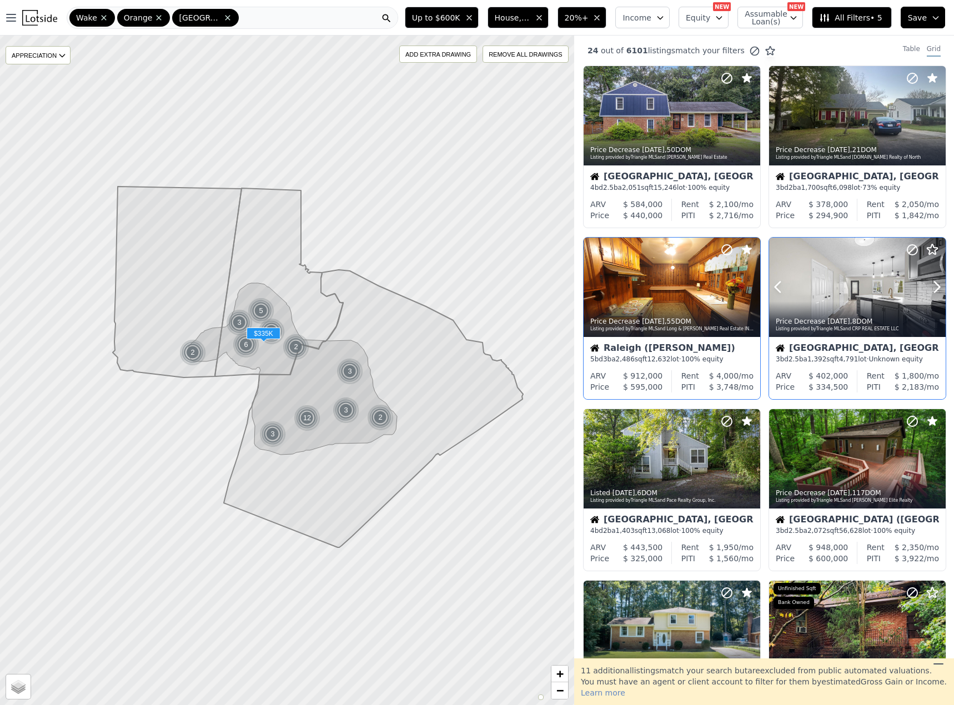
click at [909, 248] on icon at bounding box center [912, 249] width 13 height 13
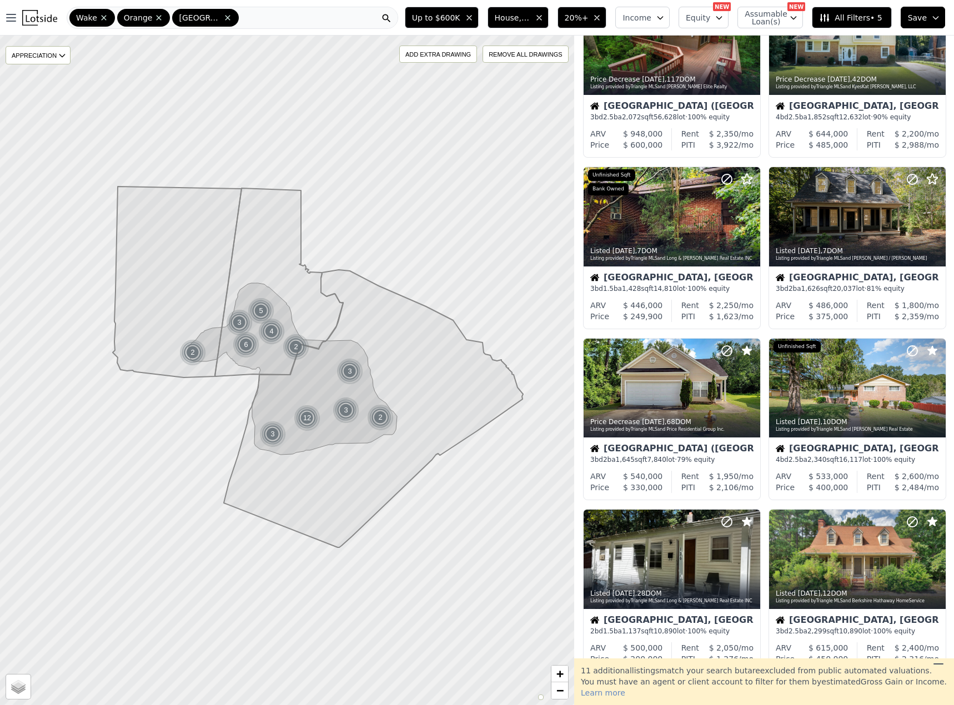
scroll to position [421, 0]
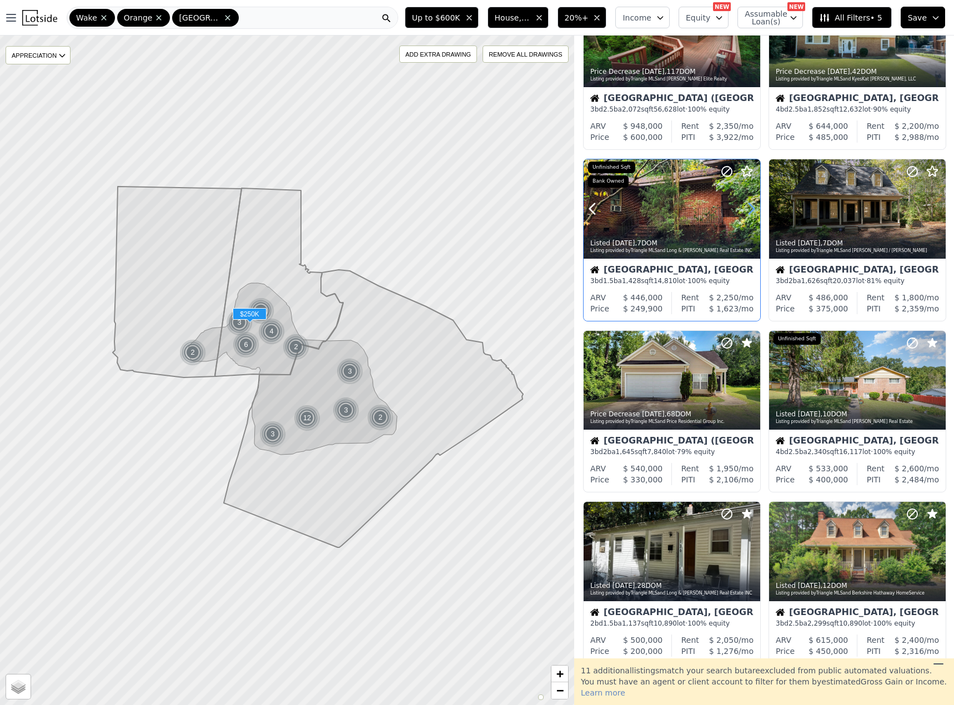
click at [748, 211] on icon at bounding box center [751, 209] width 18 height 18
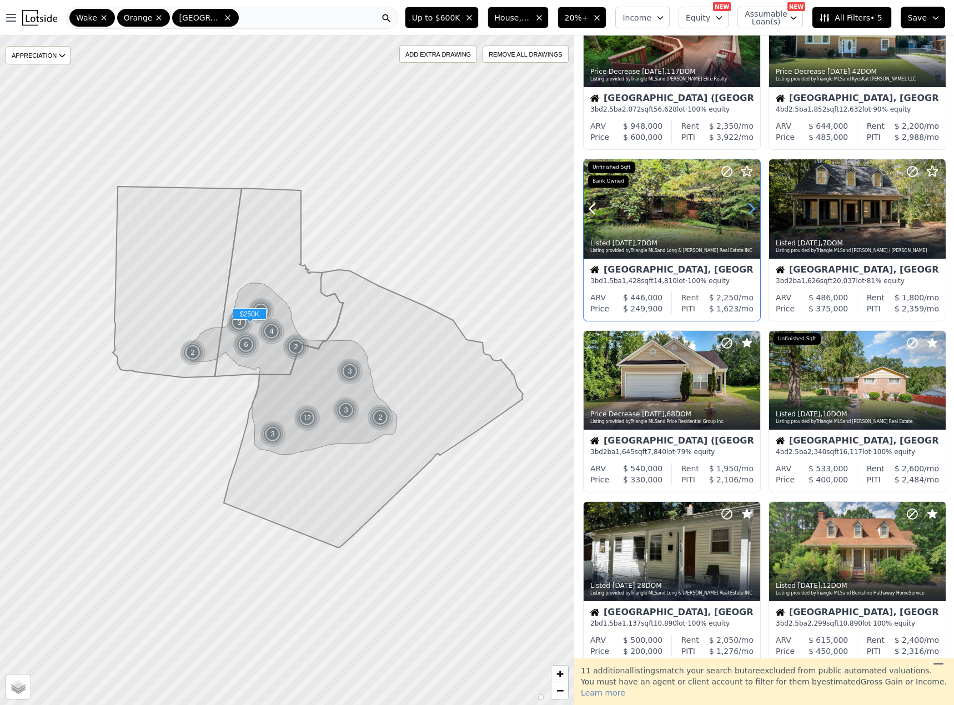
click at [748, 211] on icon at bounding box center [751, 209] width 18 height 18
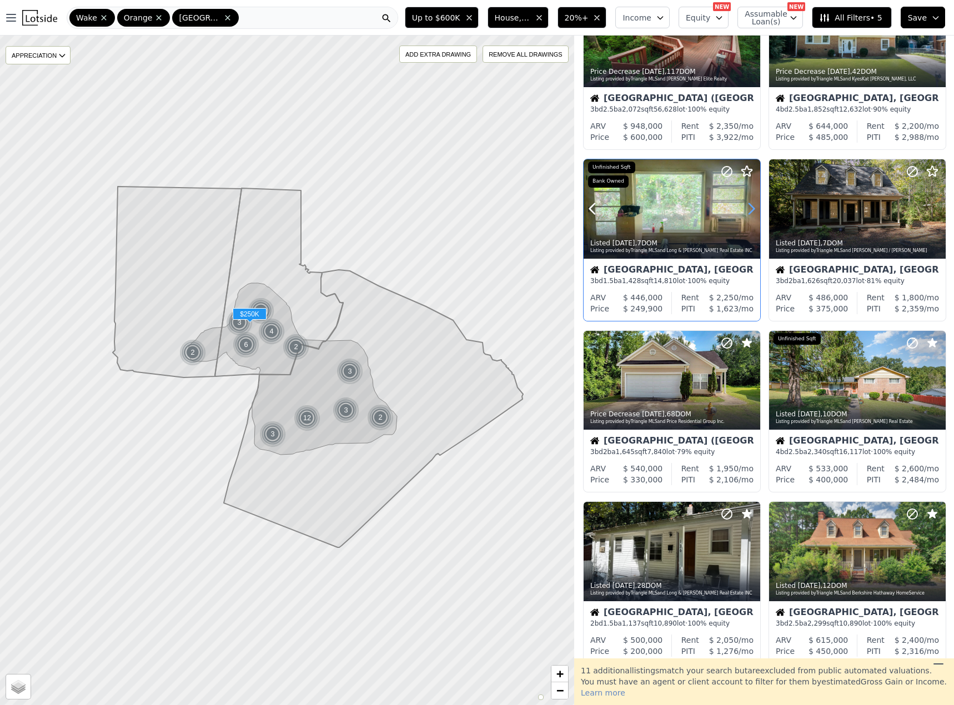
click at [748, 211] on icon at bounding box center [751, 209] width 18 height 18
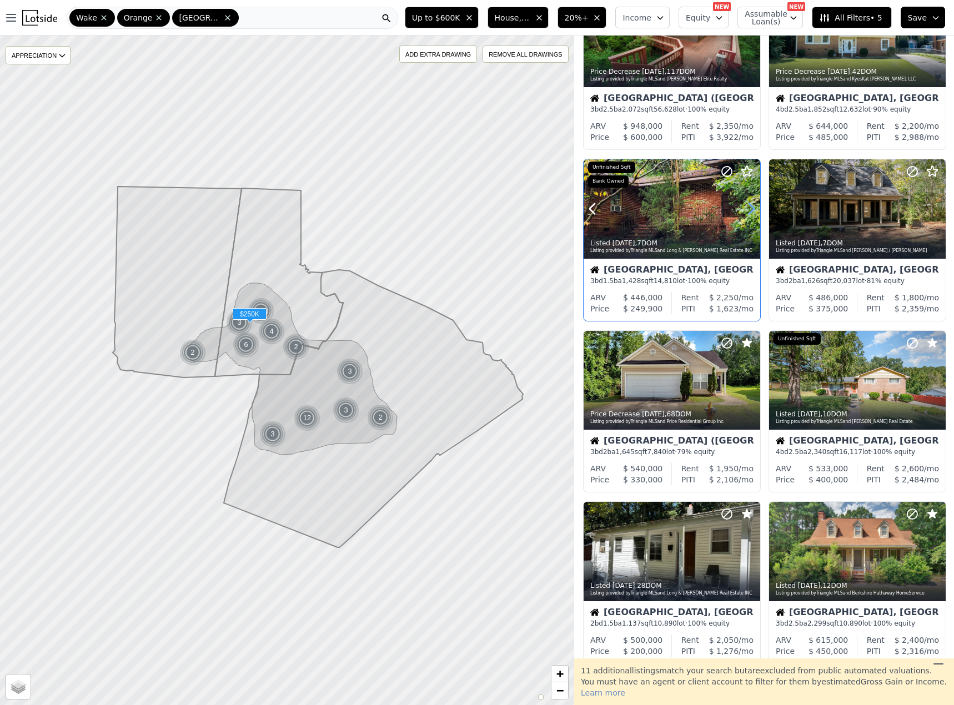
click at [748, 211] on icon at bounding box center [751, 209] width 18 height 18
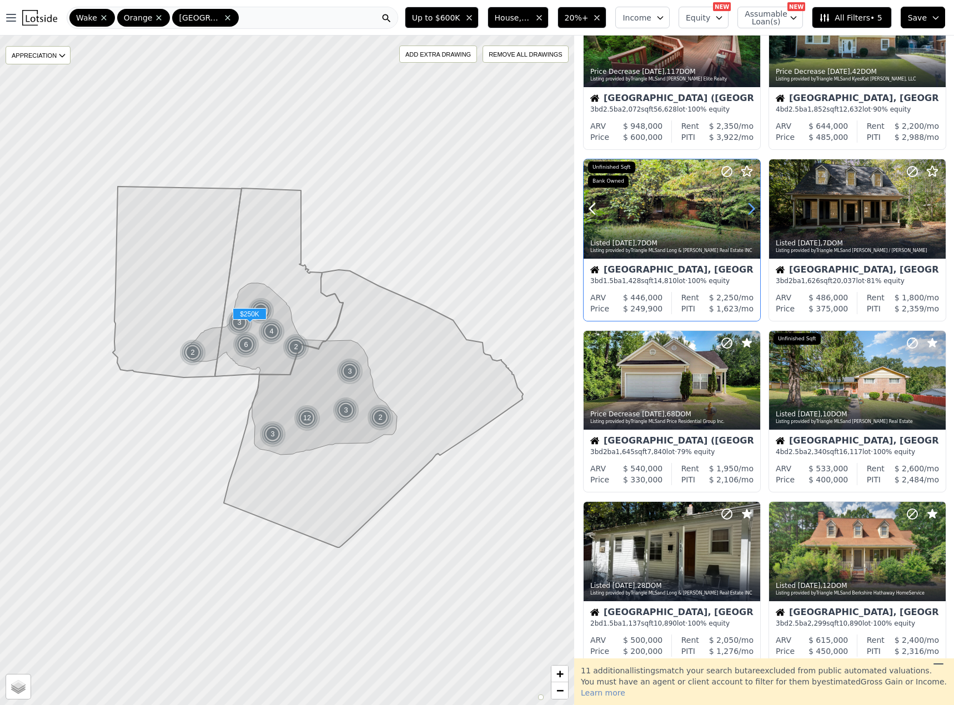
click at [748, 211] on icon at bounding box center [751, 209] width 18 height 18
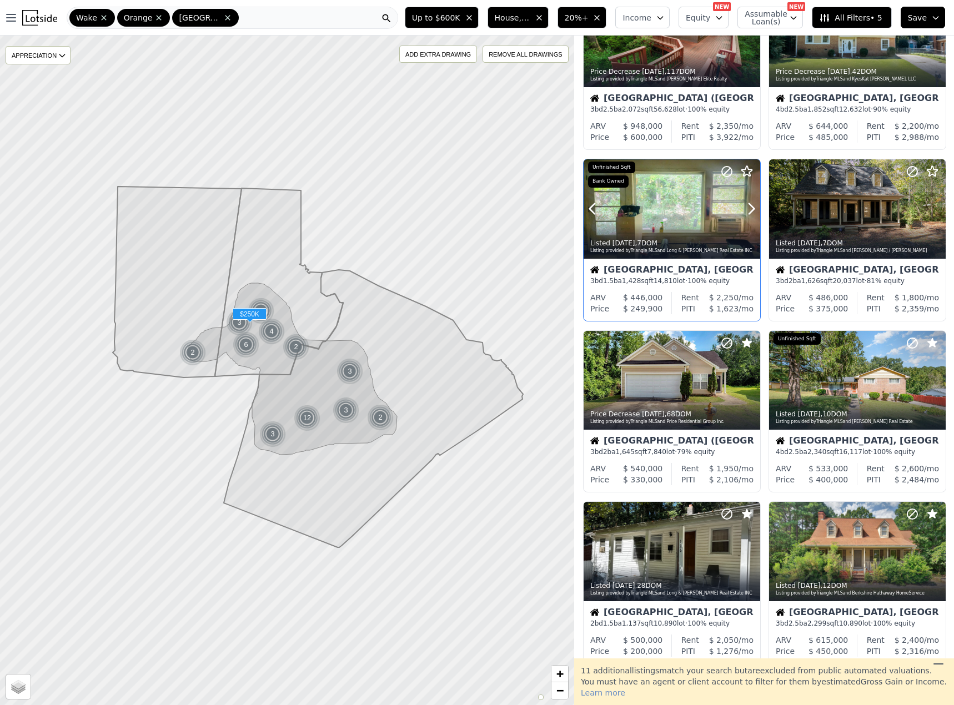
click at [677, 225] on div at bounding box center [672, 233] width 177 height 20
click at [747, 172] on icon at bounding box center [746, 171] width 13 height 13
click at [935, 204] on icon at bounding box center [937, 209] width 5 height 11
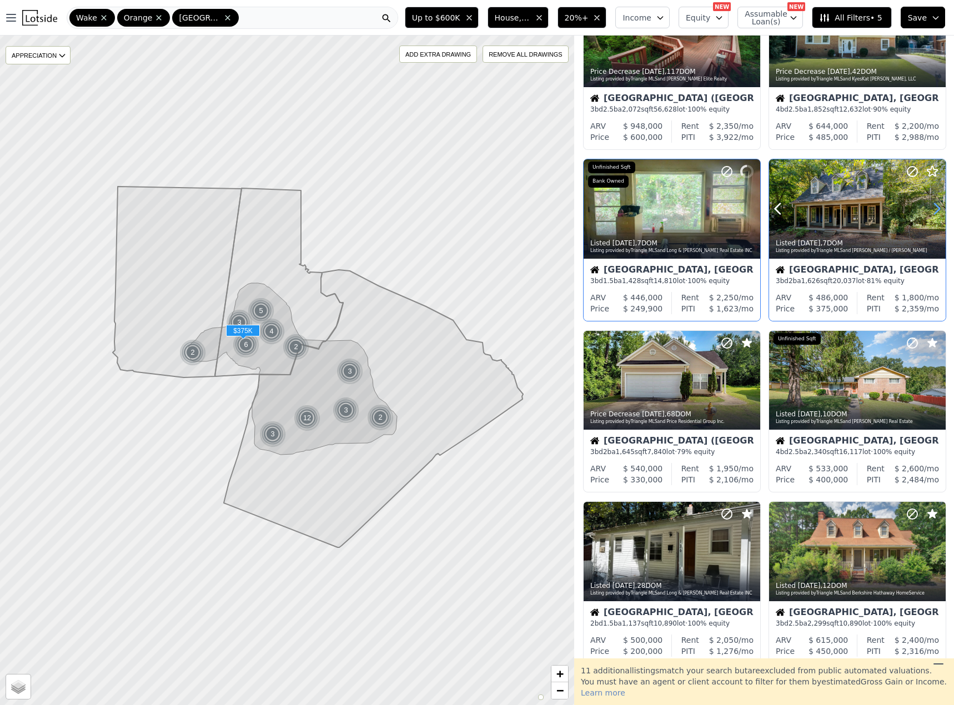
click at [935, 204] on icon at bounding box center [937, 209] width 5 height 11
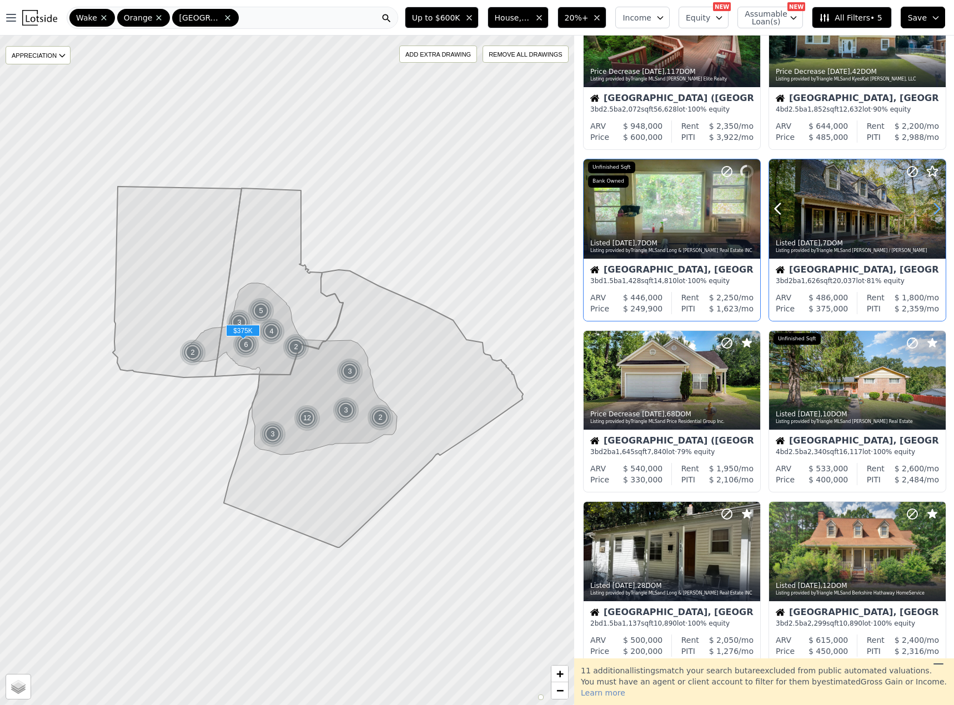
click at [935, 204] on icon at bounding box center [937, 209] width 5 height 11
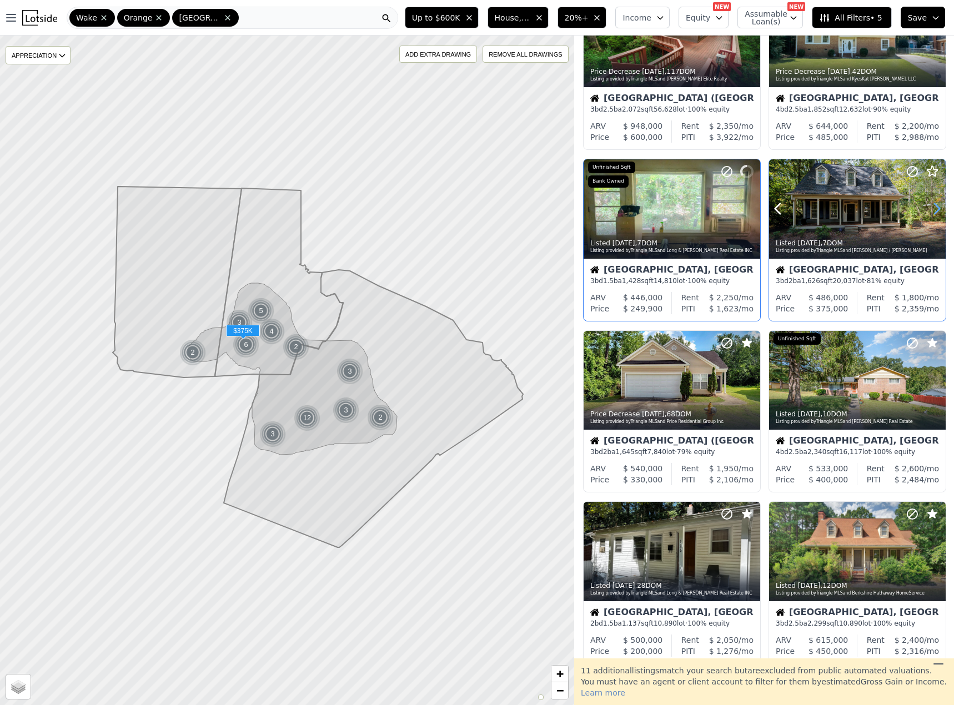
click at [935, 204] on icon at bounding box center [937, 209] width 5 height 11
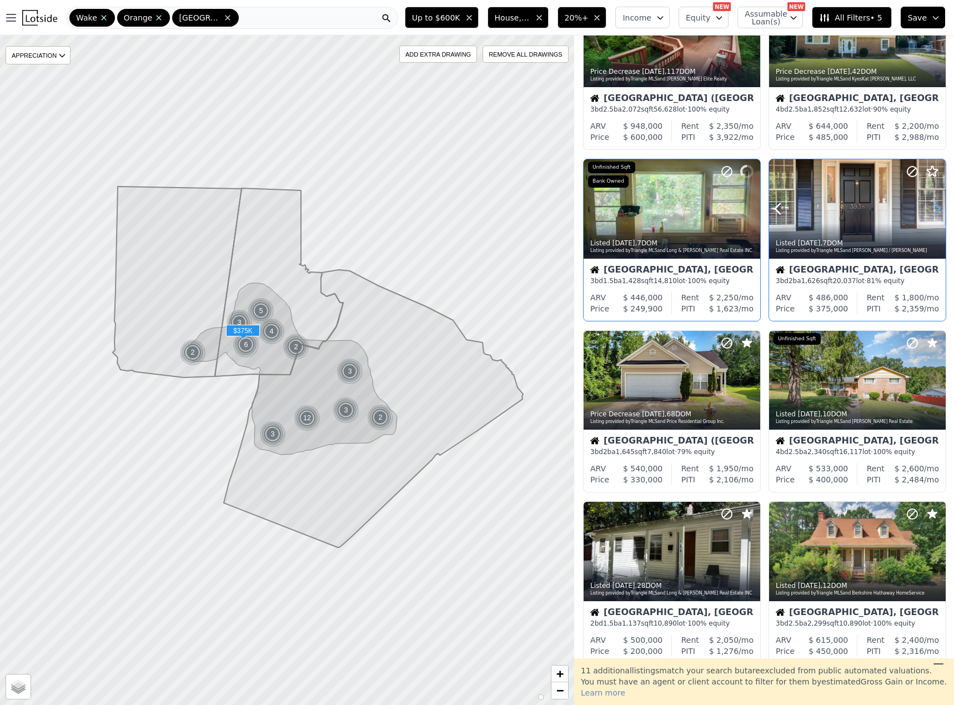
click at [935, 204] on icon at bounding box center [937, 209] width 5 height 11
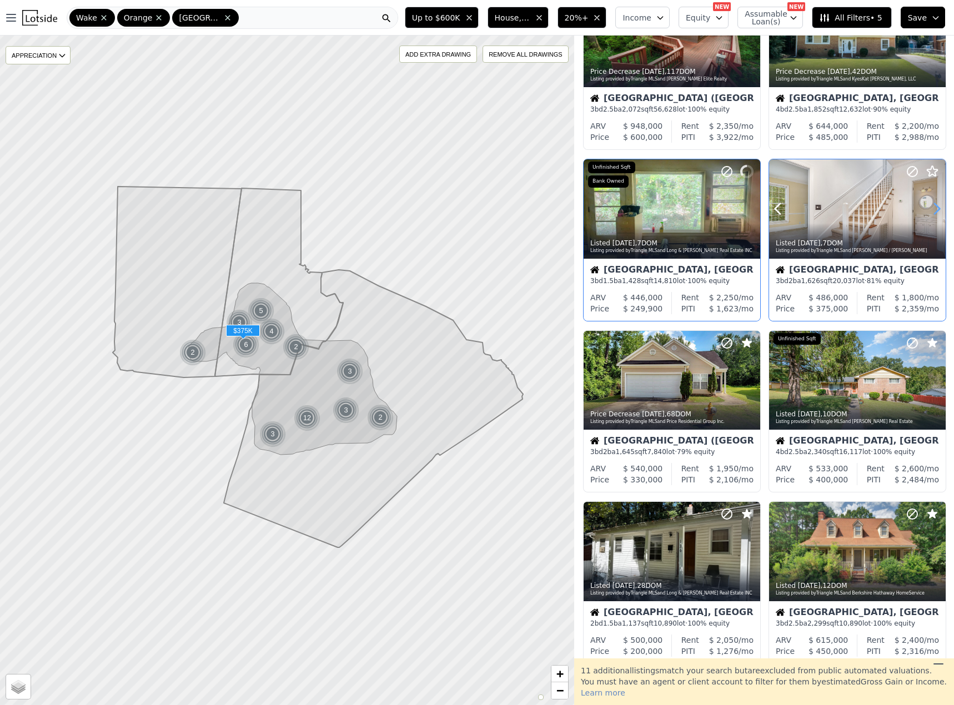
click at [935, 204] on icon at bounding box center [937, 209] width 5 height 11
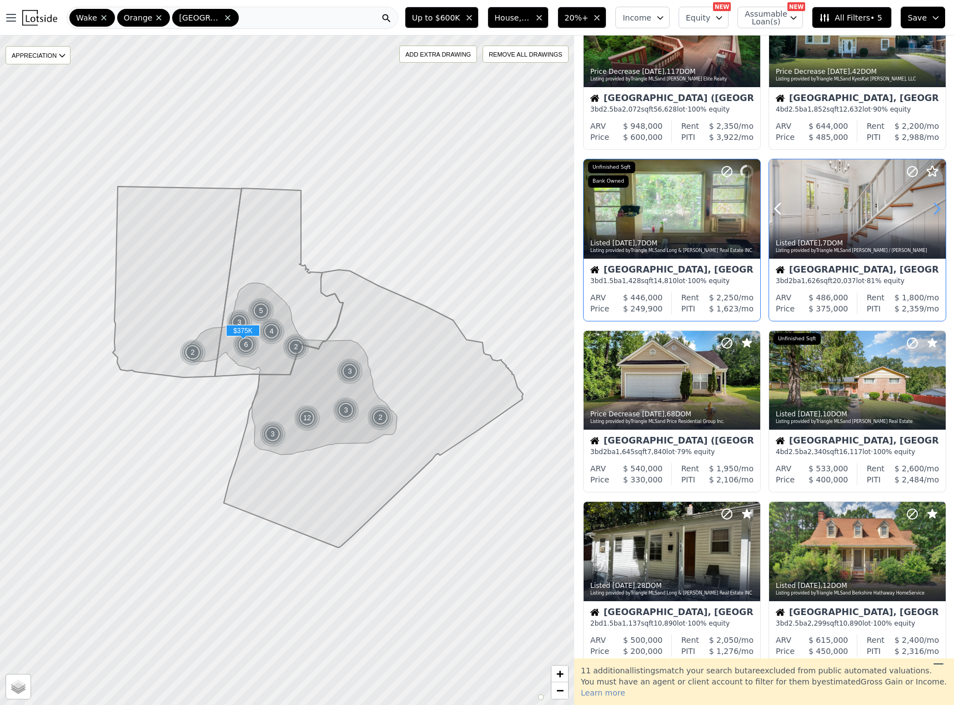
click at [935, 204] on icon at bounding box center [937, 209] width 5 height 11
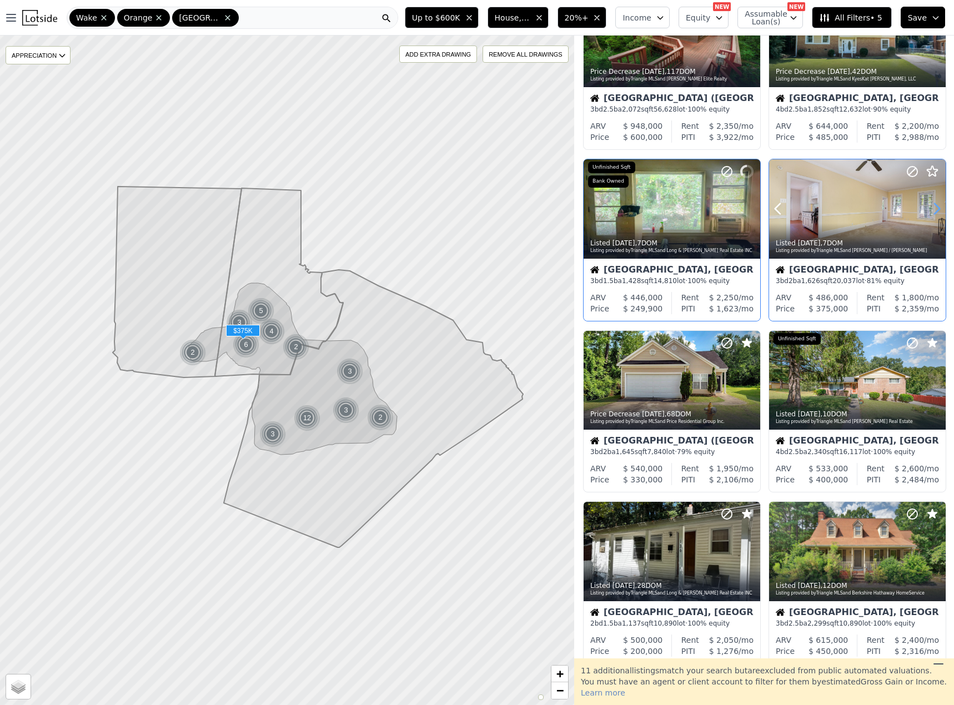
click at [935, 204] on icon at bounding box center [937, 209] width 5 height 11
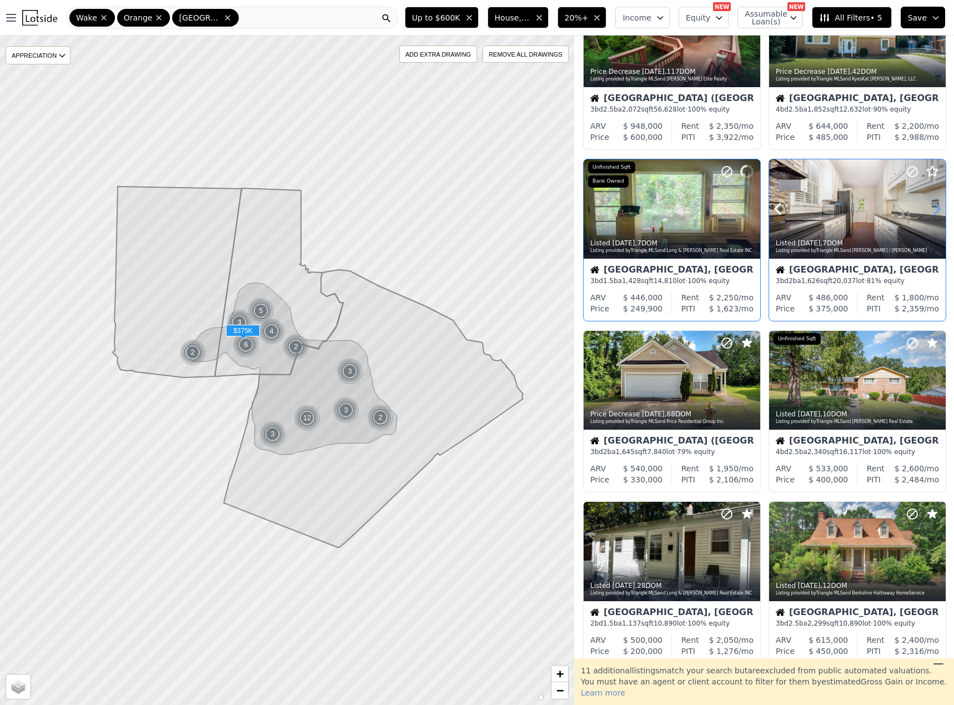
click at [935, 204] on icon at bounding box center [937, 209] width 5 height 11
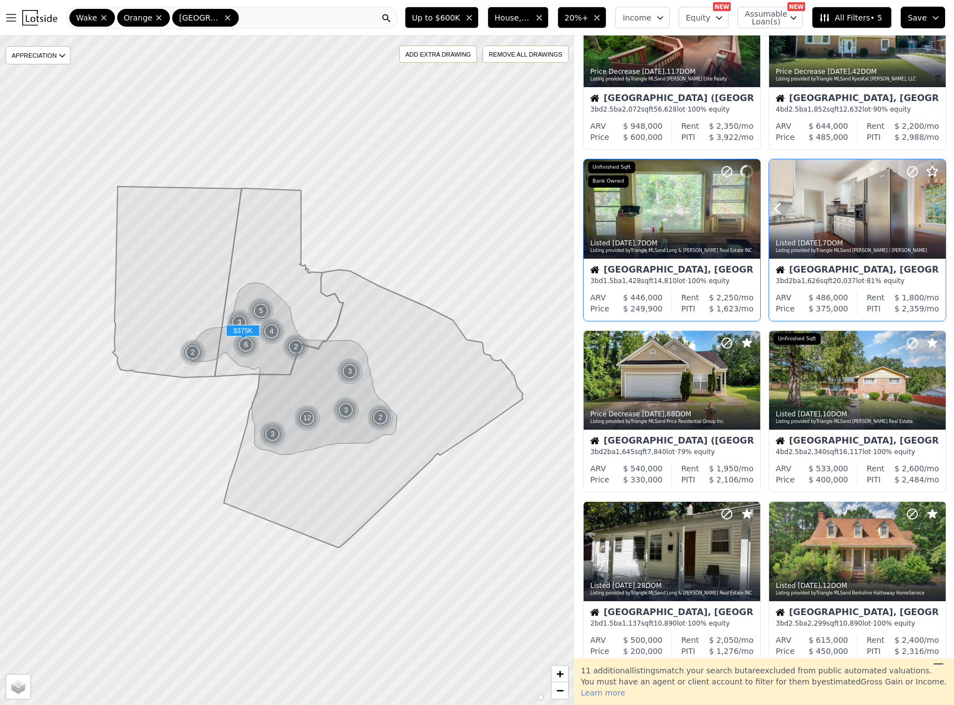
click at [935, 204] on icon at bounding box center [937, 209] width 5 height 11
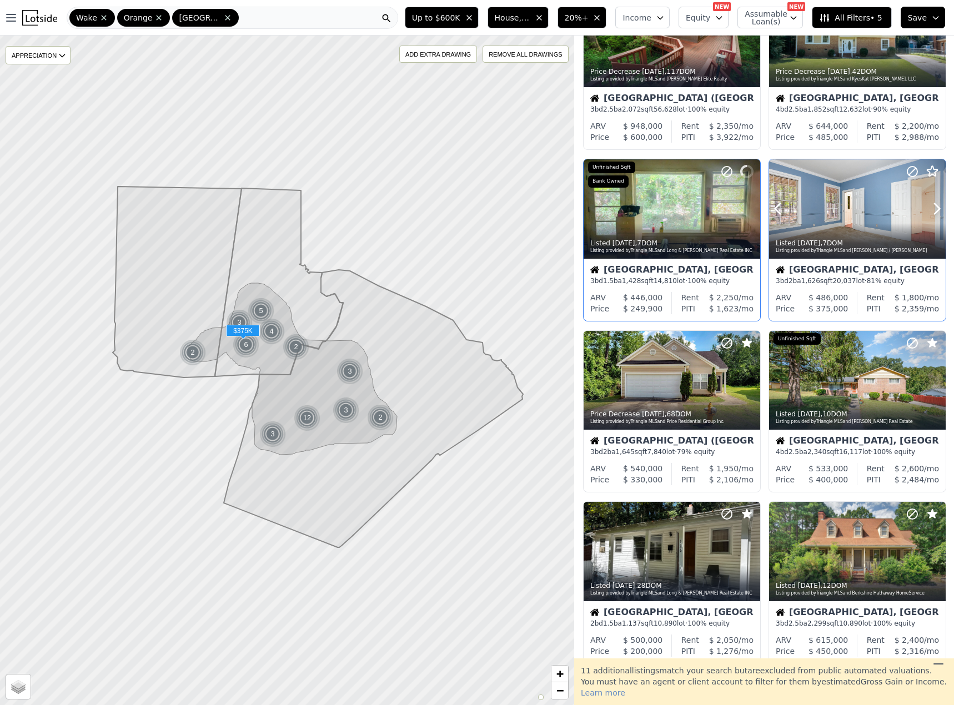
click at [907, 169] on icon at bounding box center [912, 171] width 13 height 13
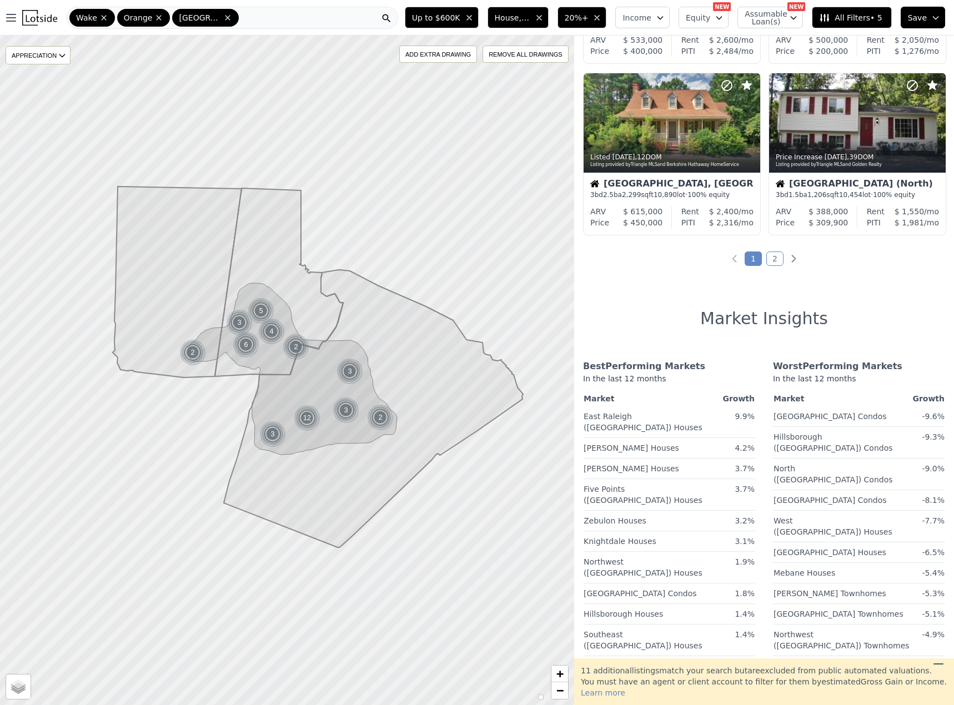
scroll to position [854, 0]
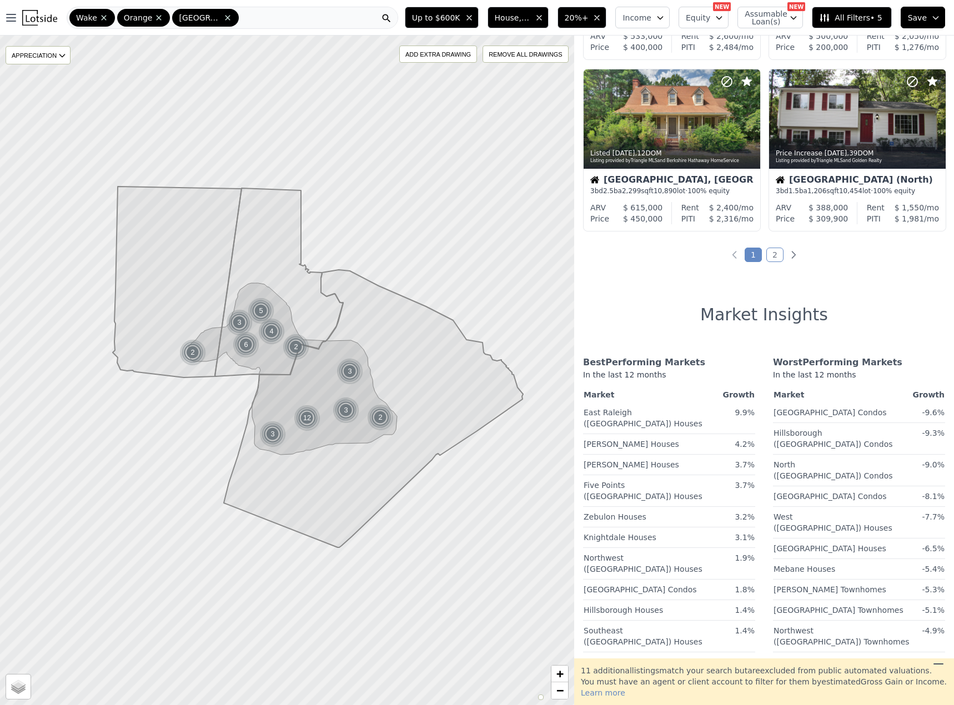
click at [767, 258] on link "2" at bounding box center [774, 255] width 17 height 14
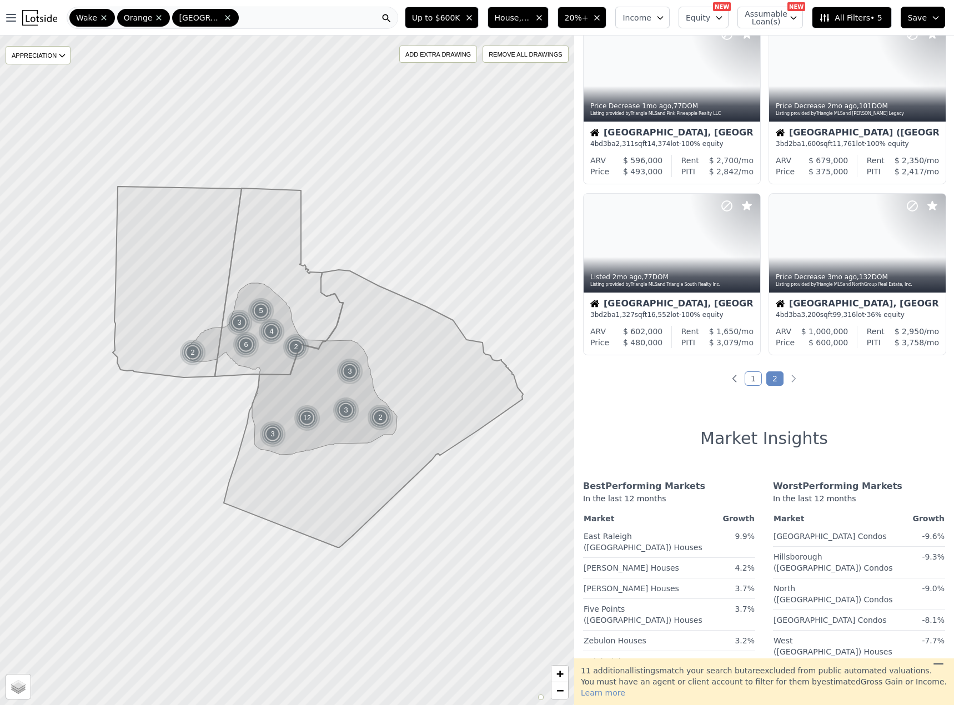
scroll to position [0, 0]
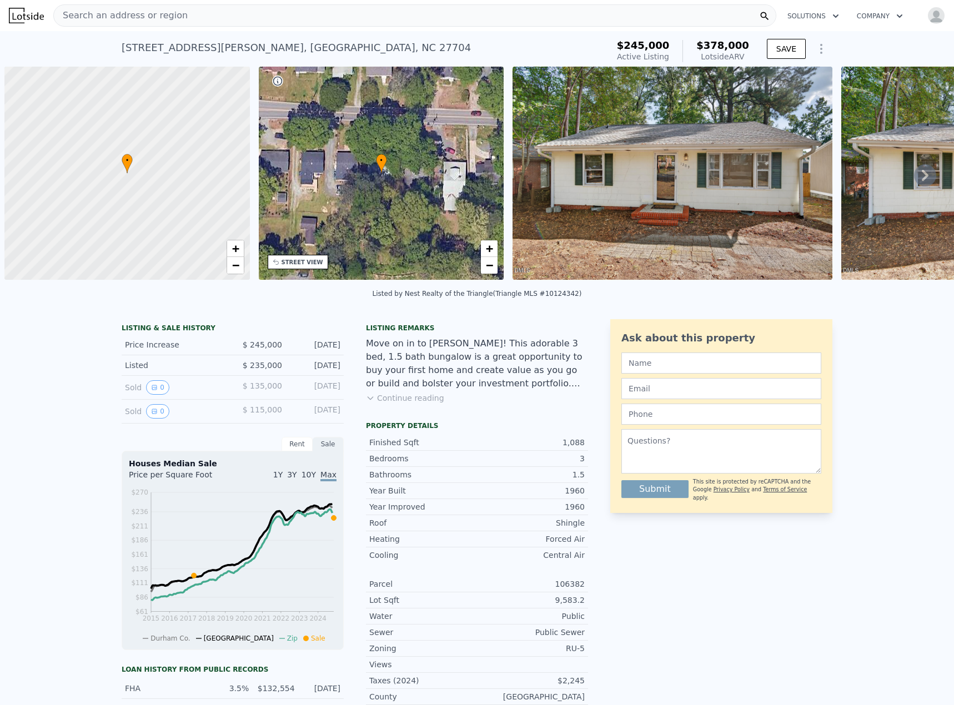
scroll to position [0, 4]
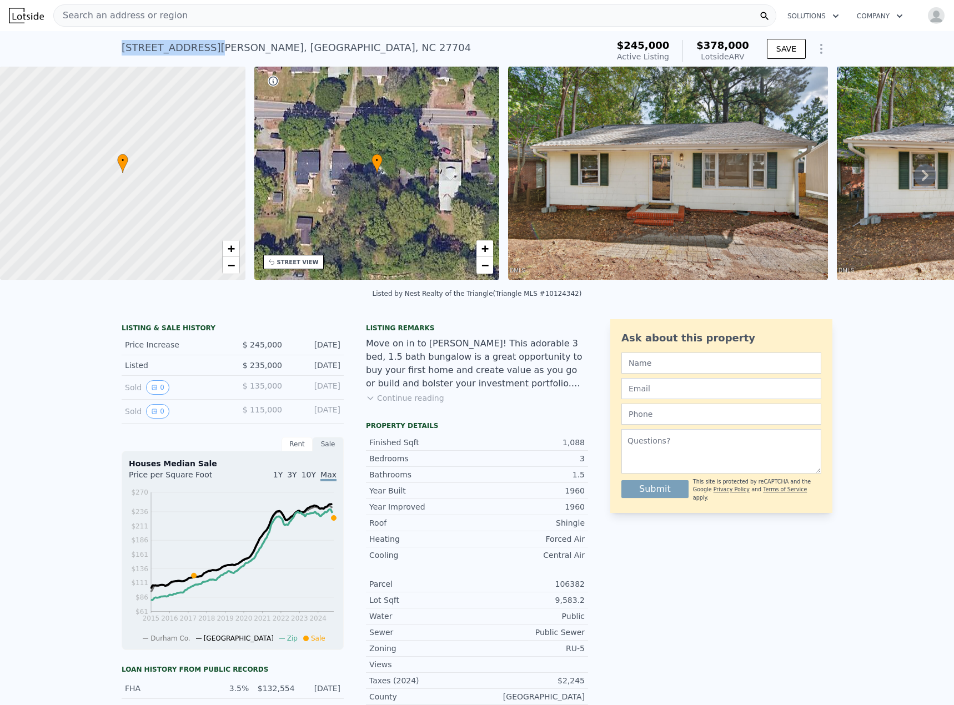
drag, startPoint x: 115, startPoint y: 49, endPoint x: 206, endPoint y: 51, distance: 90.5
click at [206, 51] on div "1209 W Murray Ave , Durham , NC 27704 Active at $245k (~ARV $378k ) $245,000 Ac…" at bounding box center [477, 49] width 954 height 36
copy div "1209 W Murray Ave"
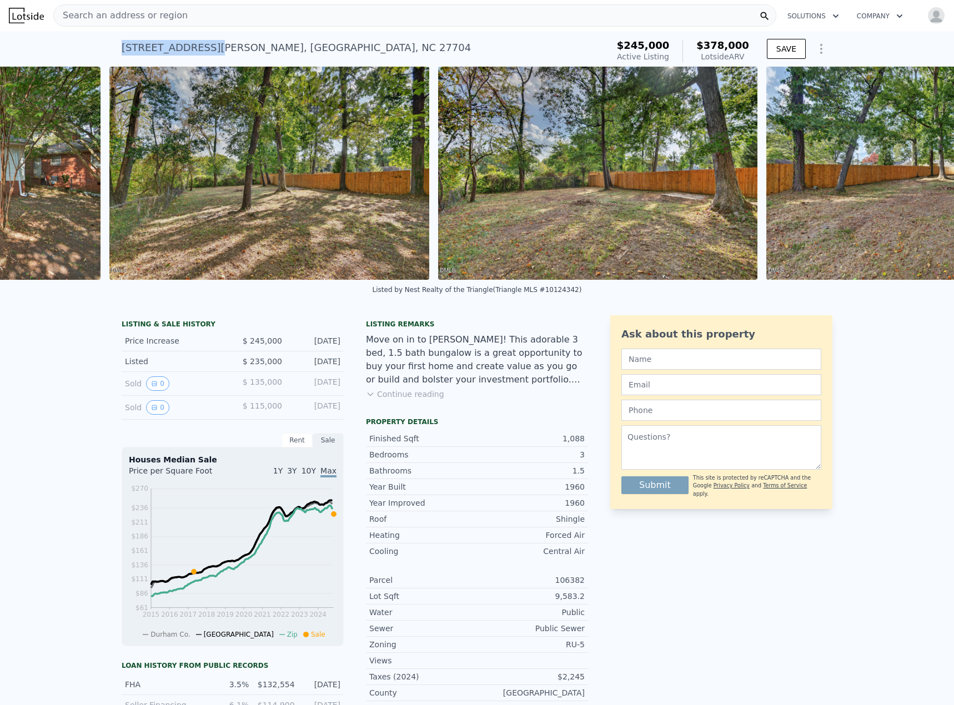
scroll to position [0, 11383]
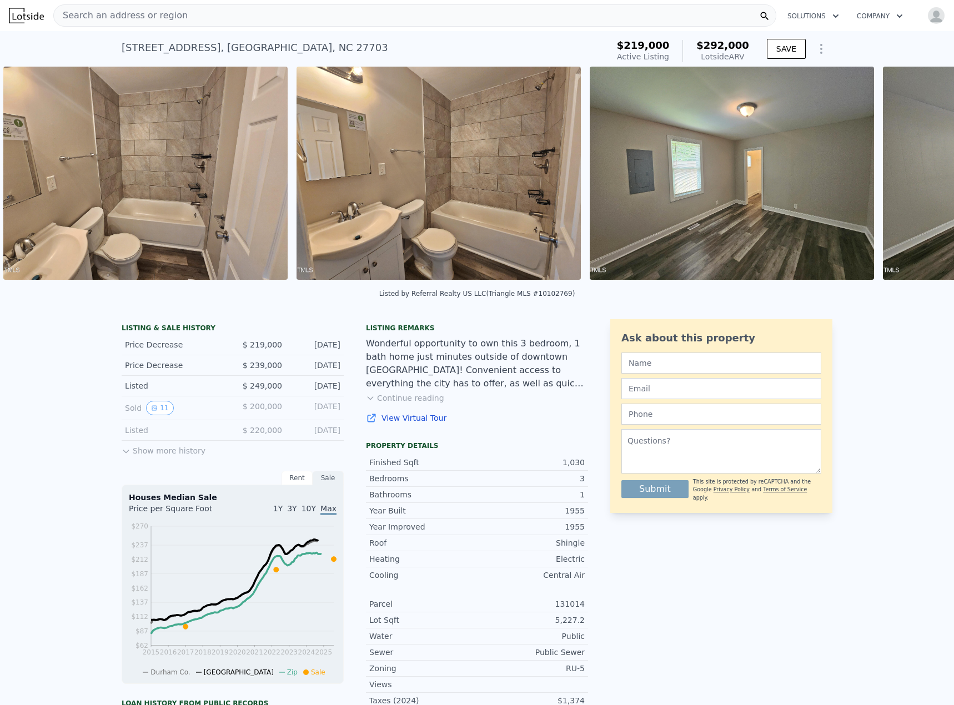
scroll to position [0, 2854]
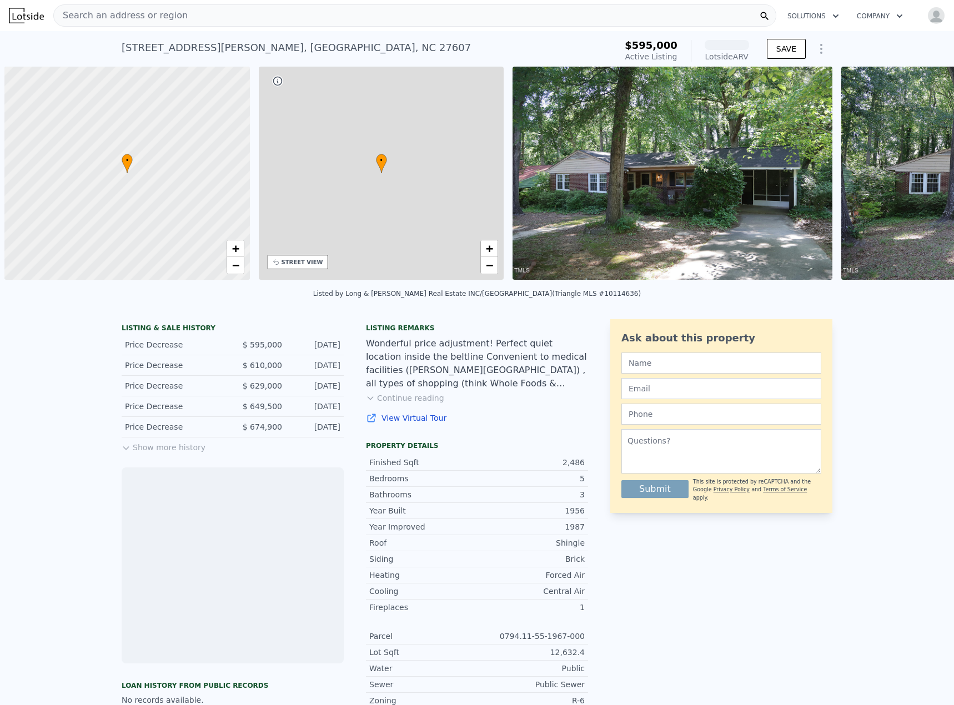
scroll to position [0, 4]
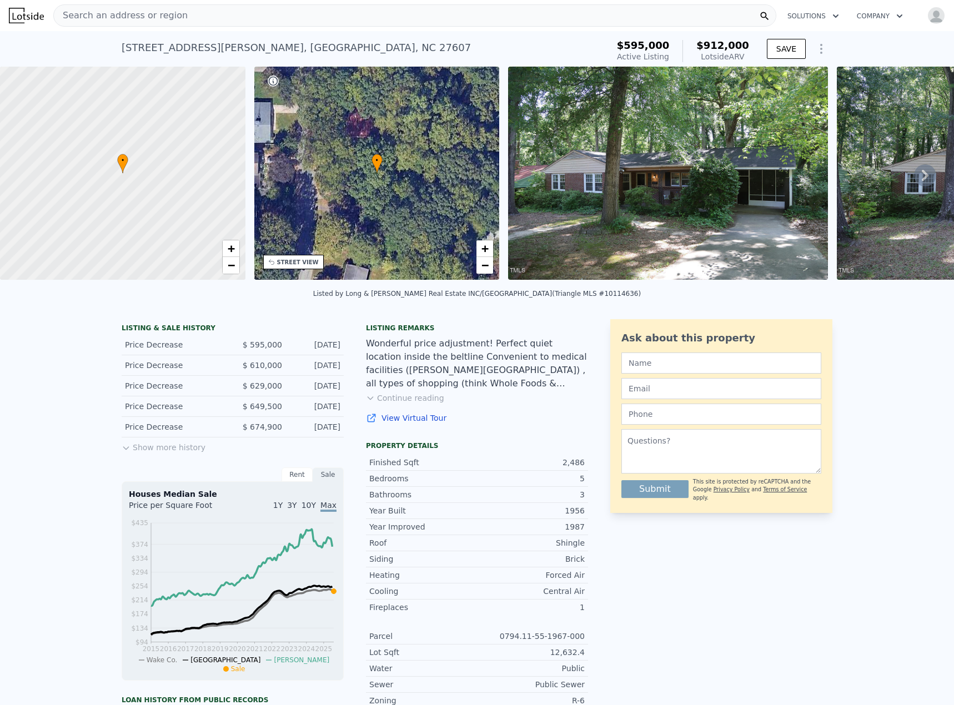
click at [395, 404] on button "Continue reading" at bounding box center [405, 398] width 78 height 11
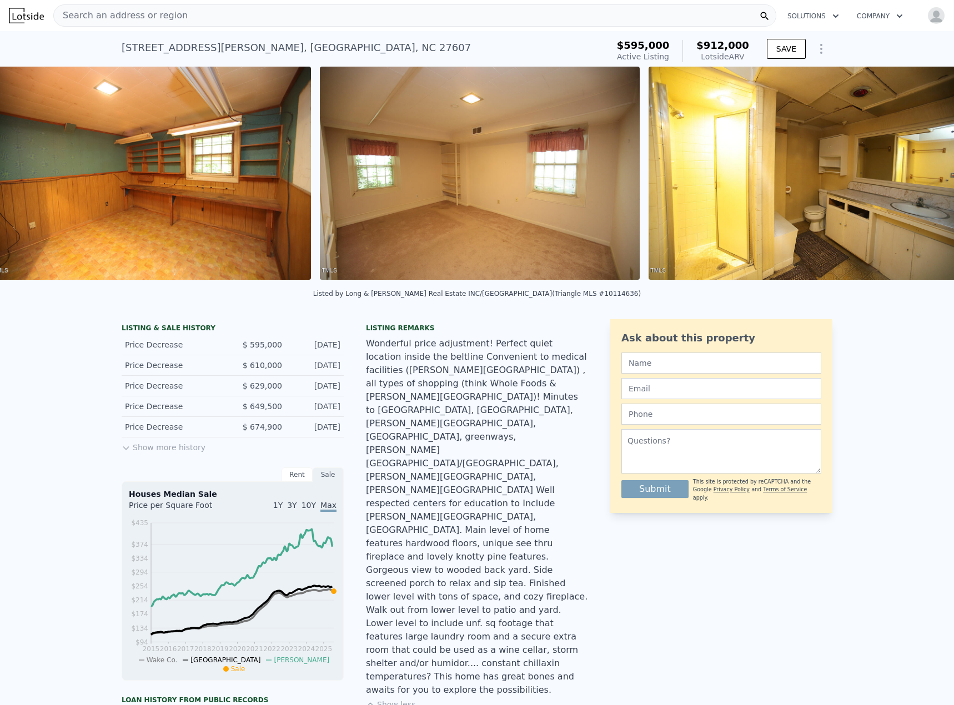
scroll to position [0, 9369]
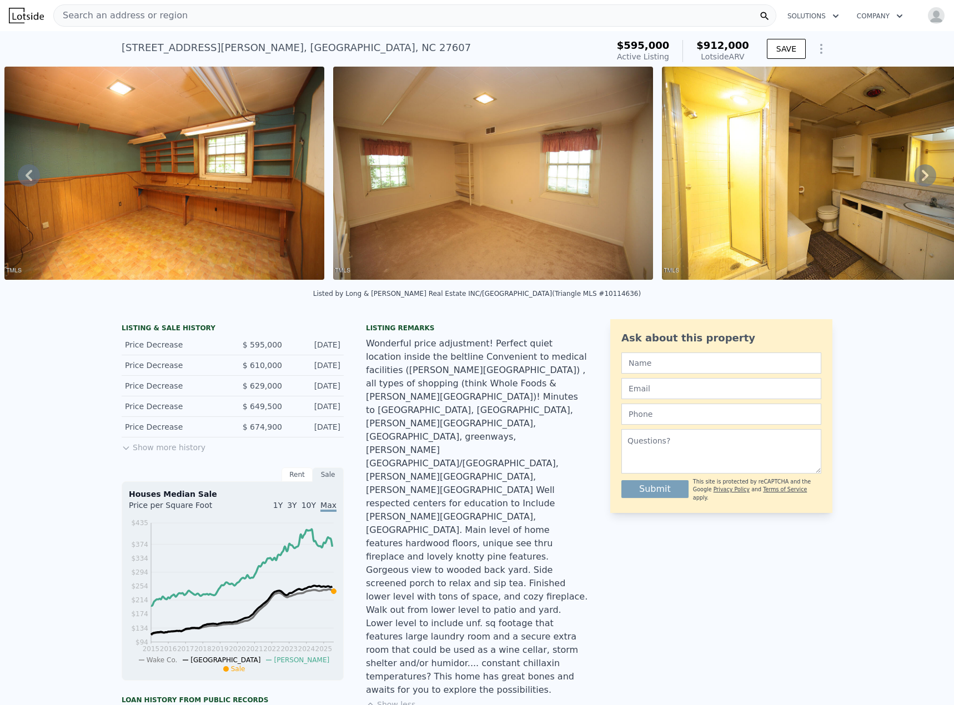
drag, startPoint x: 114, startPoint y: 46, endPoint x: 155, endPoint y: 47, distance: 41.1
click at [164, 46] on div "[STREET_ADDRESS][PERSON_NAME] Active at $595k (~ARV $912k ) $595,000 Active Lis…" at bounding box center [477, 49] width 954 height 36
click at [173, 47] on div "[STREET_ADDRESS][PERSON_NAME]" at bounding box center [296, 48] width 349 height 16
copy div "[STREET_ADDRESS][PERSON_NAME]"
click at [185, 450] on button "Show more history" at bounding box center [164, 446] width 84 height 16
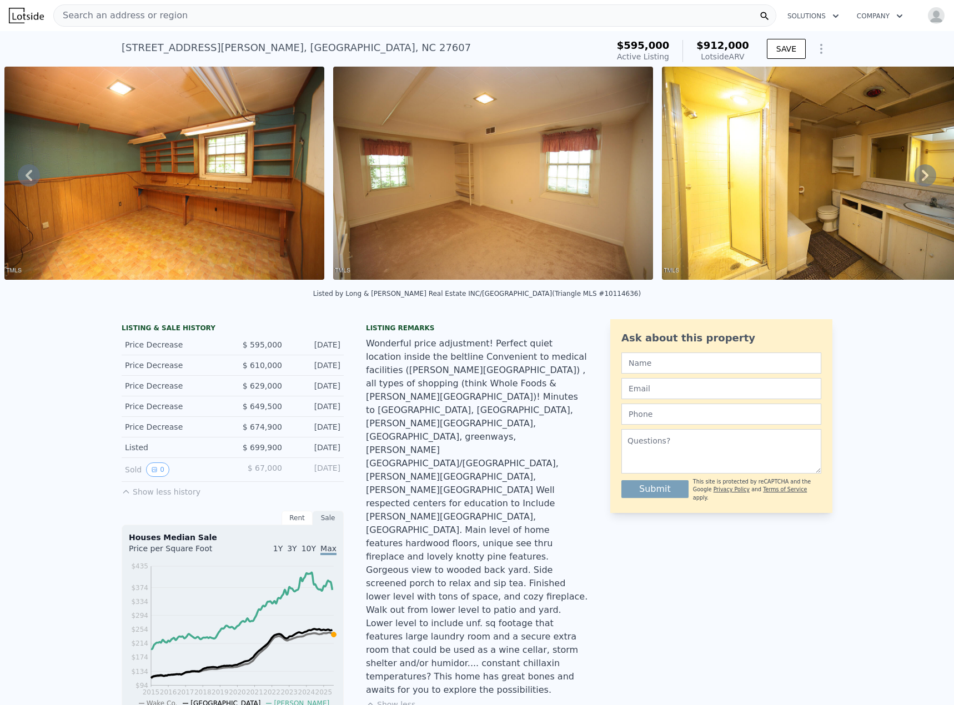
drag, startPoint x: 148, startPoint y: 46, endPoint x: 278, endPoint y: 48, distance: 129.4
click at [275, 48] on div "[STREET_ADDRESS][PERSON_NAME] Active at $595k (~ARV $912k )" at bounding box center [363, 51] width 482 height 31
drag, startPoint x: 267, startPoint y: 48, endPoint x: 117, endPoint y: 47, distance: 149.9
click at [122, 47] on div "630 Stacy St , Raleigh , NC 27607 Active at $595k (~ARV $912k )" at bounding box center [363, 51] width 482 height 31
copy div "630 Stacy St , Raleigh , NC 27607"
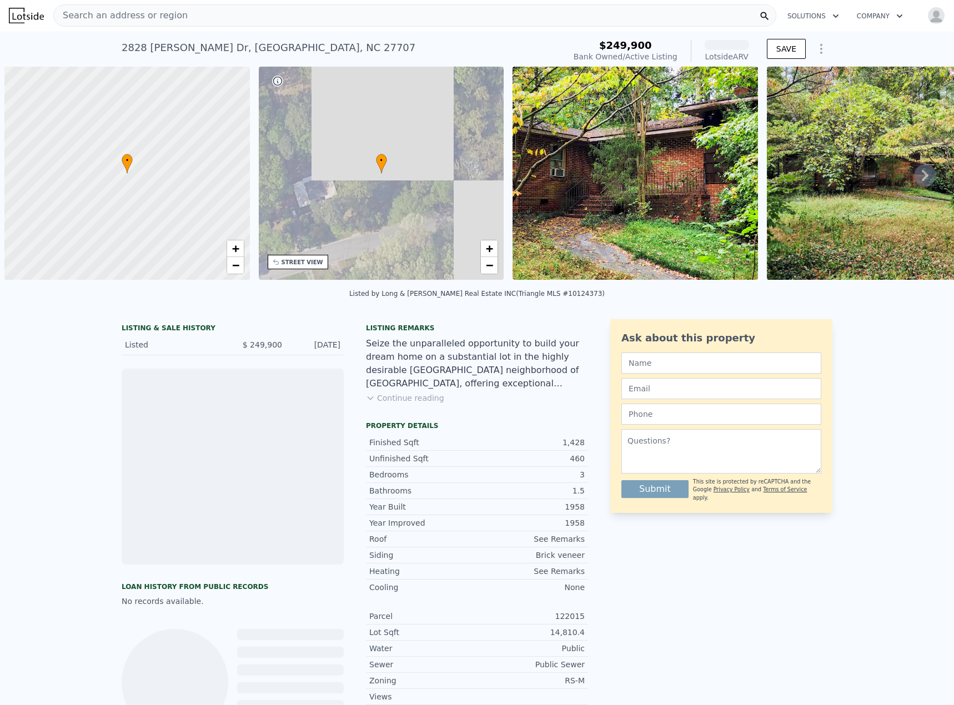
scroll to position [0, 4]
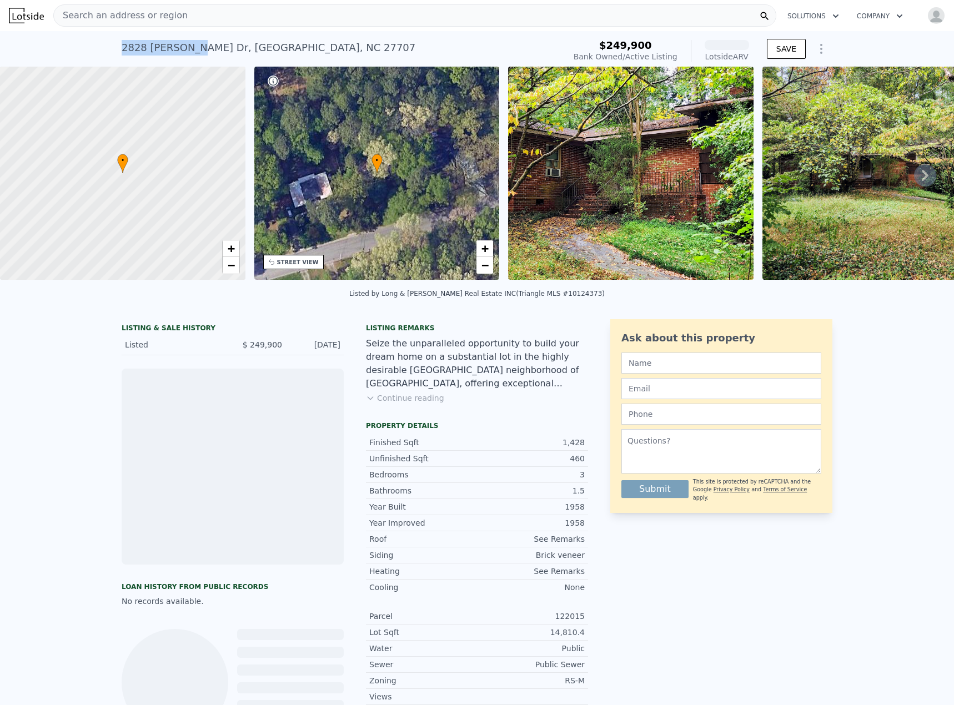
drag, startPoint x: 116, startPoint y: 48, endPoint x: 182, endPoint y: 49, distance: 65.5
click at [182, 49] on div "[STREET_ADDRESS][PERSON_NAME] Bank Owned / Active at $249,900 (~ARV ) $249,900 …" at bounding box center [477, 49] width 954 height 36
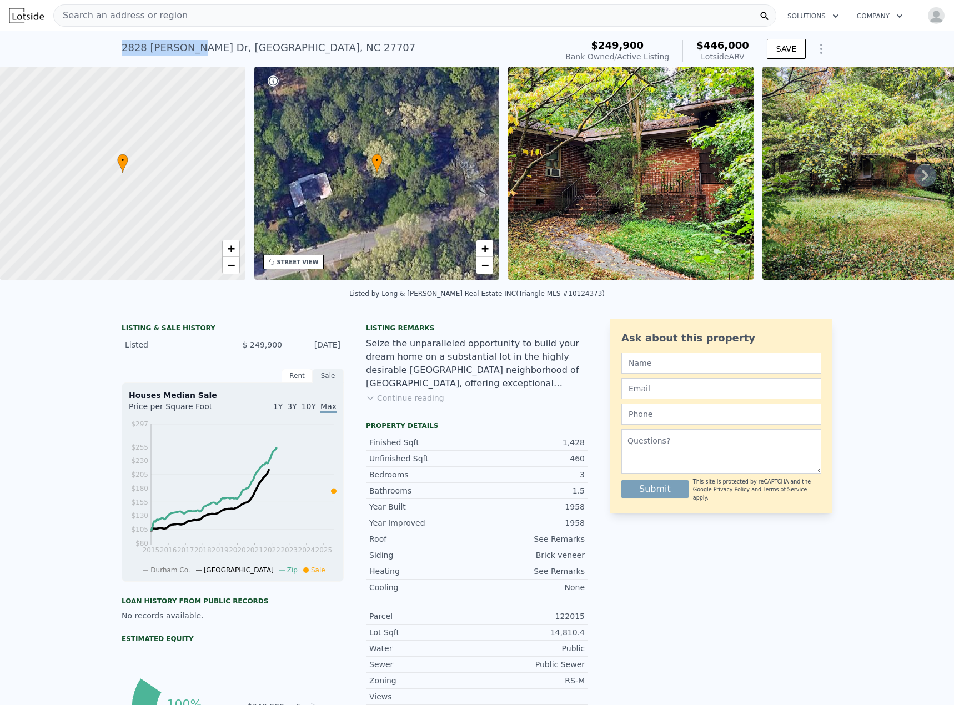
copy div "2828 [PERSON_NAME] Dr"
click at [406, 404] on button "Continue reading" at bounding box center [405, 398] width 78 height 11
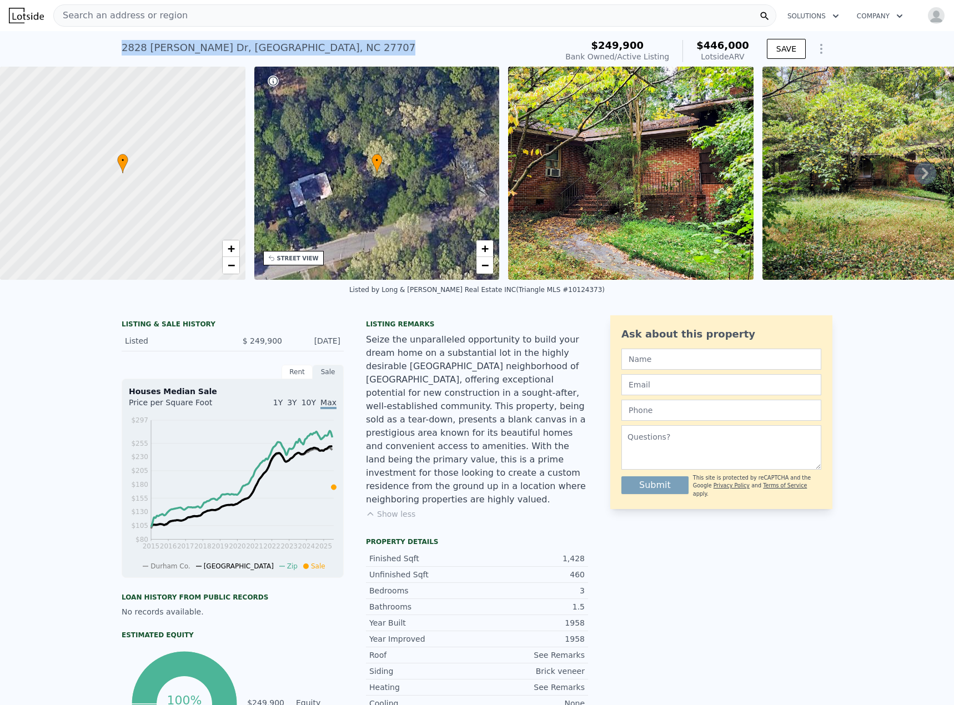
drag, startPoint x: 160, startPoint y: 52, endPoint x: 118, endPoint y: 34, distance: 46.1
click at [122, 34] on div "[STREET_ADDRESS][PERSON_NAME] Bank Owned / Active at $249,900 (~ARV $446k ) $24…" at bounding box center [477, 49] width 711 height 36
copy div "[STREET_ADDRESS][PERSON_NAME]"
